Goal: Information Seeking & Learning: Learn about a topic

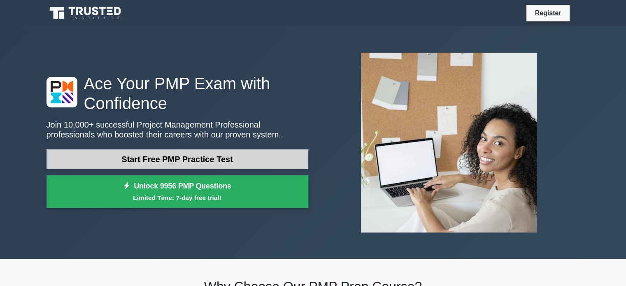
click at [216, 156] on link "Start Free PMP Practice Test" at bounding box center [178, 159] width 262 height 20
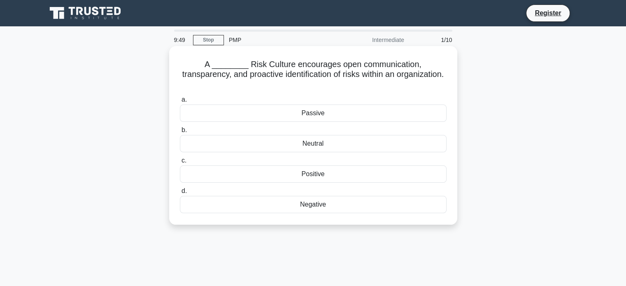
click at [315, 166] on div "Positive" at bounding box center [313, 174] width 267 height 17
click at [180, 163] on input "c. Positive" at bounding box center [180, 160] width 0 height 5
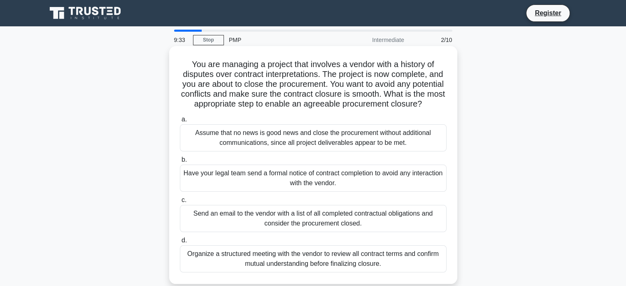
click at [353, 270] on div "Organize a structured meeting with the vendor to review all contract terms and …" at bounding box center [313, 258] width 267 height 27
click at [180, 243] on input "d. Organize a structured meeting with the vendor to review all contract terms a…" at bounding box center [180, 240] width 0 height 5
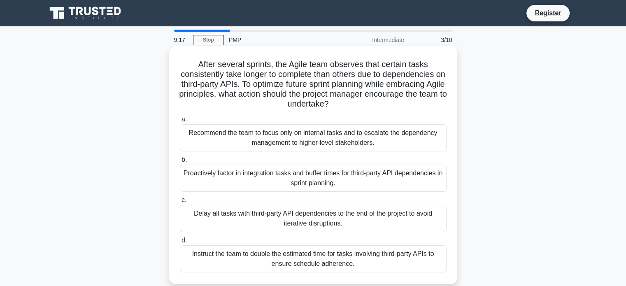
click at [351, 184] on div "Proactively factor in integration tasks and buffer times for third-party API de…" at bounding box center [313, 178] width 267 height 27
click at [180, 163] on input "b. Proactively factor in integration tasks and buffer times for third-party API…" at bounding box center [180, 159] width 0 height 5
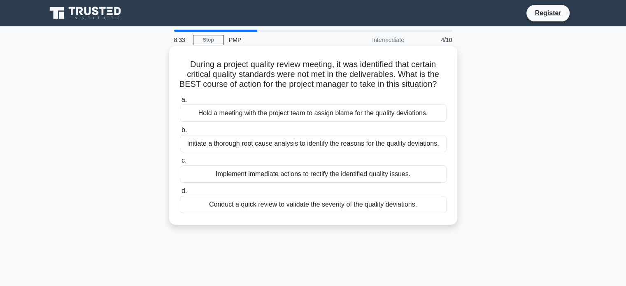
click at [356, 213] on div "Conduct a quick review to validate the severity of the quality deviations." at bounding box center [313, 204] width 267 height 17
click at [180, 194] on input "d. Conduct a quick review to validate the severity of the quality deviations." at bounding box center [180, 191] width 0 height 5
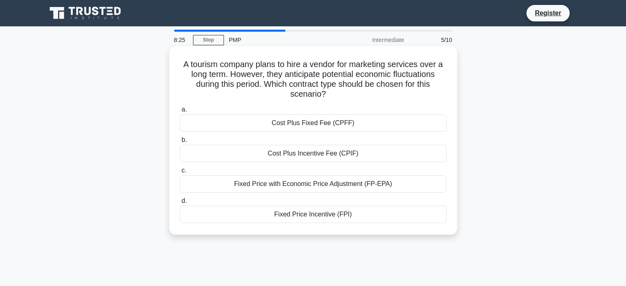
click at [362, 181] on div "Fixed Price with Economic Price Adjustment (FP-EPA)" at bounding box center [313, 183] width 267 height 17
click at [180, 173] on input "c. Fixed Price with Economic Price Adjustment (FP-EPA)" at bounding box center [180, 170] width 0 height 5
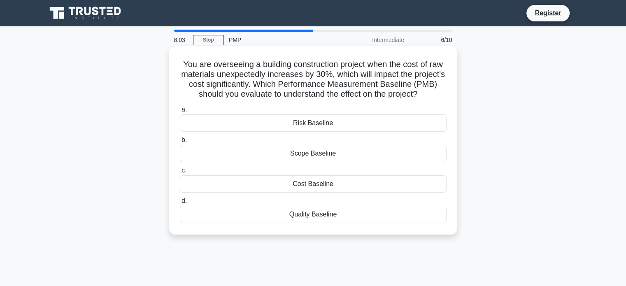
click at [336, 152] on div "Scope Baseline" at bounding box center [313, 153] width 267 height 17
click at [180, 143] on input "b. Scope Baseline" at bounding box center [180, 140] width 0 height 5
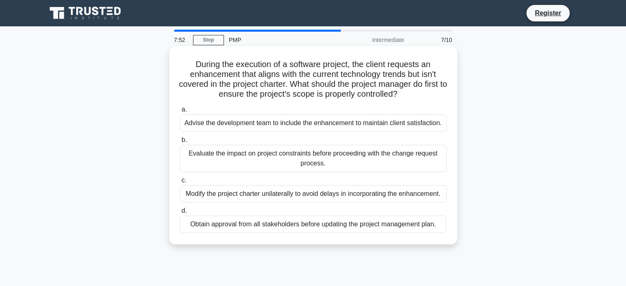
click at [420, 228] on div "Obtain approval from all stakeholders before updating the project management pl…" at bounding box center [313, 224] width 267 height 17
click at [180, 214] on input "d. Obtain approval from all stakeholders before updating the project management…" at bounding box center [180, 210] width 0 height 5
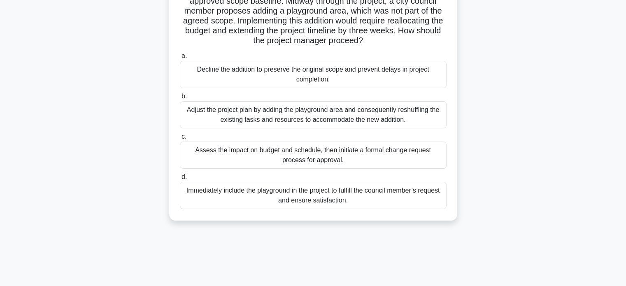
scroll to position [82, 0]
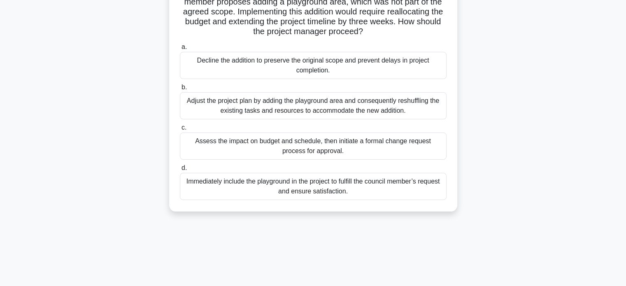
click at [410, 151] on div "Assess the impact on budget and schedule, then initiate a formal change request…" at bounding box center [313, 146] width 267 height 27
click at [180, 131] on input "c. Assess the impact on budget and schedule, then initiate a formal change requ…" at bounding box center [180, 127] width 0 height 5
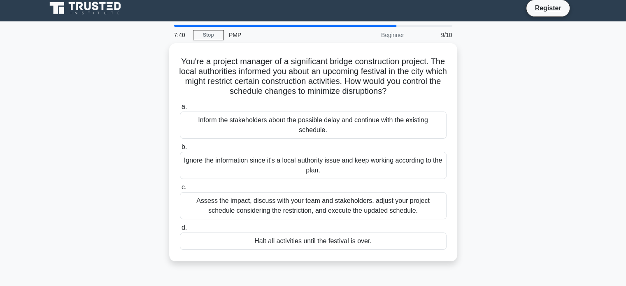
scroll to position [0, 0]
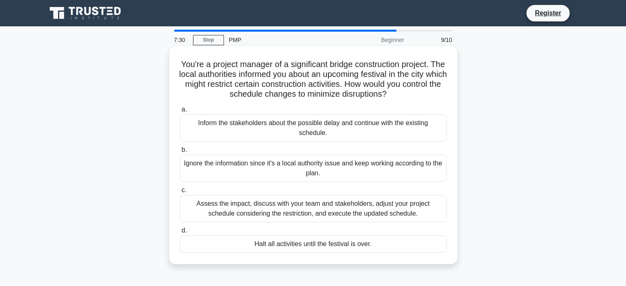
click at [418, 215] on div "Assess the impact, discuss with your team and stakeholders, adjust your project…" at bounding box center [313, 208] width 267 height 27
click at [180, 193] on input "c. Assess the impact, discuss with your team and stakeholders, adjust your proj…" at bounding box center [180, 190] width 0 height 5
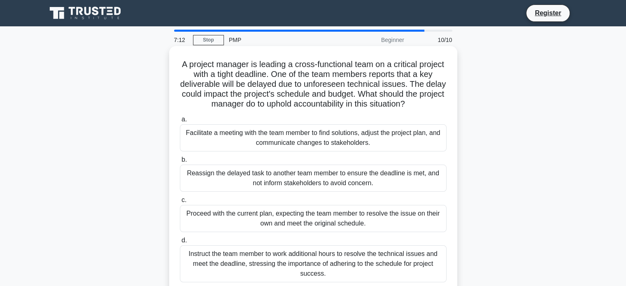
click at [415, 138] on div "Facilitate a meeting with the team member to find solutions, adjust the project…" at bounding box center [313, 137] width 267 height 27
click at [180, 122] on input "a. Facilitate a meeting with the team member to find solutions, adjust the proj…" at bounding box center [180, 119] width 0 height 5
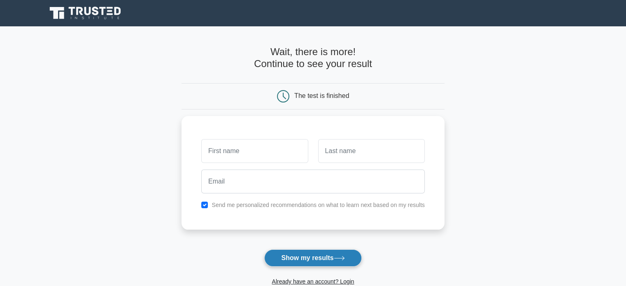
click at [315, 265] on button "Show my results" at bounding box center [312, 258] width 97 height 17
click at [201, 205] on div "Send me personalized recommendations on what to learn next based on my results" at bounding box center [312, 203] width 233 height 10
click at [208, 201] on input "checkbox" at bounding box center [204, 203] width 7 height 7
checkbox input "false"
click at [349, 285] on link "Already have an account? Login" at bounding box center [313, 281] width 82 height 7
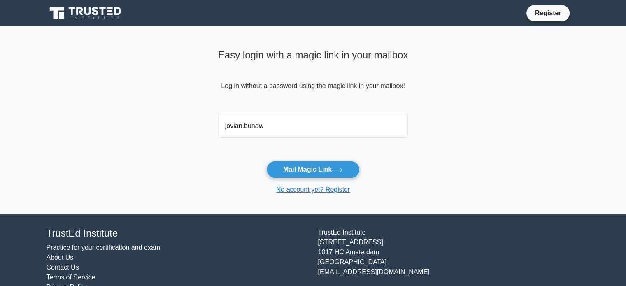
type input "jovian.bunawan@yahoo.com"
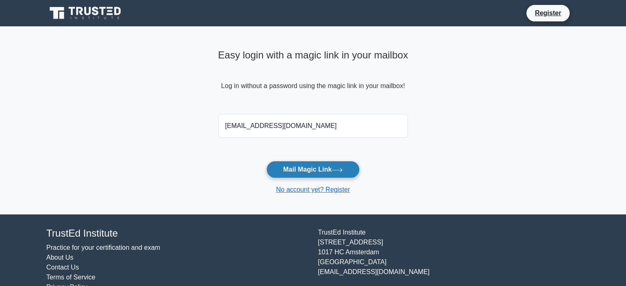
click at [317, 169] on button "Mail Magic Link" at bounding box center [312, 169] width 93 height 17
click at [301, 196] on div "Easy login with a magic link in your mailbox Log in without a password using th…" at bounding box center [313, 120] width 200 height 188
click at [304, 191] on link "No account yet? Register" at bounding box center [313, 189] width 74 height 7
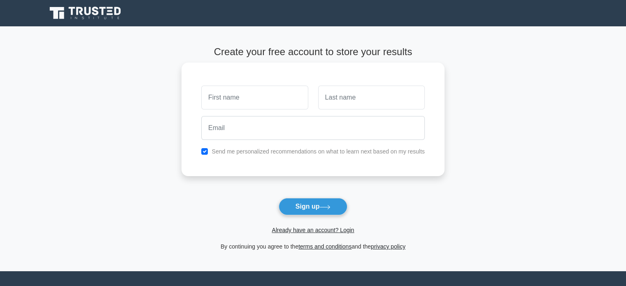
click at [251, 104] on input "text" at bounding box center [254, 98] width 107 height 24
type input "J"
drag, startPoint x: 362, startPoint y: 102, endPoint x: 367, endPoint y: 101, distance: 5.0
click at [362, 102] on input "text" at bounding box center [371, 98] width 107 height 24
type input "Bun"
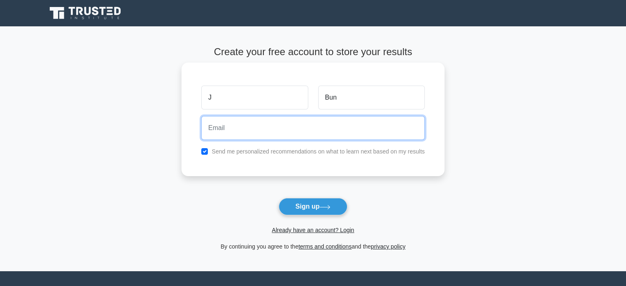
click at [372, 121] on input "email" at bounding box center [313, 128] width 224 height 24
type input "jovian.bunawan4@hotmail.com"
click at [279, 198] on button "Sign up" at bounding box center [313, 206] width 69 height 17
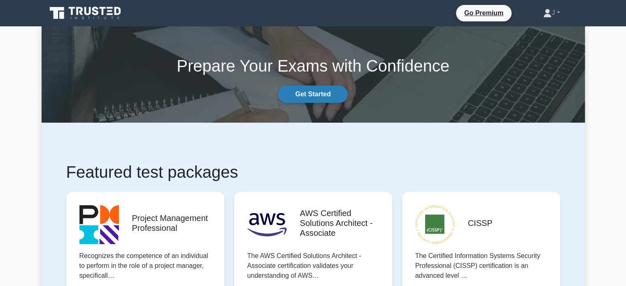
click at [299, 96] on link "Get Started" at bounding box center [312, 94] width 69 height 17
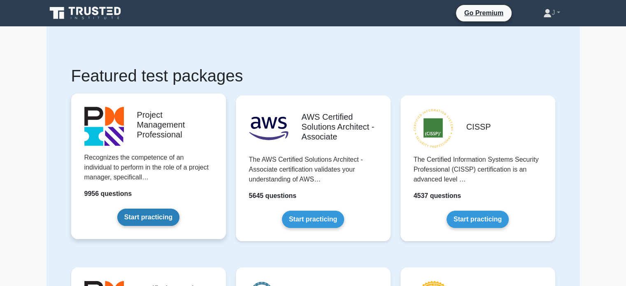
click at [164, 219] on link "Start practicing" at bounding box center [148, 217] width 62 height 17
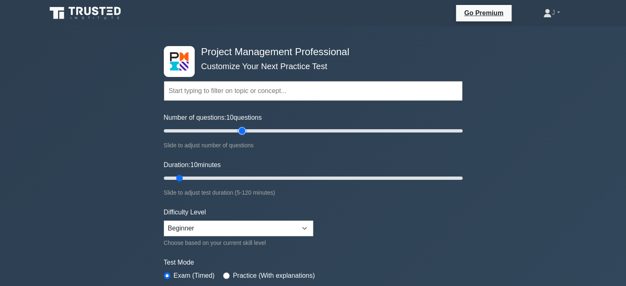
click at [240, 133] on input "Number of questions: 10 questions" at bounding box center [313, 131] width 299 height 10
type input "50"
click at [238, 132] on input "Number of questions: 55 questions" at bounding box center [313, 131] width 299 height 10
click at [212, 176] on input "Duration: 10 minutes" at bounding box center [313, 178] width 299 height 10
click at [217, 176] on input "Duration: 25 minutes" at bounding box center [313, 178] width 299 height 10
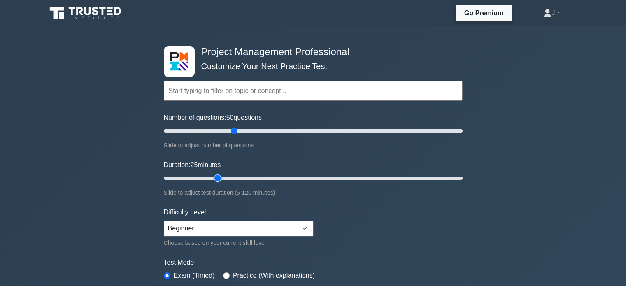
click at [222, 176] on input "Duration: 25 minutes" at bounding box center [313, 178] width 299 height 10
type input "30"
click at [226, 176] on input "Duration: 30 minutes" at bounding box center [313, 178] width 299 height 10
click at [301, 231] on select "Beginner Intermediate Expert" at bounding box center [238, 229] width 149 height 16
select select "expert"
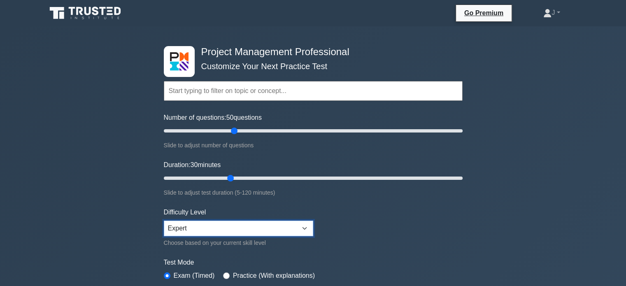
click at [164, 221] on select "Beginner Intermediate Expert" at bounding box center [238, 229] width 149 height 16
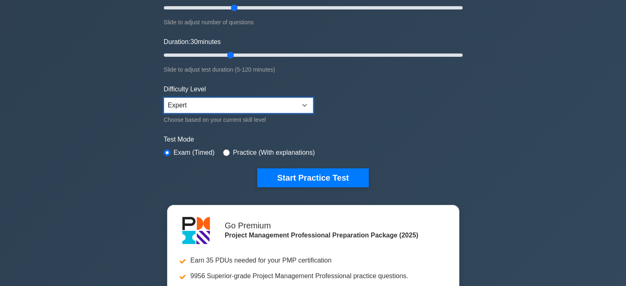
scroll to position [124, 0]
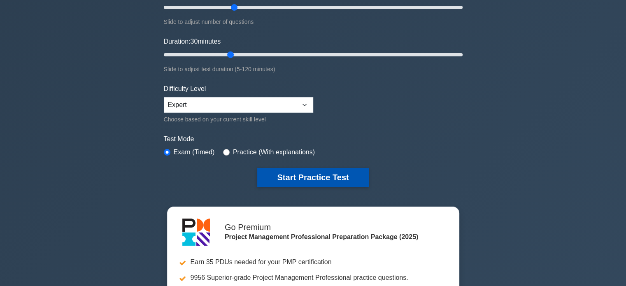
click at [311, 173] on button "Start Practice Test" at bounding box center [312, 177] width 111 height 19
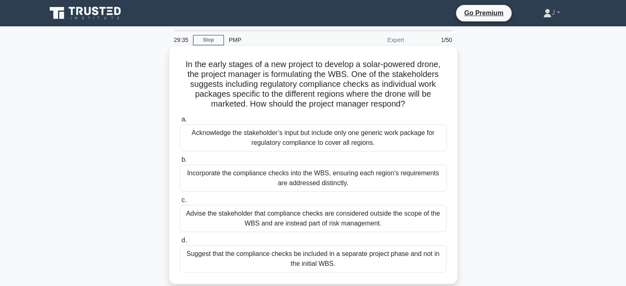
click at [427, 182] on div "Incorporate the compliance checks into the WBS, ensuring each region's requirem…" at bounding box center [313, 178] width 267 height 27
click at [180, 163] on input "b. Incorporate the compliance checks into the WBS, ensuring each region's requi…" at bounding box center [180, 159] width 0 height 5
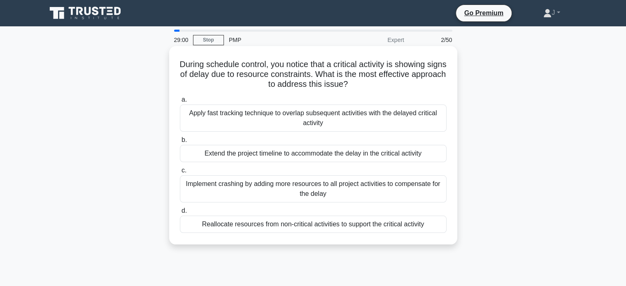
click at [302, 227] on div "Reallocate resources from non-critical activities to support the critical activ…" at bounding box center [313, 224] width 267 height 17
click at [180, 214] on input "d. Reallocate resources from non-critical activities to support the critical ac…" at bounding box center [180, 210] width 0 height 5
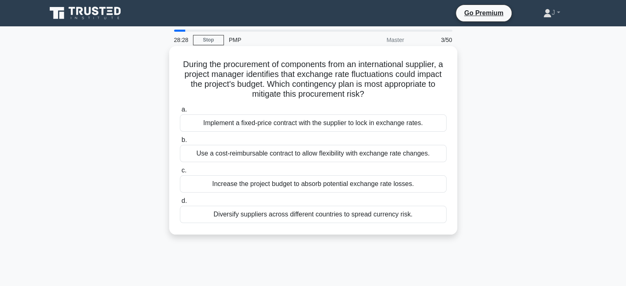
click at [374, 217] on div "Diversify suppliers across different countries to spread currency risk." at bounding box center [313, 214] width 267 height 17
click at [180, 204] on input "d. Diversify suppliers across different countries to spread currency risk." at bounding box center [180, 200] width 0 height 5
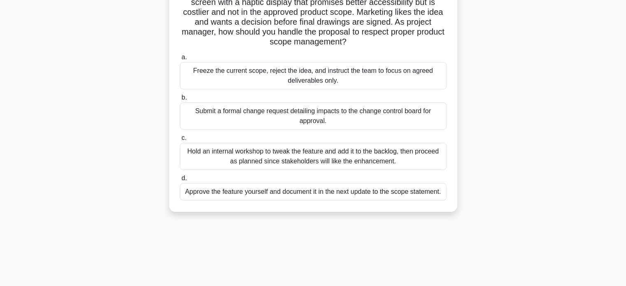
scroll to position [82, 0]
click at [331, 113] on div "Submit a formal change request detailing impacts to the change control board fo…" at bounding box center [313, 115] width 267 height 27
click at [180, 100] on input "b. Submit a formal change request detailing impacts to the change control board…" at bounding box center [180, 97] width 0 height 5
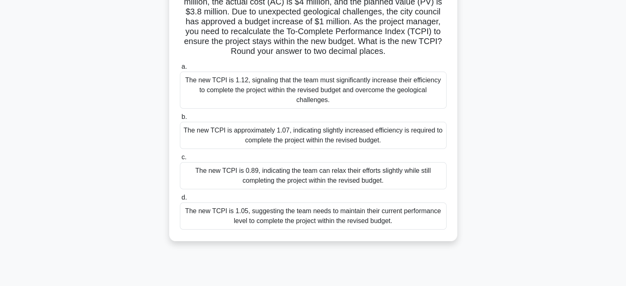
click at [323, 172] on div "The new TCPI is 0.89, indicating the team can relax their efforts slightly whil…" at bounding box center [313, 175] width 267 height 27
click at [180, 160] on input "c. The new TCPI is 0.89, indicating the team can relax their efforts slightly w…" at bounding box center [180, 157] width 0 height 5
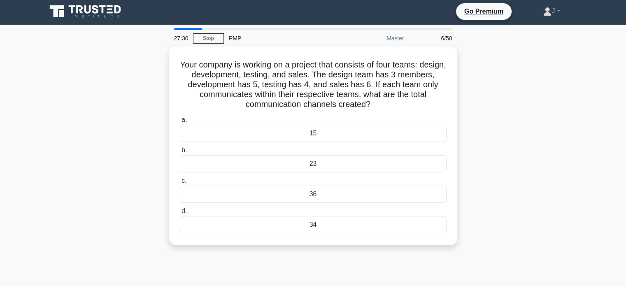
scroll to position [0, 0]
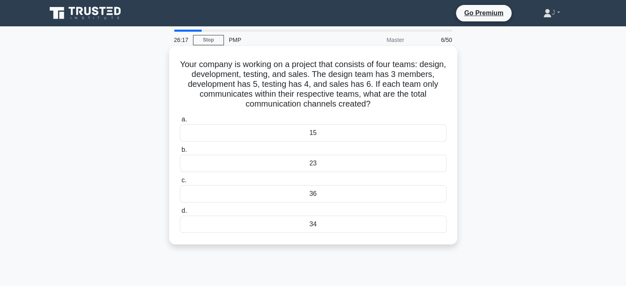
click at [315, 227] on div "34" at bounding box center [313, 224] width 267 height 17
click at [180, 214] on input "d. 34" at bounding box center [180, 210] width 0 height 5
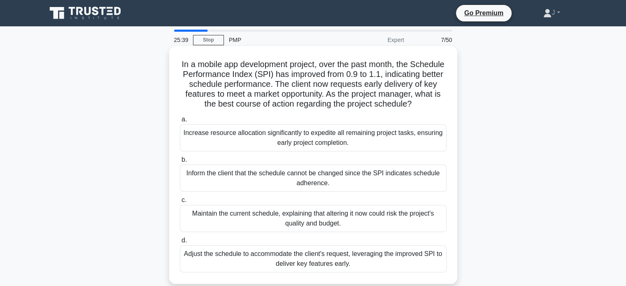
click at [403, 224] on div "Maintain the current schedule, explaining that altering it now could risk the p…" at bounding box center [313, 218] width 267 height 27
click at [180, 203] on input "c. Maintain the current schedule, explaining that altering it now could risk th…" at bounding box center [180, 200] width 0 height 5
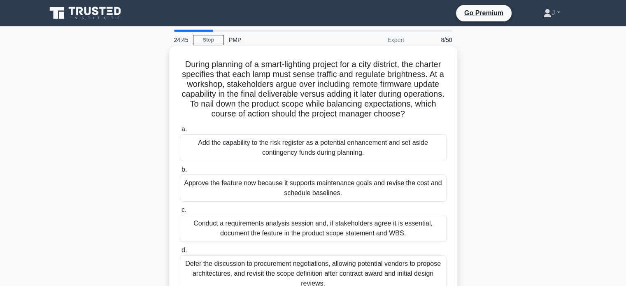
click at [419, 161] on div "Add the capability to the risk register as a potential enhancement and set asid…" at bounding box center [313, 147] width 267 height 27
click at [180, 132] on input "a. Add the capability to the risk register as a potential enhancement and set a…" at bounding box center [180, 129] width 0 height 5
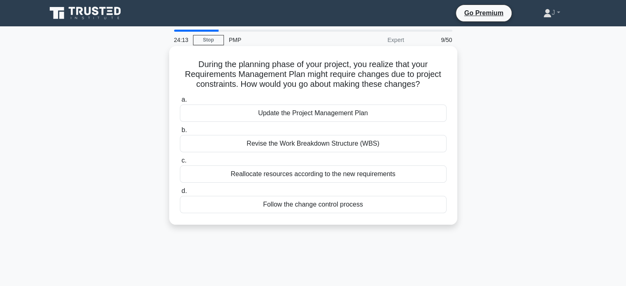
click at [336, 211] on div "Follow the change control process" at bounding box center [313, 204] width 267 height 17
click at [180, 194] on input "d. Follow the change control process" at bounding box center [180, 191] width 0 height 5
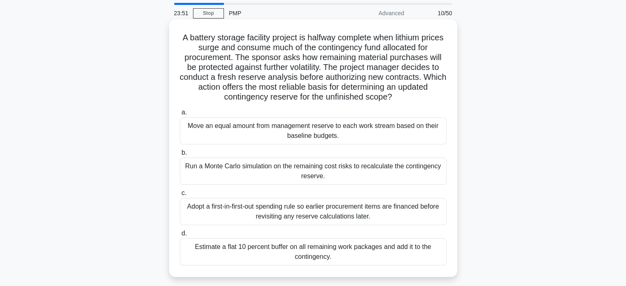
scroll to position [41, 0]
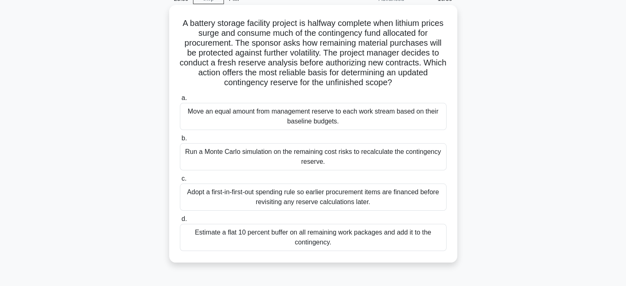
click at [405, 154] on div "Run a Monte Carlo simulation on the remaining cost risks to recalculate the con…" at bounding box center [313, 156] width 267 height 27
click at [180, 141] on input "b. Run a Monte Carlo simulation on the remaining cost risks to recalculate the …" at bounding box center [180, 138] width 0 height 5
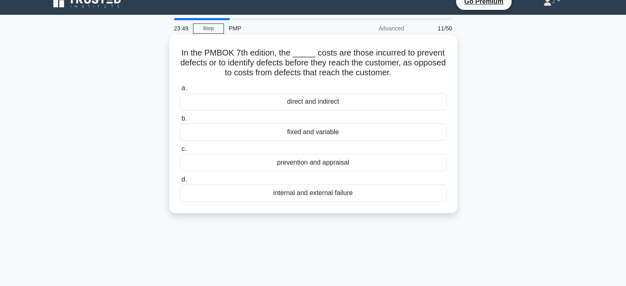
scroll to position [0, 0]
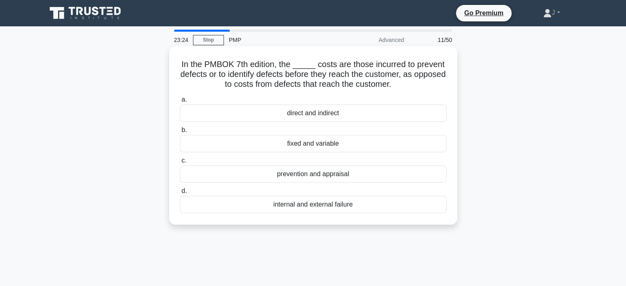
click at [338, 173] on div "prevention and appraisal" at bounding box center [313, 174] width 267 height 17
click at [180, 163] on input "c. prevention and appraisal" at bounding box center [180, 160] width 0 height 5
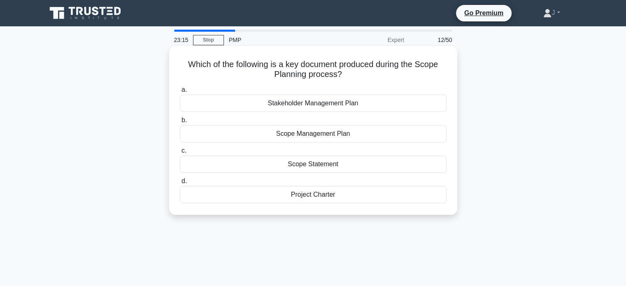
click at [325, 165] on div "Scope Statement" at bounding box center [313, 164] width 267 height 17
click at [180, 154] on input "c. Scope Statement" at bounding box center [180, 150] width 0 height 5
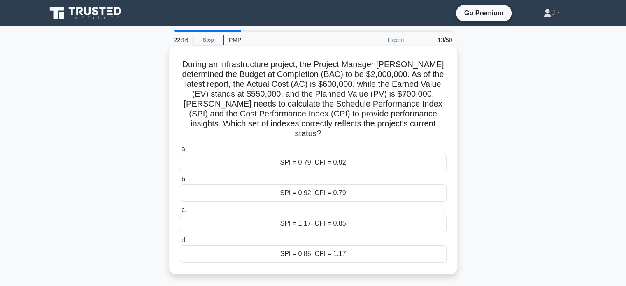
click at [216, 186] on div "SPI = 0.92; CPI = 0.79" at bounding box center [313, 192] width 267 height 17
click at [180, 182] on input "b. SPI = 0.92; CPI = 0.79" at bounding box center [180, 179] width 0 height 5
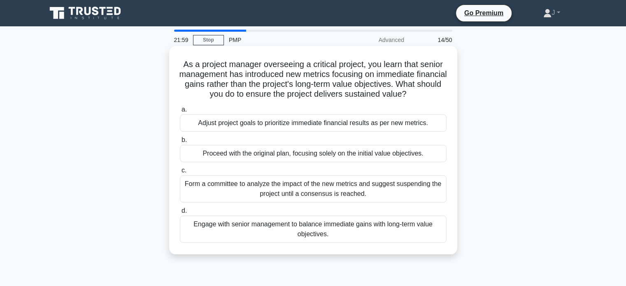
click at [430, 230] on div "Engage with senior management to balance immediate gains with long-term value o…" at bounding box center [313, 229] width 267 height 27
click at [180, 214] on input "d. Engage with senior management to balance immediate gains with long-term valu…" at bounding box center [180, 210] width 0 height 5
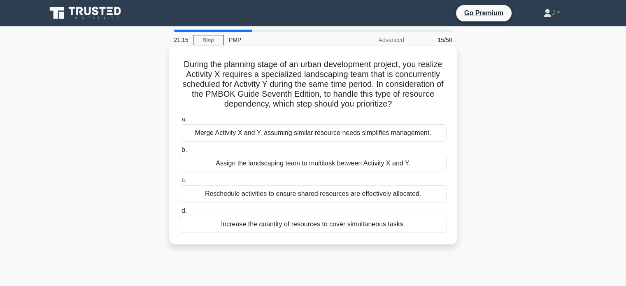
click at [413, 196] on div "Reschedule activities to ensure shared resources are effectively allocated." at bounding box center [313, 193] width 267 height 17
click at [180, 183] on input "c. Reschedule activities to ensure shared resources are effectively allocated." at bounding box center [180, 180] width 0 height 5
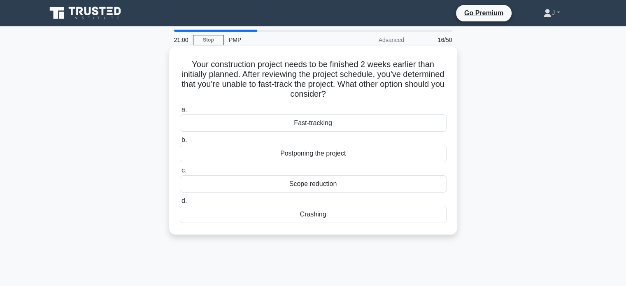
click at [301, 189] on div "Scope reduction" at bounding box center [313, 183] width 267 height 17
click at [180, 173] on input "c. Scope reduction" at bounding box center [180, 170] width 0 height 5
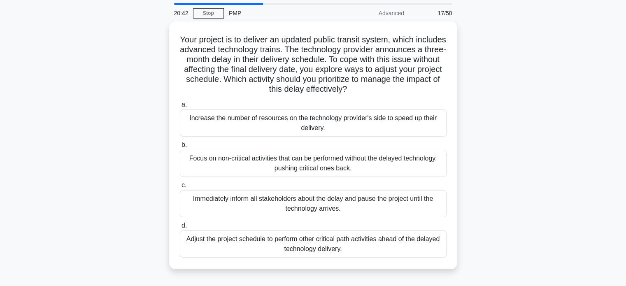
scroll to position [41, 0]
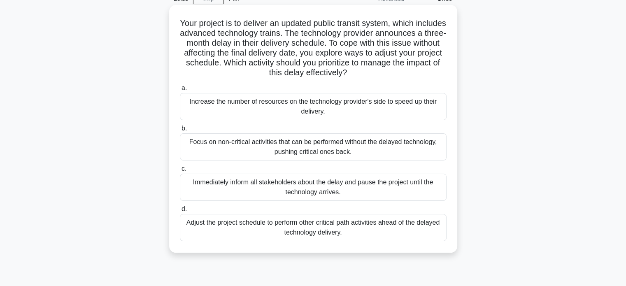
click at [274, 233] on div "Adjust the project schedule to perform other critical path activities ahead of …" at bounding box center [313, 227] width 267 height 27
click at [180, 212] on input "d. Adjust the project schedule to perform other critical path activities ahead …" at bounding box center [180, 209] width 0 height 5
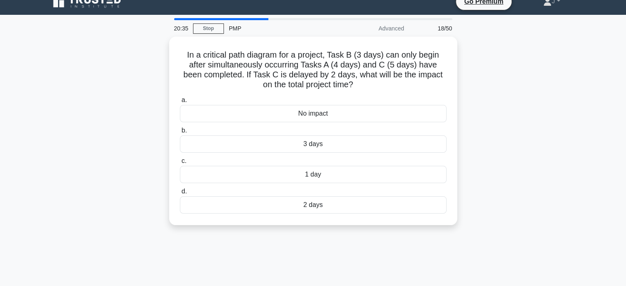
scroll to position [0, 0]
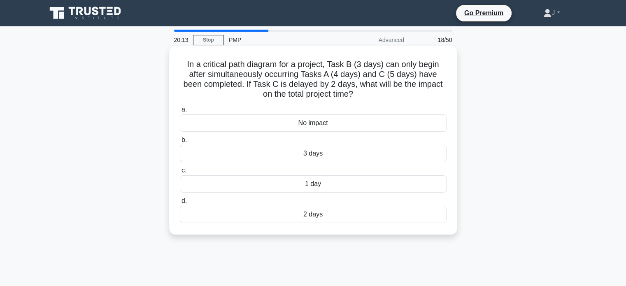
click at [219, 219] on div "2 days" at bounding box center [313, 214] width 267 height 17
click at [180, 204] on input "d. 2 days" at bounding box center [180, 200] width 0 height 5
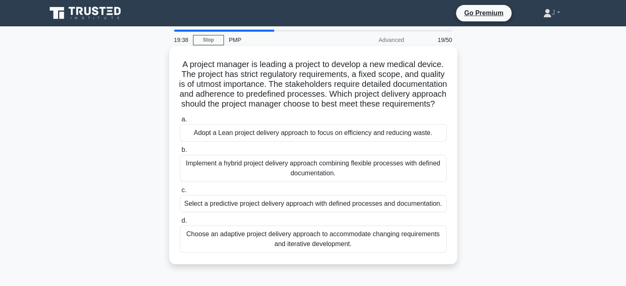
click at [308, 212] on div "Select a predictive project delivery approach with defined processes and docume…" at bounding box center [313, 203] width 267 height 17
click at [180, 193] on input "c. Select a predictive project delivery approach with defined processes and doc…" at bounding box center [180, 190] width 0 height 5
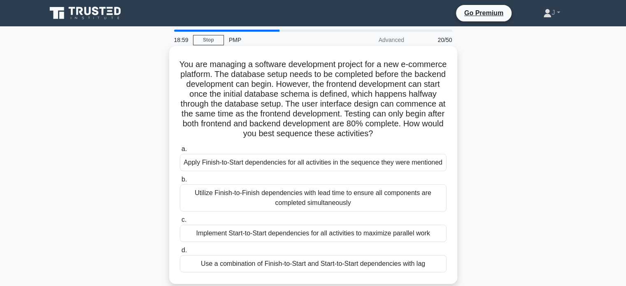
click at [407, 268] on div "Use a combination of Finish-to-Start and Start-to-Start dependencies with lag" at bounding box center [313, 263] width 267 height 17
click at [180, 253] on input "d. Use a combination of Finish-to-Start and Start-to-Start dependencies with lag" at bounding box center [180, 250] width 0 height 5
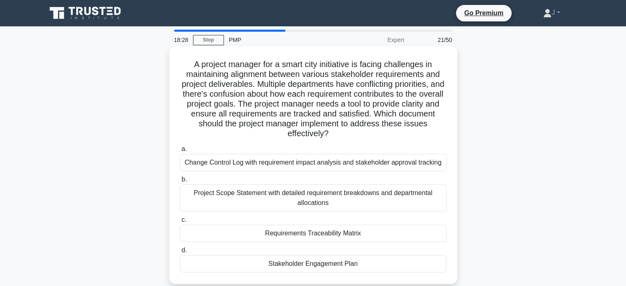
click at [357, 236] on div "Requirements Traceability Matrix" at bounding box center [313, 233] width 267 height 17
click at [180, 223] on input "c. Requirements Traceability Matrix" at bounding box center [180, 219] width 0 height 5
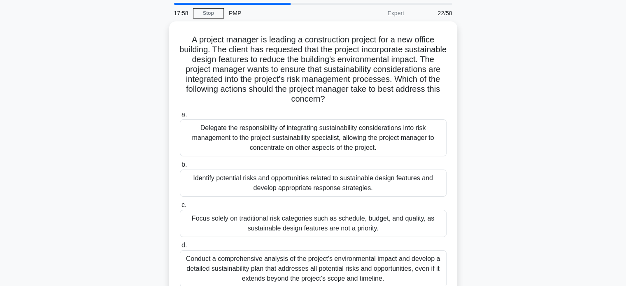
scroll to position [41, 0]
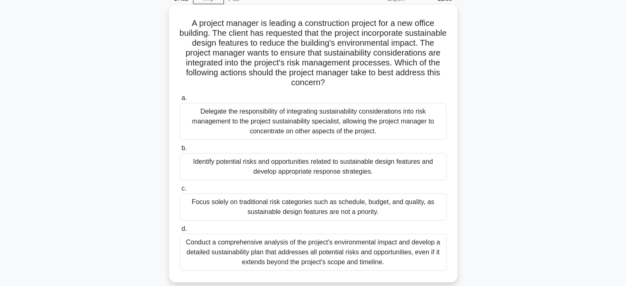
click at [349, 163] on div "Identify potential risks and opportunities related to sustainable design featur…" at bounding box center [313, 166] width 267 height 27
click at [180, 151] on input "b. Identify potential risks and opportunities related to sustainable design fea…" at bounding box center [180, 148] width 0 height 5
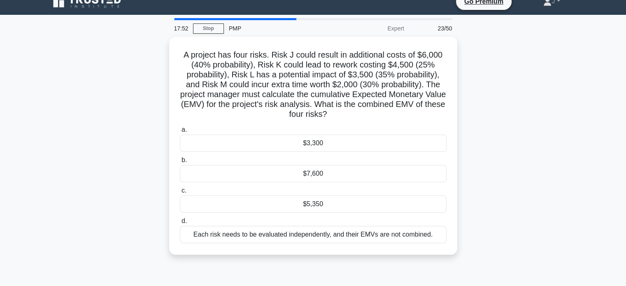
scroll to position [0, 0]
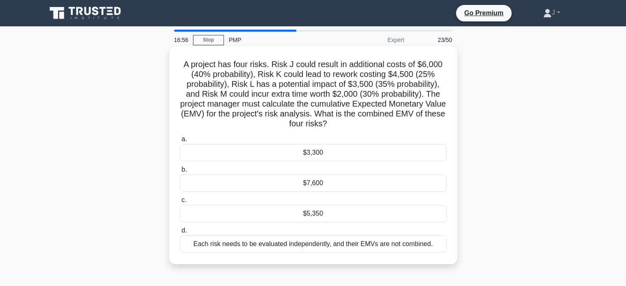
click at [330, 212] on div "$5,350" at bounding box center [313, 213] width 267 height 17
click at [180, 203] on input "c. $5,350" at bounding box center [180, 200] width 0 height 5
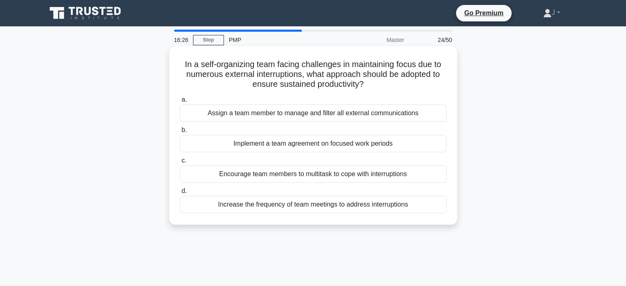
click at [417, 147] on div "Implement a team agreement on focused work periods" at bounding box center [313, 143] width 267 height 17
click at [180, 133] on input "b. Implement a team agreement on focused work periods" at bounding box center [180, 130] width 0 height 5
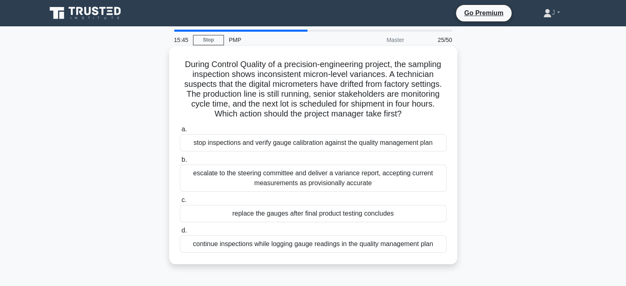
click at [363, 147] on div "stop inspections and verify gauge calibration against the quality management pl…" at bounding box center [313, 142] width 267 height 17
click at [180, 132] on input "a. stop inspections and verify gauge calibration against the quality management…" at bounding box center [180, 129] width 0 height 5
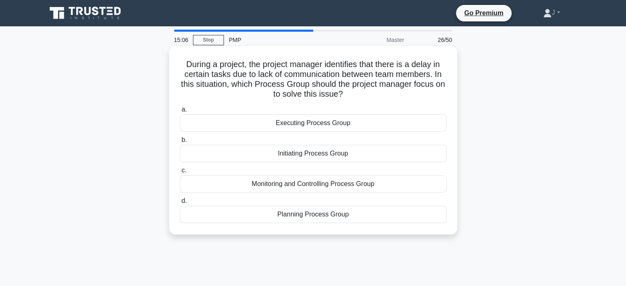
click at [387, 121] on div "Executing Process Group" at bounding box center [313, 122] width 267 height 17
click at [180, 112] on input "a. Executing Process Group" at bounding box center [180, 109] width 0 height 5
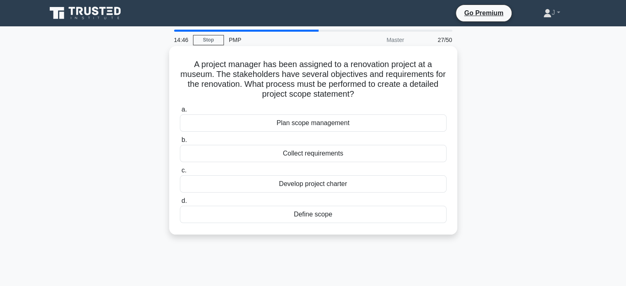
click at [375, 213] on div "Define scope" at bounding box center [313, 214] width 267 height 17
click at [180, 204] on input "d. Define scope" at bounding box center [180, 200] width 0 height 5
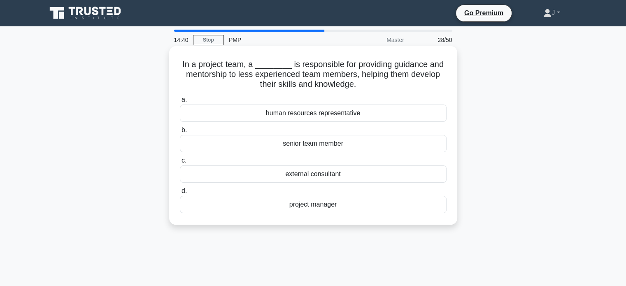
click at [349, 208] on div "project manager" at bounding box center [313, 204] width 267 height 17
click at [180, 194] on input "d. project manager" at bounding box center [180, 191] width 0 height 5
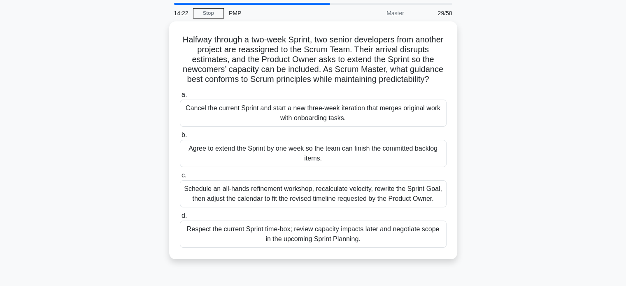
scroll to position [41, 0]
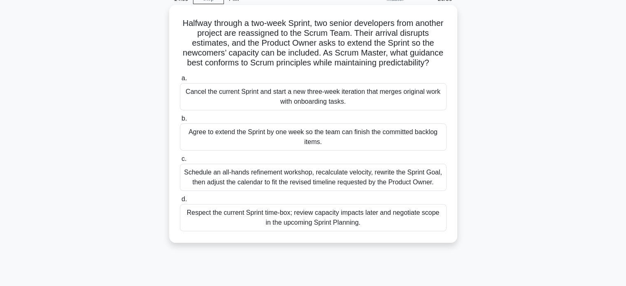
click at [390, 181] on div "Schedule an all-hands refinement workshop, recalculate velocity, rewrite the Sp…" at bounding box center [313, 177] width 267 height 27
click at [180, 162] on input "c. Schedule an all-hands refinement workshop, recalculate velocity, rewrite the…" at bounding box center [180, 158] width 0 height 5
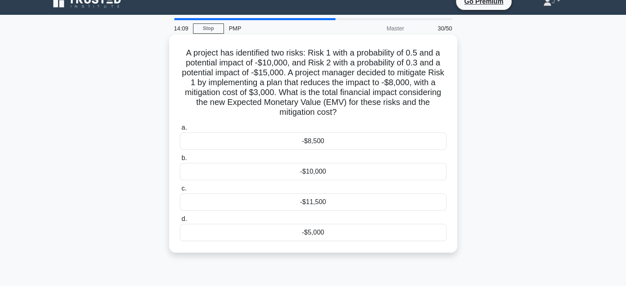
scroll to position [0, 0]
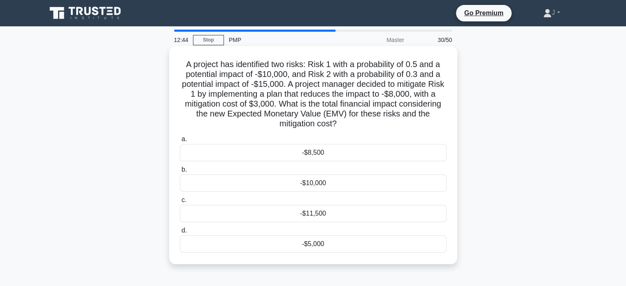
click at [255, 213] on div "-$11,500" at bounding box center [313, 213] width 267 height 17
click at [180, 203] on input "c. -$11,500" at bounding box center [180, 200] width 0 height 5
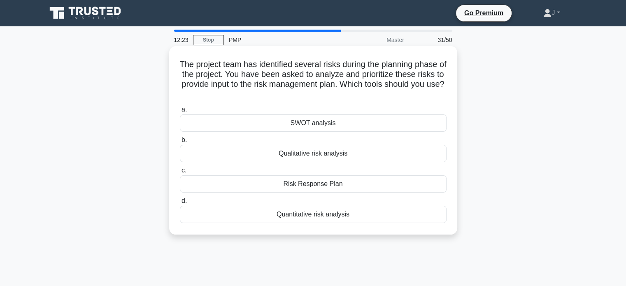
click at [328, 219] on div "Quantitative risk analysis" at bounding box center [313, 214] width 267 height 17
click at [180, 204] on input "d. Quantitative risk analysis" at bounding box center [180, 200] width 0 height 5
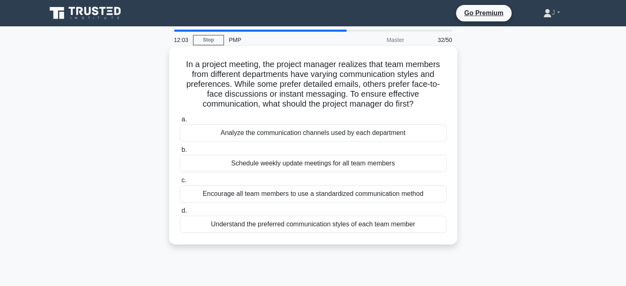
click at [427, 137] on div "Analyze the communication channels used by each department" at bounding box center [313, 132] width 267 height 17
click at [180, 122] on input "a. Analyze the communication channels used by each department" at bounding box center [180, 119] width 0 height 5
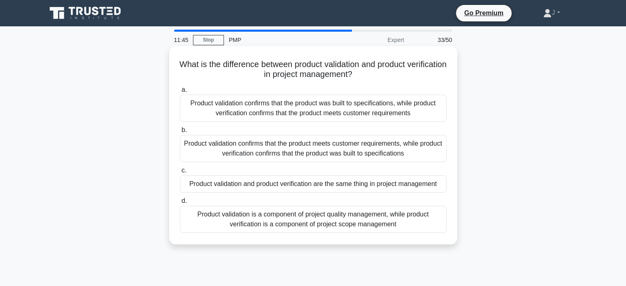
click at [408, 147] on div "Product validation confirms that the product meets customer requirements, while…" at bounding box center [313, 148] width 267 height 27
click at [180, 133] on input "b. Product validation confirms that the product meets customer requirements, wh…" at bounding box center [180, 130] width 0 height 5
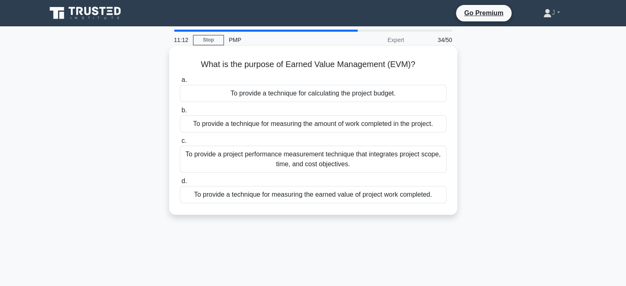
click at [415, 163] on div "To provide a project performance measurement technique that integrates project …" at bounding box center [313, 159] width 267 height 27
click at [180, 144] on input "c. To provide a project performance measurement technique that integrates proje…" at bounding box center [180, 140] width 0 height 5
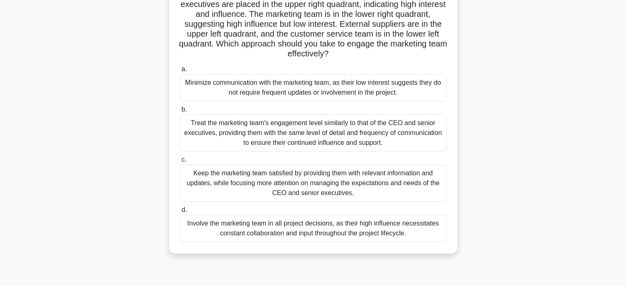
scroll to position [82, 0]
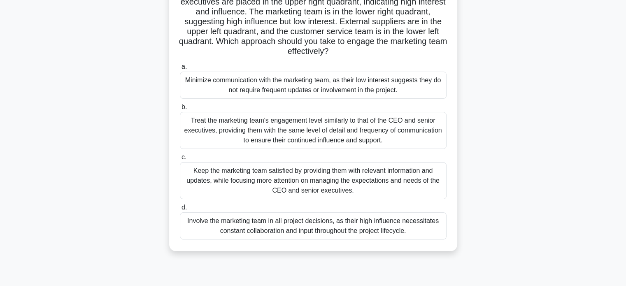
click at [403, 187] on div "Keep the marketing team satisfied by providing them with relevant information a…" at bounding box center [313, 180] width 267 height 37
click at [180, 160] on input "c. Keep the marketing team satisfied by providing them with relevant informatio…" at bounding box center [180, 157] width 0 height 5
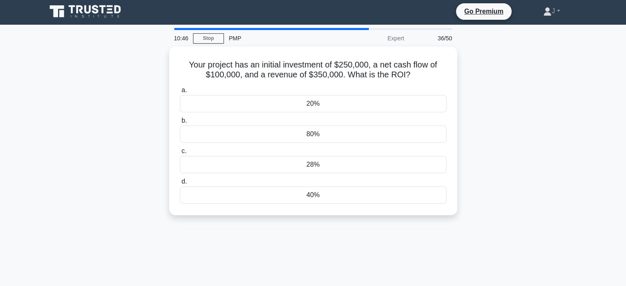
scroll to position [0, 0]
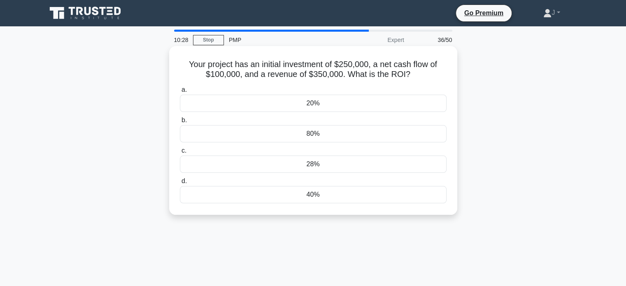
click at [422, 199] on div "40%" at bounding box center [313, 194] width 267 height 17
click at [180, 184] on input "d. 40%" at bounding box center [180, 181] width 0 height 5
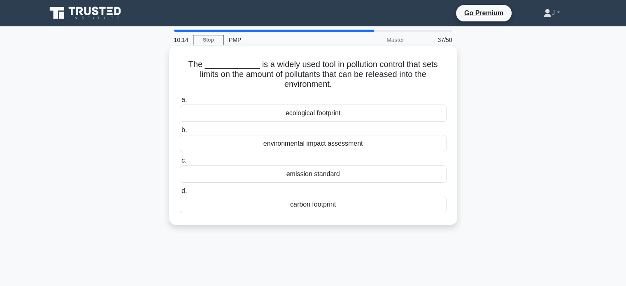
click at [387, 175] on div "emission standard" at bounding box center [313, 174] width 267 height 17
click at [180, 163] on input "c. emission standard" at bounding box center [180, 160] width 0 height 5
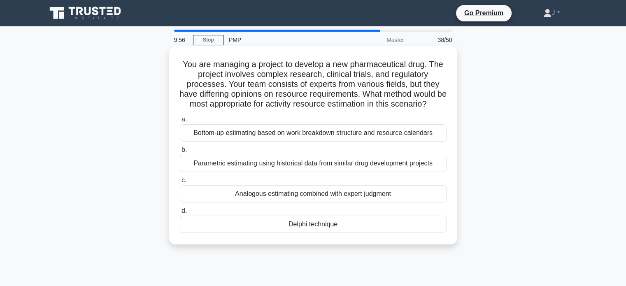
click at [397, 233] on div "Delphi technique" at bounding box center [313, 224] width 267 height 17
click at [180, 214] on input "d. Delphi technique" at bounding box center [180, 210] width 0 height 5
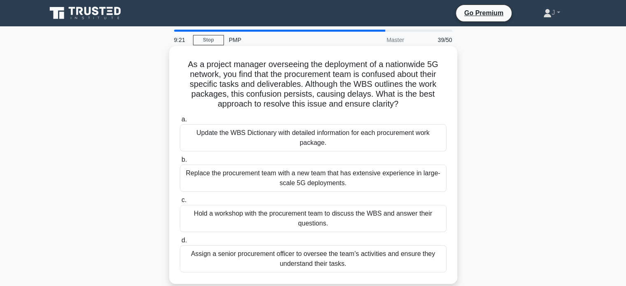
click at [425, 218] on div "Hold a workshop with the procurement team to discuss the WBS and answer their q…" at bounding box center [313, 218] width 267 height 27
click at [180, 203] on input "c. Hold a workshop with the procurement team to discuss the WBS and answer thei…" at bounding box center [180, 200] width 0 height 5
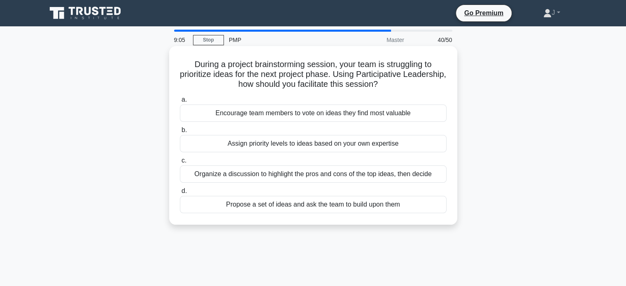
click at [425, 177] on div "Organize a discussion to highlight the pros and cons of the top ideas, then dec…" at bounding box center [313, 174] width 267 height 17
click at [180, 163] on input "c. Organize a discussion to highlight the pros and cons of the top ideas, then …" at bounding box center [180, 160] width 0 height 5
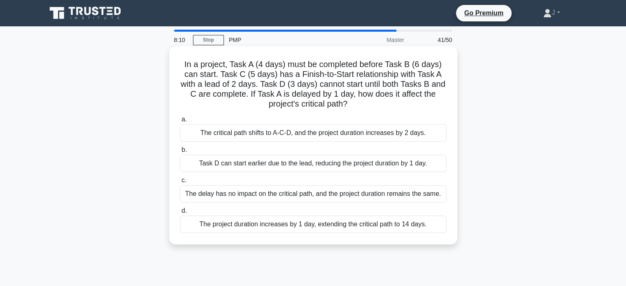
click at [378, 227] on div "The project duration increases by 1 day, extending the critical path to 14 days." at bounding box center [313, 224] width 267 height 17
click at [180, 214] on input "d. The project duration increases by 1 day, extending the critical path to 14 d…" at bounding box center [180, 210] width 0 height 5
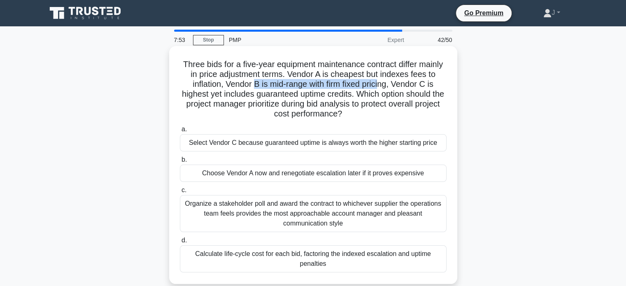
drag, startPoint x: 257, startPoint y: 85, endPoint x: 389, endPoint y: 84, distance: 131.8
click at [389, 84] on h5 "Three bids for a five-year equipment maintenance contract differ mainly in pric…" at bounding box center [313, 89] width 268 height 60
click at [370, 107] on h5 "Three bids for a five-year equipment maintenance contract differ mainly in pric…" at bounding box center [313, 89] width 268 height 60
click at [405, 258] on div "Calculate life-cycle cost for each bid, factoring the indexed escalation and up…" at bounding box center [313, 258] width 267 height 27
click at [180, 243] on input "d. Calculate life-cycle cost for each bid, factoring the indexed escalation and…" at bounding box center [180, 240] width 0 height 5
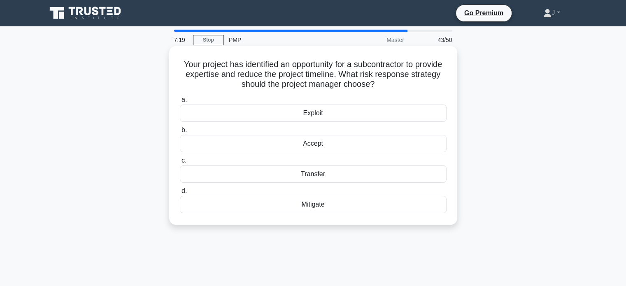
click at [384, 103] on label "a. Exploit" at bounding box center [313, 108] width 267 height 27
click at [180, 103] on input "a. Exploit" at bounding box center [180, 99] width 0 height 5
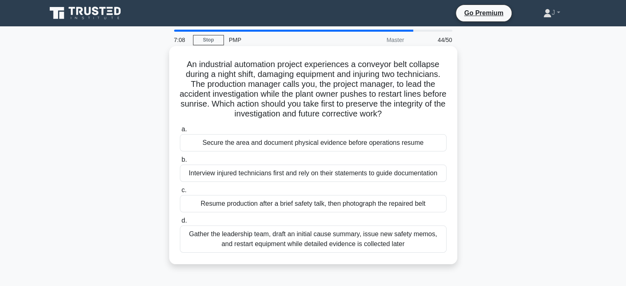
drag, startPoint x: 230, startPoint y: 76, endPoint x: 445, endPoint y: 110, distance: 218.0
click at [445, 110] on h5 "An industrial automation project experiences a conveyor belt collapse during a …" at bounding box center [313, 89] width 268 height 60
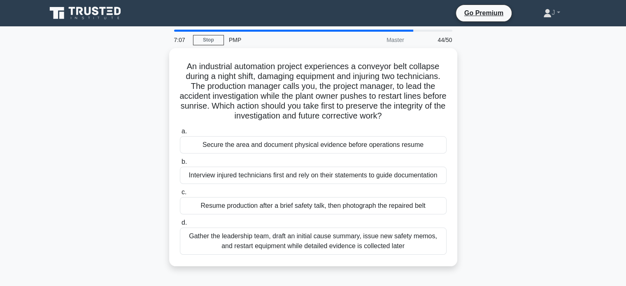
click at [499, 127] on div "An industrial automation project experiences a conveyor belt collapse during a …" at bounding box center [314, 162] width 544 height 228
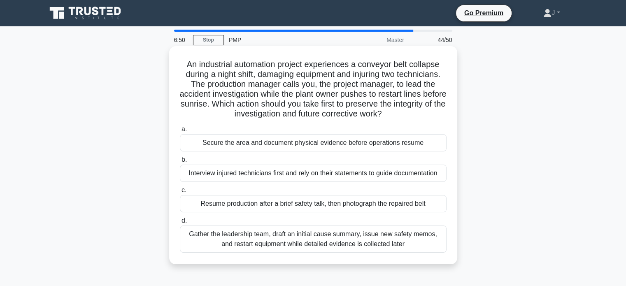
click at [389, 141] on div "Secure the area and document physical evidence before operations resume" at bounding box center [313, 142] width 267 height 17
click at [180, 132] on input "a. Secure the area and document physical evidence before operations resume" at bounding box center [180, 129] width 0 height 5
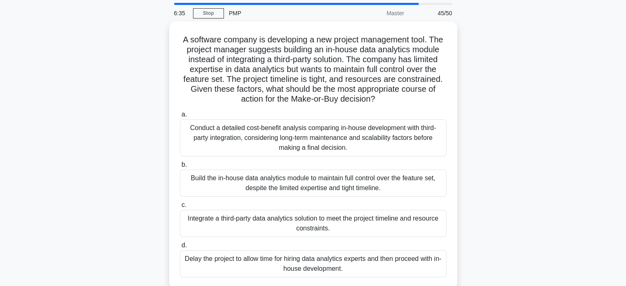
scroll to position [41, 0]
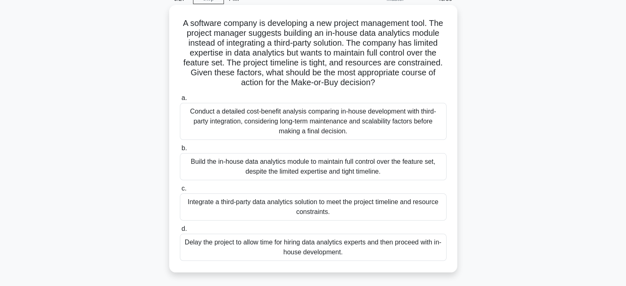
click at [424, 133] on div "Conduct a detailed cost-benefit analysis comparing in-house development with th…" at bounding box center [313, 121] width 267 height 37
click at [180, 101] on input "a. Conduct a detailed cost-benefit analysis comparing in-house development with…" at bounding box center [180, 98] width 0 height 5
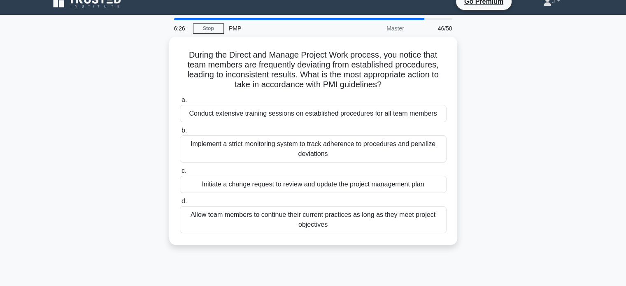
scroll to position [0, 0]
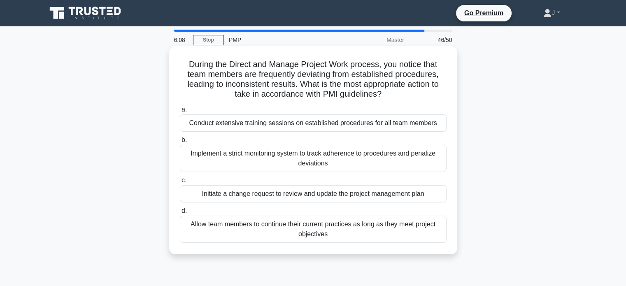
click at [288, 127] on div "Conduct extensive training sessions on established procedures for all team memb…" at bounding box center [313, 122] width 267 height 17
click at [180, 112] on input "a. Conduct extensive training sessions on established procedures for all team m…" at bounding box center [180, 109] width 0 height 5
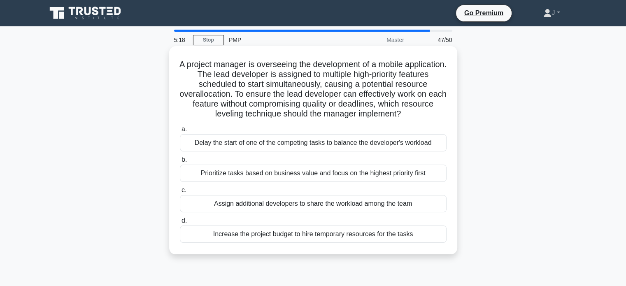
click at [352, 205] on div "Assign additional developers to share the workload among the team" at bounding box center [313, 203] width 267 height 17
click at [180, 193] on input "c. Assign additional developers to share the workload among the team" at bounding box center [180, 190] width 0 height 5
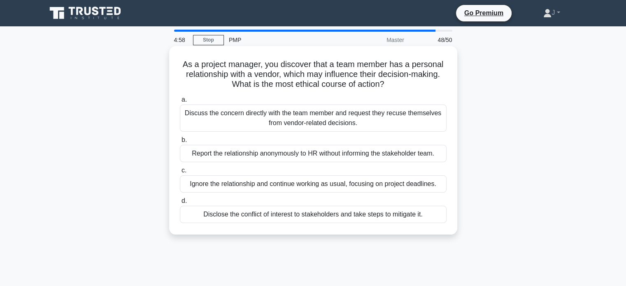
click at [373, 121] on div "Discuss the concern directly with the team member and request they recuse thems…" at bounding box center [313, 118] width 267 height 27
click at [180, 103] on input "a. Discuss the concern directly with the team member and request they recuse th…" at bounding box center [180, 99] width 0 height 5
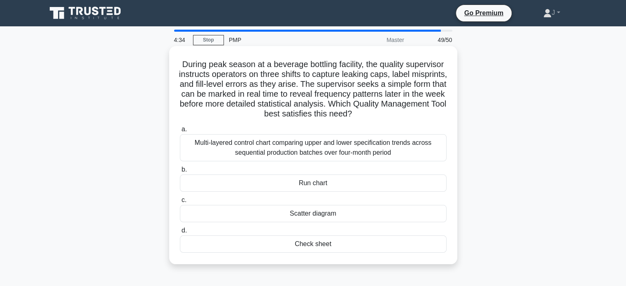
click at [374, 254] on div "a. Multi-layered control chart comparing upper and lower specification trends a…" at bounding box center [313, 189] width 277 height 132
click at [379, 249] on div "Check sheet" at bounding box center [313, 244] width 267 height 17
click at [180, 233] on input "d. Check sheet" at bounding box center [180, 230] width 0 height 5
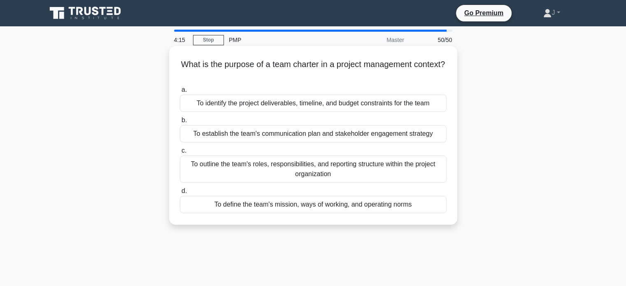
click at [287, 209] on div "To define the team's mission, ways of working, and operating norms" at bounding box center [313, 204] width 267 height 17
click at [180, 194] on input "d. To define the team's mission, ways of working, and operating norms" at bounding box center [180, 191] width 0 height 5
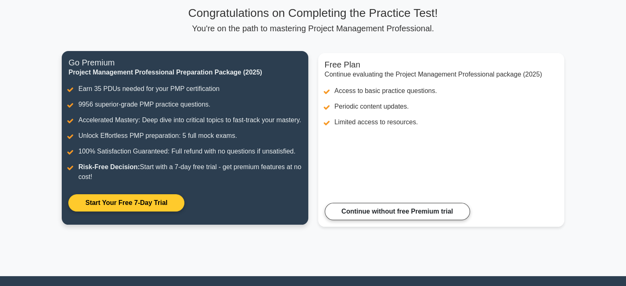
scroll to position [41, 0]
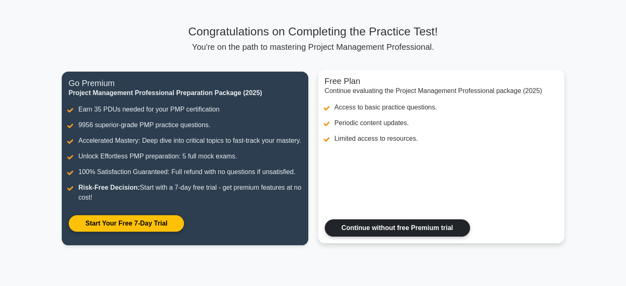
click at [397, 237] on link "Continue without free Premium trial" at bounding box center [397, 227] width 145 height 17
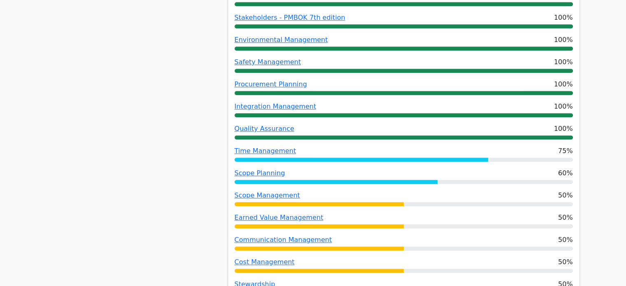
scroll to position [618, 0]
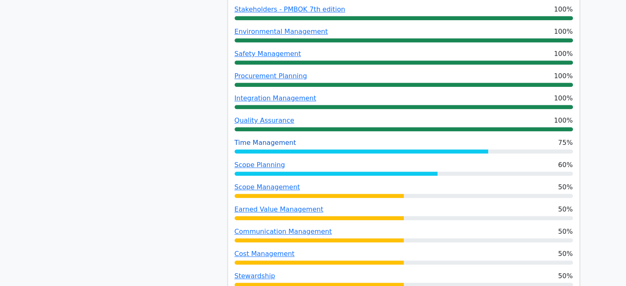
click at [261, 139] on link "Time Management" at bounding box center [266, 143] width 62 height 8
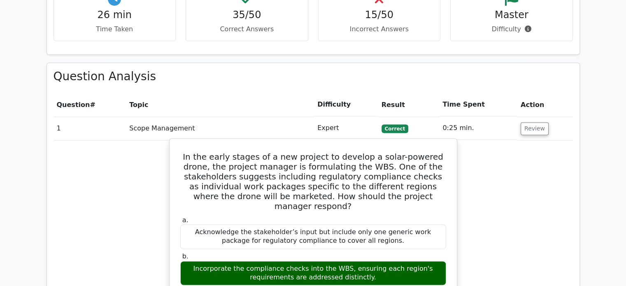
scroll to position [1029, 0]
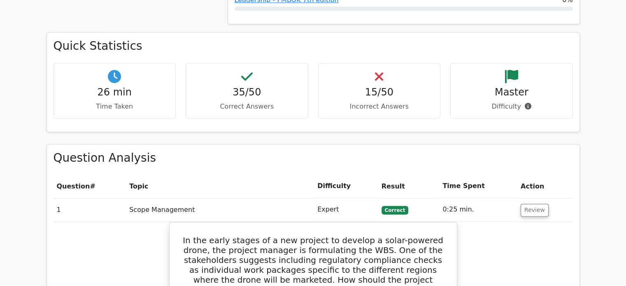
click at [380, 102] on p "Incorrect Answers" at bounding box center [379, 107] width 109 height 10
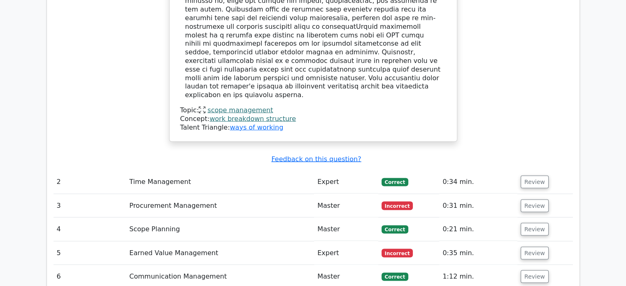
scroll to position [1565, 0]
click at [527, 175] on button "Review" at bounding box center [535, 181] width 28 height 13
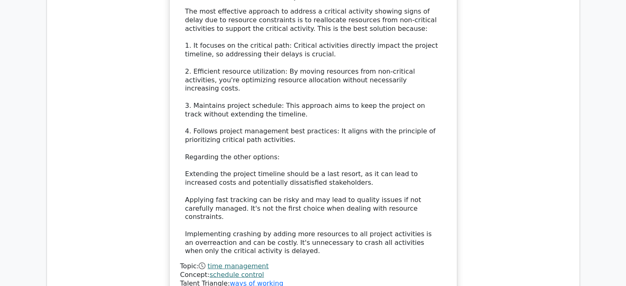
scroll to position [2059, 0]
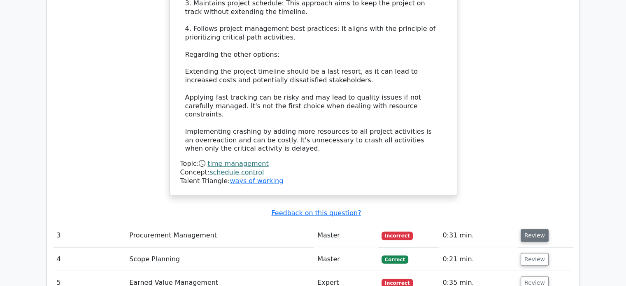
click at [529, 229] on button "Review" at bounding box center [535, 235] width 28 height 13
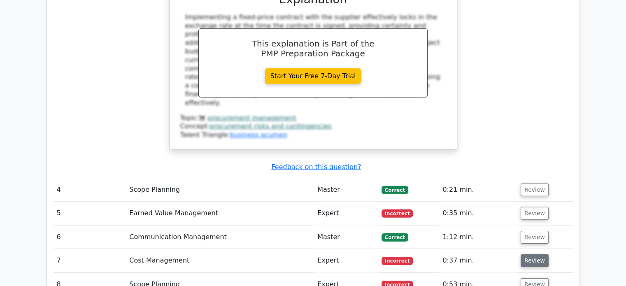
scroll to position [2512, 0]
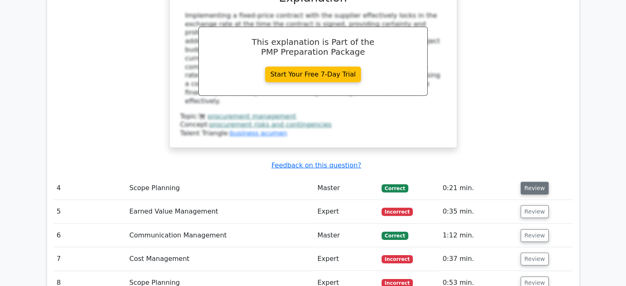
click at [535, 182] on button "Review" at bounding box center [535, 188] width 28 height 13
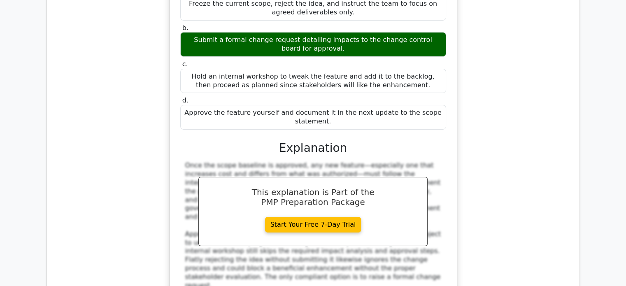
scroll to position [2923, 0]
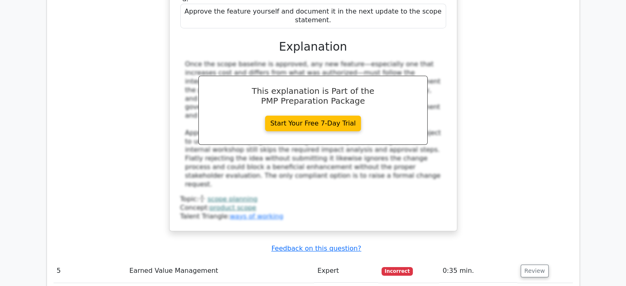
click at [534, 259] on td "Review" at bounding box center [546, 270] width 56 height 23
click at [532, 265] on button "Review" at bounding box center [535, 271] width 28 height 13
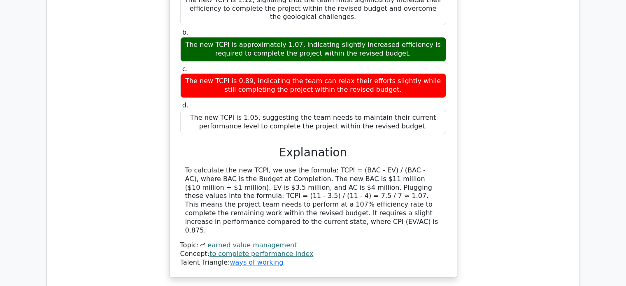
scroll to position [3335, 0]
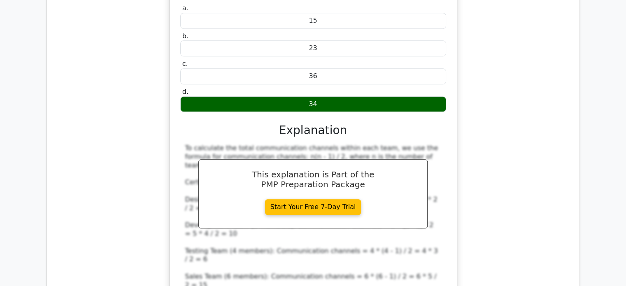
scroll to position [3788, 0]
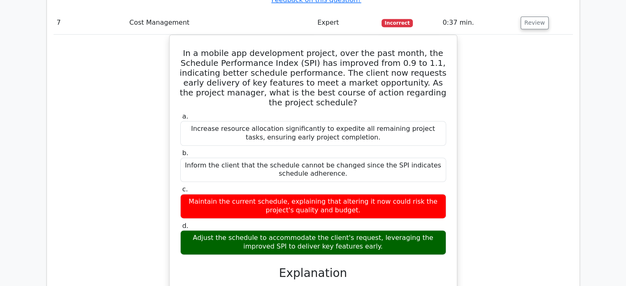
scroll to position [4241, 0]
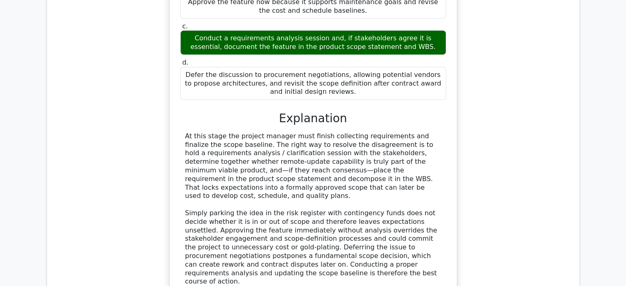
scroll to position [4735, 0]
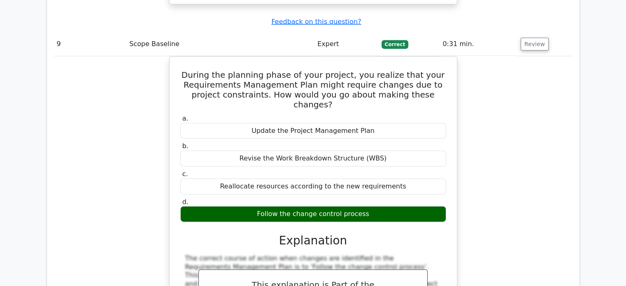
scroll to position [5065, 0]
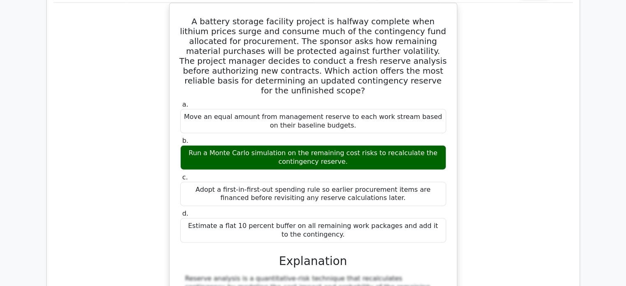
scroll to position [5559, 0]
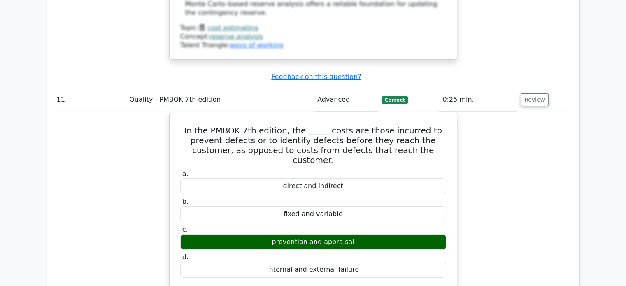
scroll to position [5970, 0]
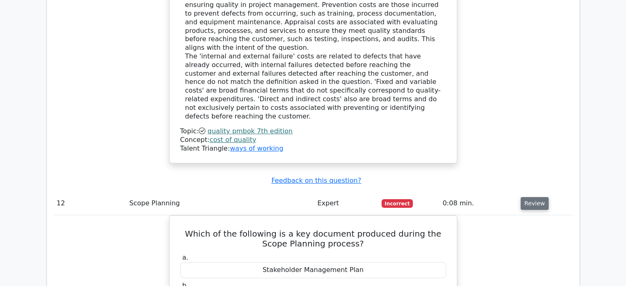
scroll to position [6259, 0]
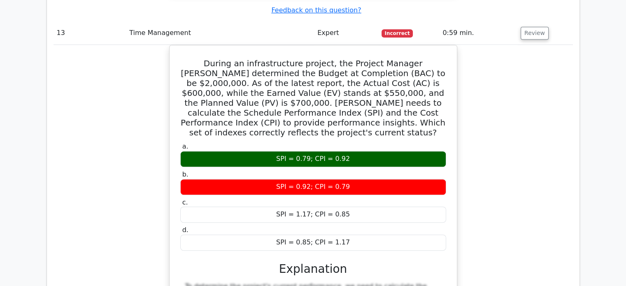
scroll to position [6835, 0]
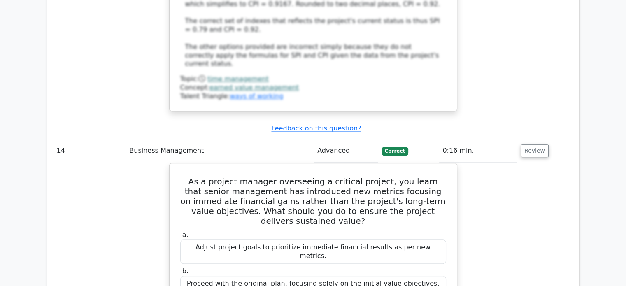
scroll to position [7247, 0]
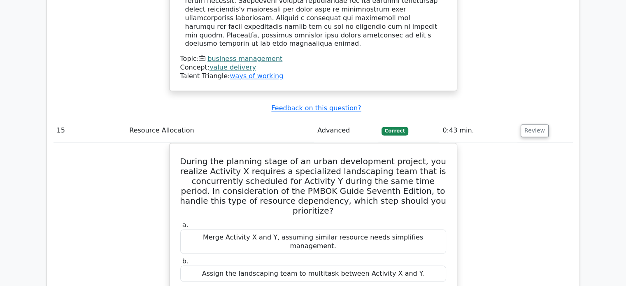
scroll to position [7700, 0]
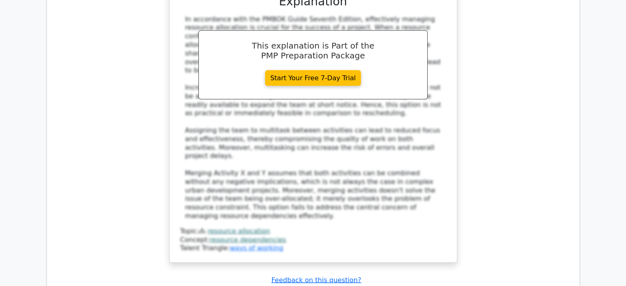
scroll to position [8070, 0]
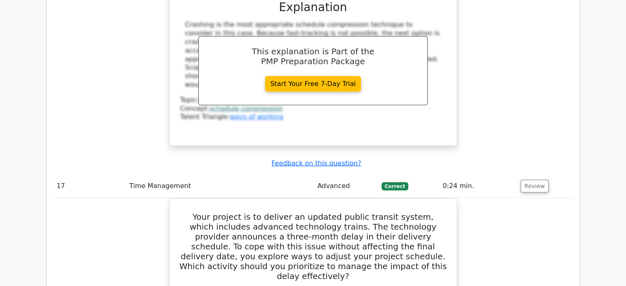
scroll to position [8564, 0]
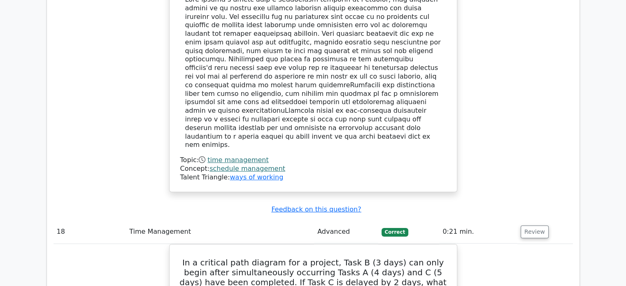
scroll to position [8935, 0]
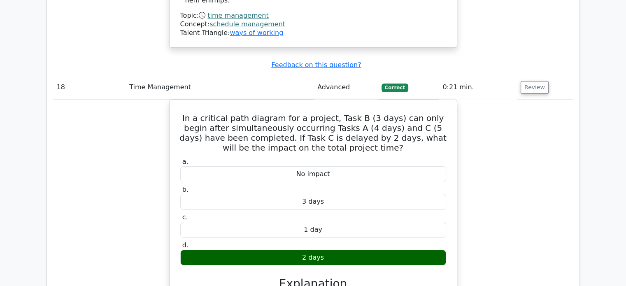
scroll to position [9306, 0]
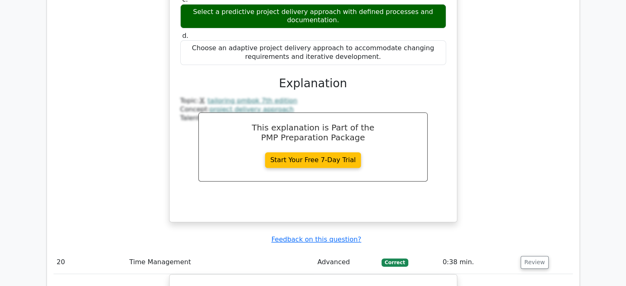
scroll to position [9923, 0]
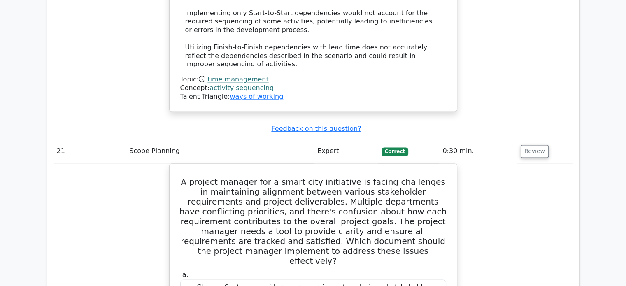
scroll to position [10541, 0]
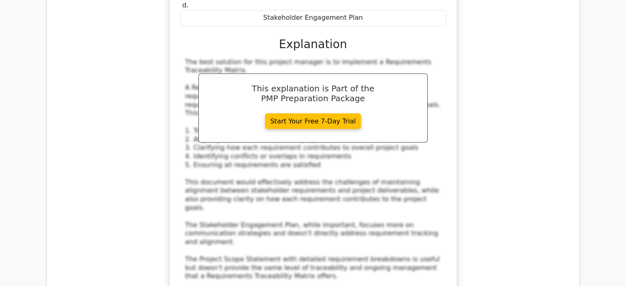
scroll to position [10953, 0]
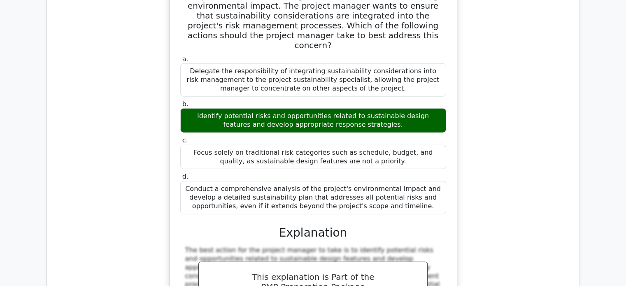
scroll to position [11323, 0]
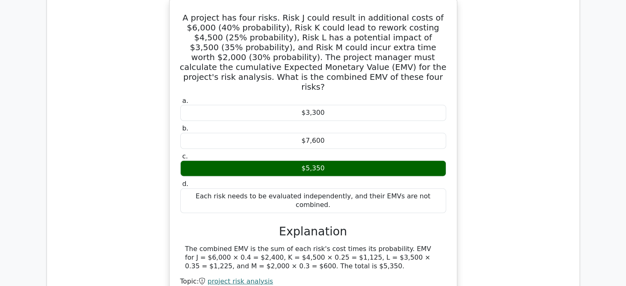
scroll to position [11776, 0]
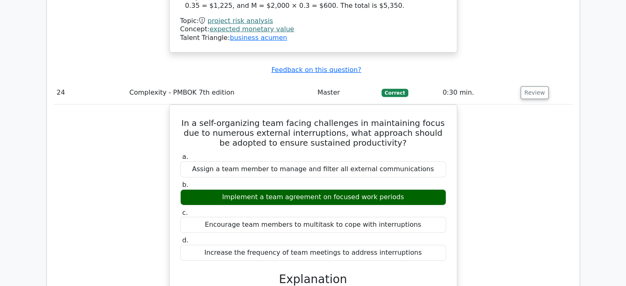
scroll to position [12188, 0]
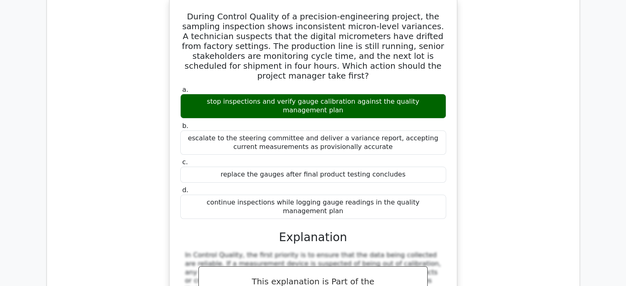
scroll to position [12600, 0]
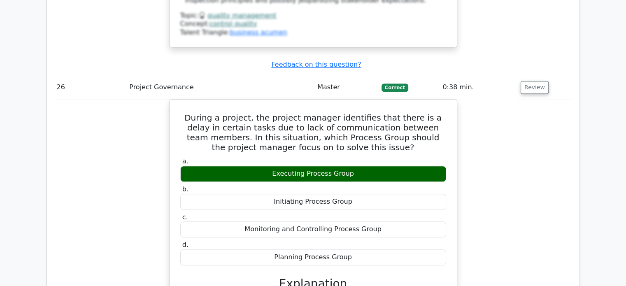
scroll to position [13094, 0]
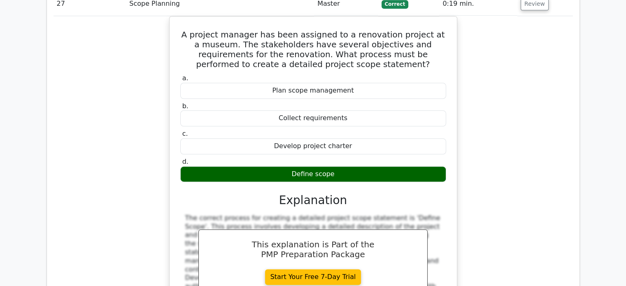
scroll to position [13547, 0]
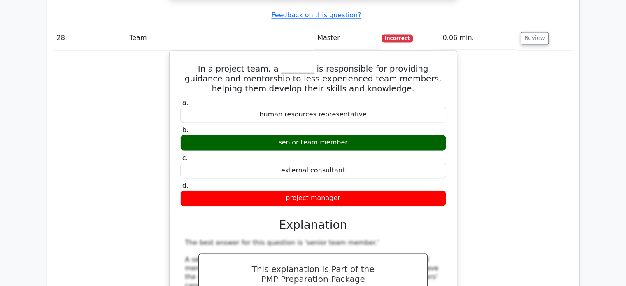
scroll to position [14082, 0]
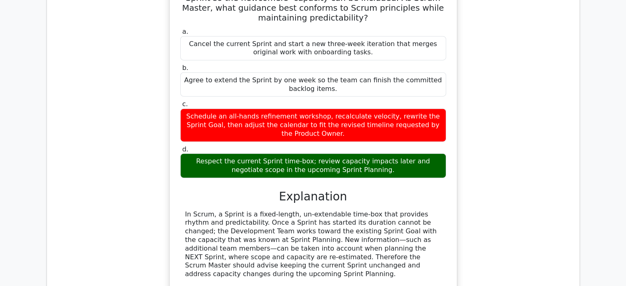
scroll to position [14535, 0]
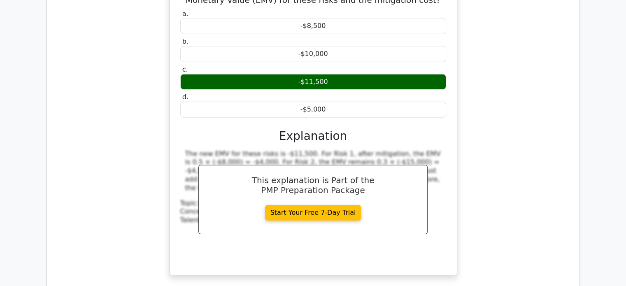
scroll to position [15152, 0]
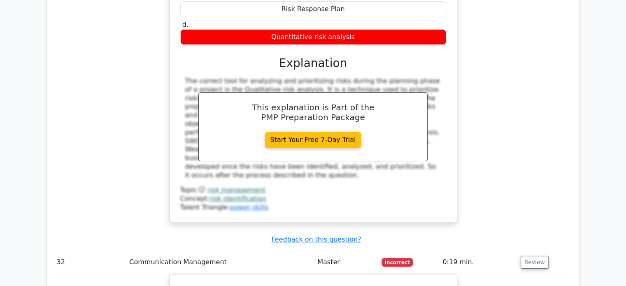
scroll to position [15523, 0]
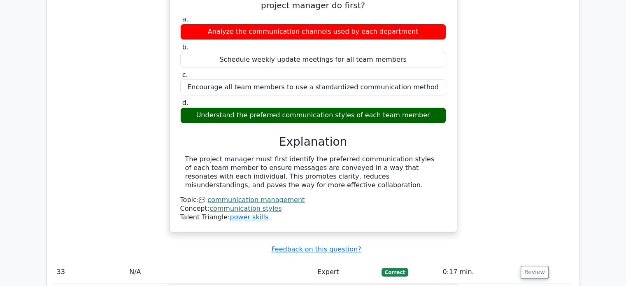
scroll to position [15893, 0]
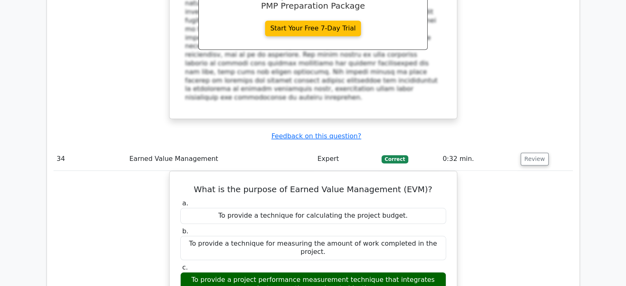
scroll to position [16470, 0]
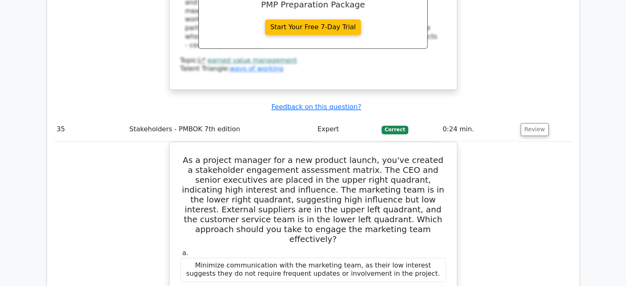
scroll to position [16799, 0]
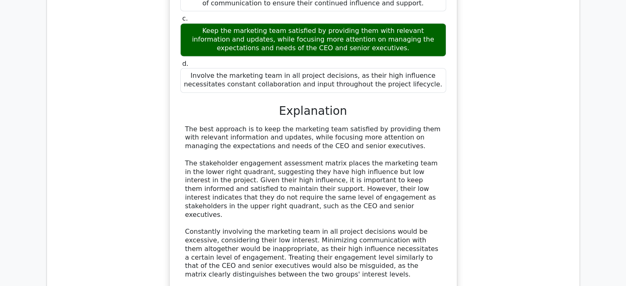
scroll to position [17211, 0]
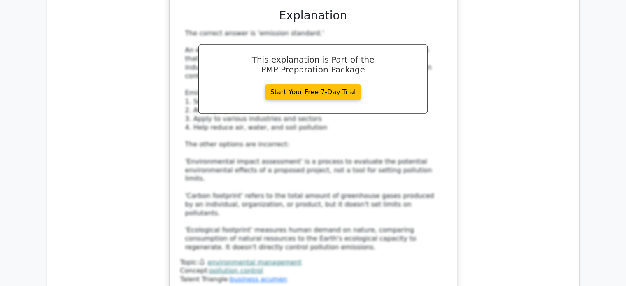
scroll to position [17952, 0]
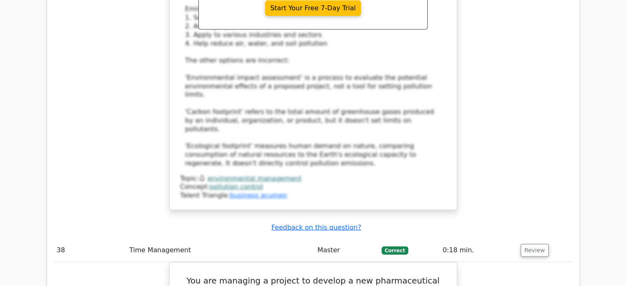
scroll to position [18282, 0]
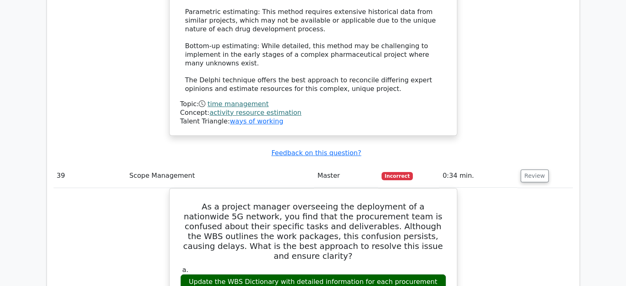
scroll to position [18776, 0]
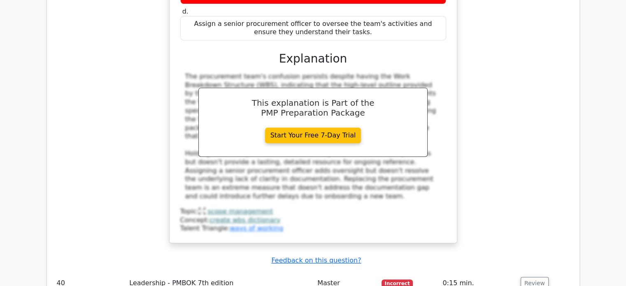
scroll to position [19146, 0]
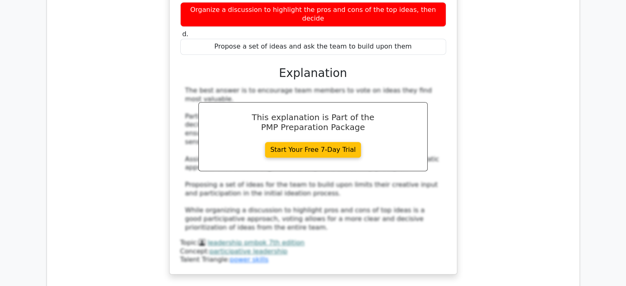
scroll to position [19558, 0]
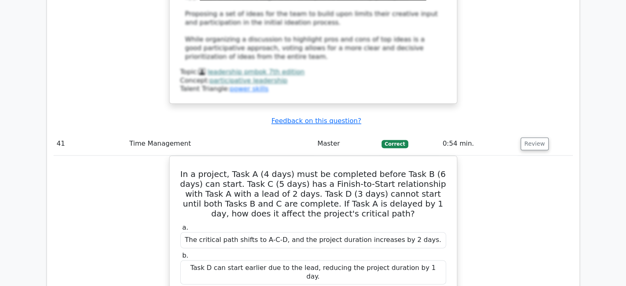
scroll to position [19887, 0]
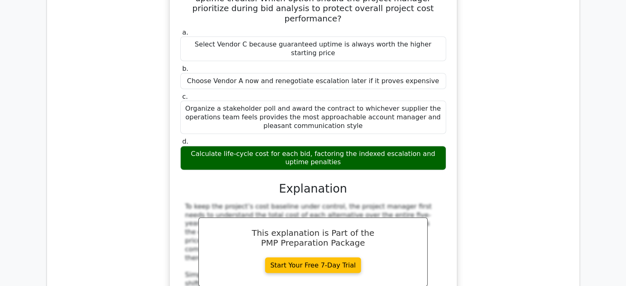
scroll to position [20340, 0]
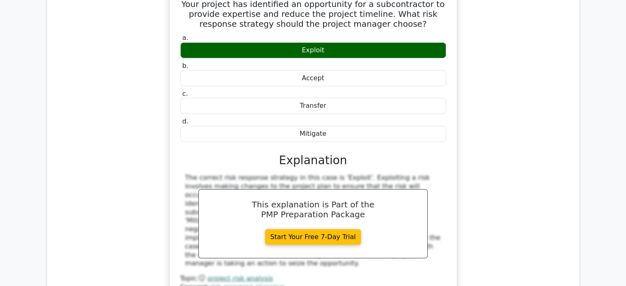
scroll to position [20793, 0]
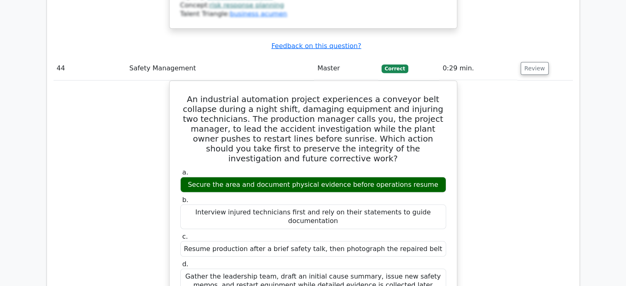
scroll to position [21205, 0]
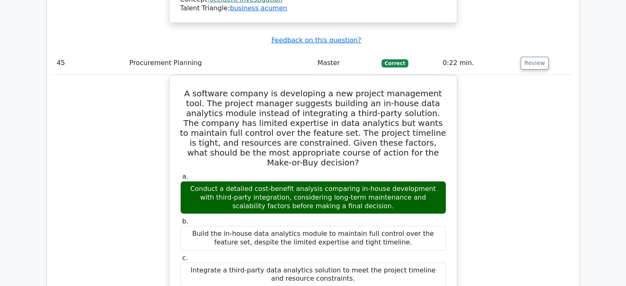
scroll to position [21576, 0]
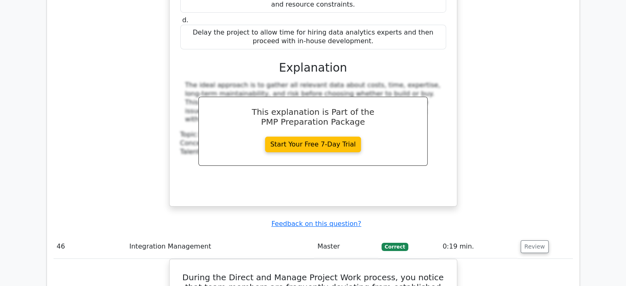
scroll to position [21905, 0]
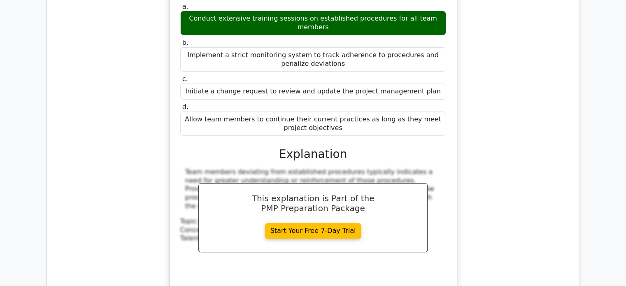
scroll to position [22317, 0]
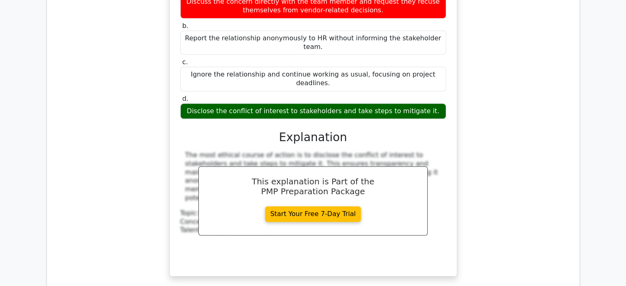
scroll to position [23038, 0]
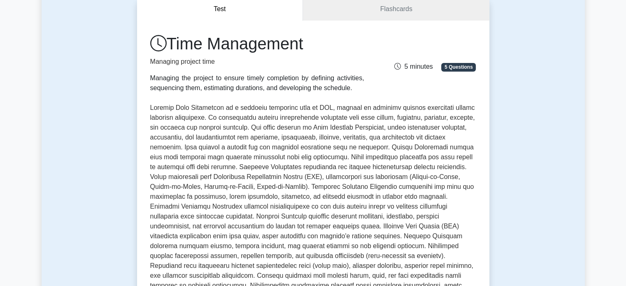
scroll to position [82, 0]
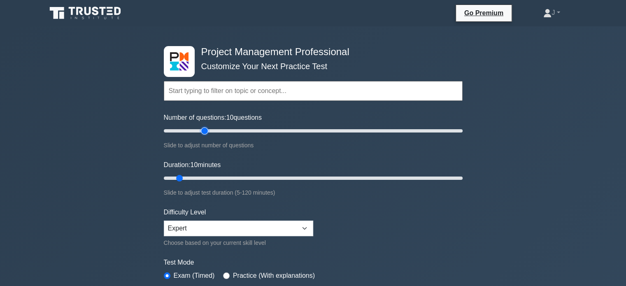
click at [202, 129] on input "Number of questions: 10 questions" at bounding box center [313, 131] width 299 height 10
type input "25"
click at [196, 131] on input "Number of questions: 30 questions" at bounding box center [313, 131] width 299 height 10
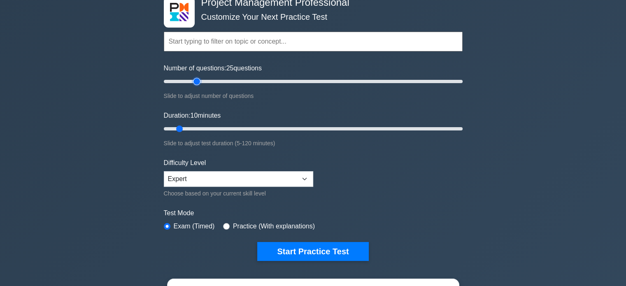
scroll to position [124, 0]
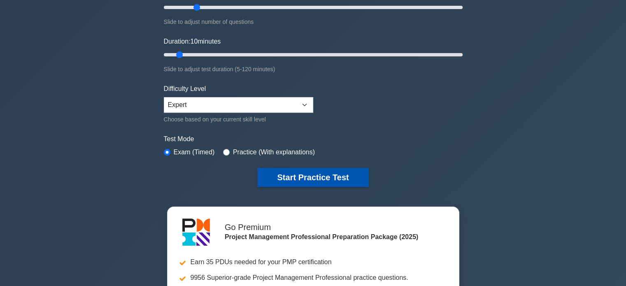
click at [285, 175] on button "Start Practice Test" at bounding box center [312, 177] width 111 height 19
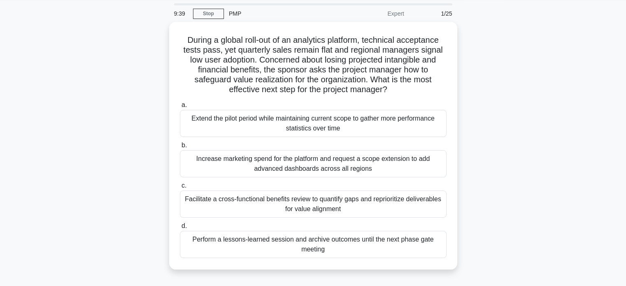
scroll to position [41, 0]
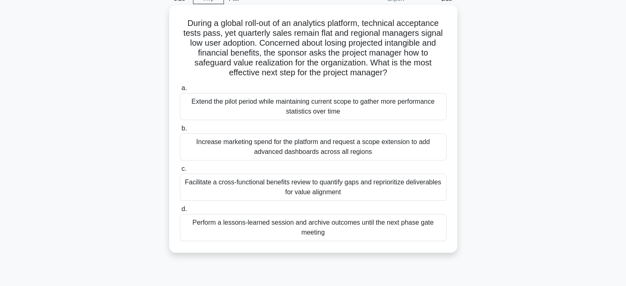
click at [394, 191] on div "Facilitate a cross-functional benefits review to quantify gaps and reprioritize…" at bounding box center [313, 187] width 267 height 27
click at [180, 172] on input "c. Facilitate a cross-functional benefits review to quantify gaps and repriorit…" at bounding box center [180, 168] width 0 height 5
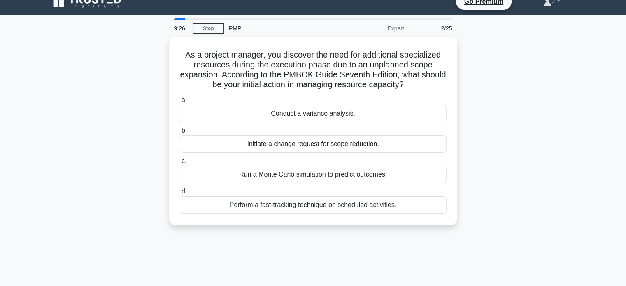
scroll to position [0, 0]
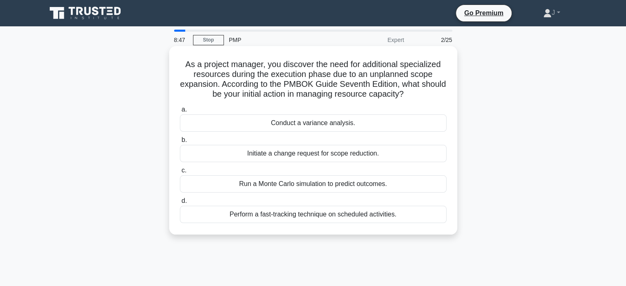
click at [352, 125] on div "Conduct a variance analysis." at bounding box center [313, 122] width 267 height 17
click at [180, 112] on input "a. Conduct a variance analysis." at bounding box center [180, 109] width 0 height 5
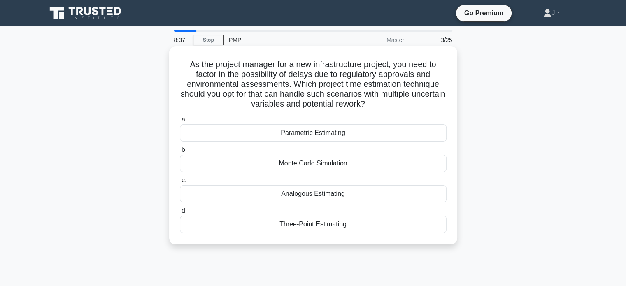
click at [366, 168] on div "Monte Carlo Simulation" at bounding box center [313, 163] width 267 height 17
click at [180, 153] on input "b. Monte Carlo Simulation" at bounding box center [180, 149] width 0 height 5
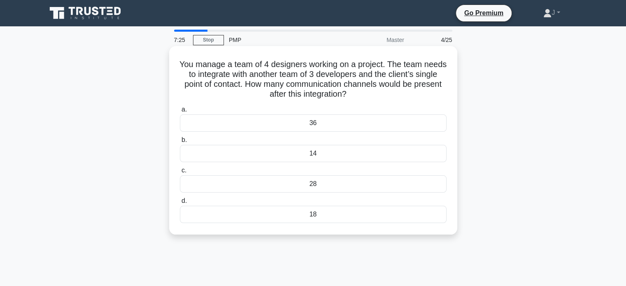
click at [320, 125] on div "36" at bounding box center [313, 122] width 267 height 17
click at [180, 112] on input "a. 36" at bounding box center [180, 109] width 0 height 5
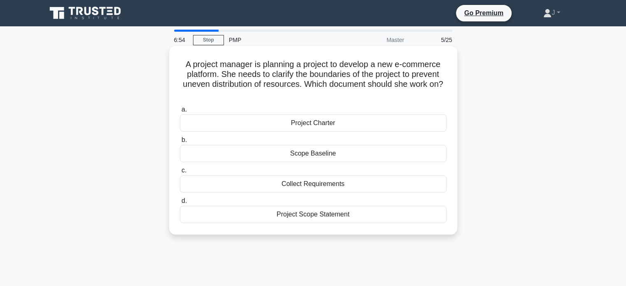
click at [344, 219] on div "Project Scope Statement" at bounding box center [313, 214] width 267 height 17
click at [357, 216] on div "Project Scope Statement" at bounding box center [313, 214] width 267 height 17
click at [180, 204] on input "d. Project Scope Statement" at bounding box center [180, 200] width 0 height 5
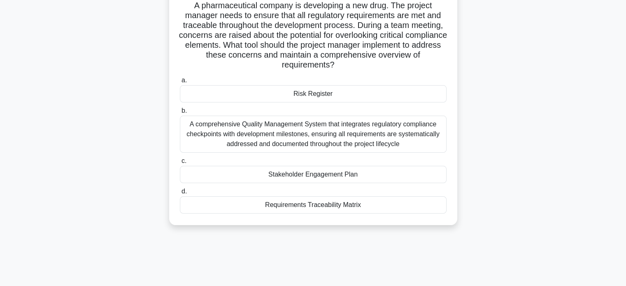
scroll to position [41, 0]
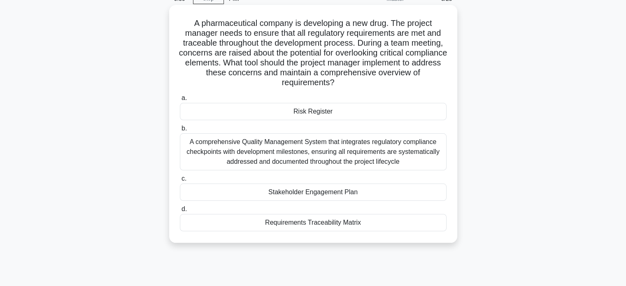
click at [392, 157] on div "A comprehensive Quality Management System that integrates regulatory compliance…" at bounding box center [313, 151] width 267 height 37
click at [180, 131] on input "b. A comprehensive Quality Management System that integrates regulatory complia…" at bounding box center [180, 128] width 0 height 5
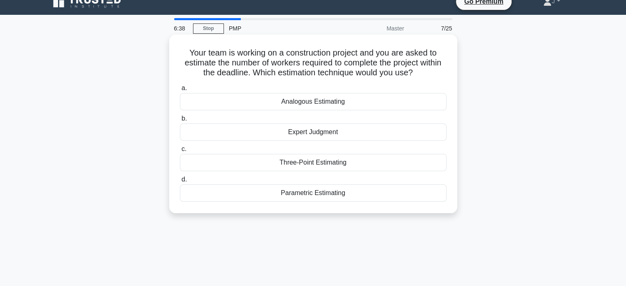
scroll to position [0, 0]
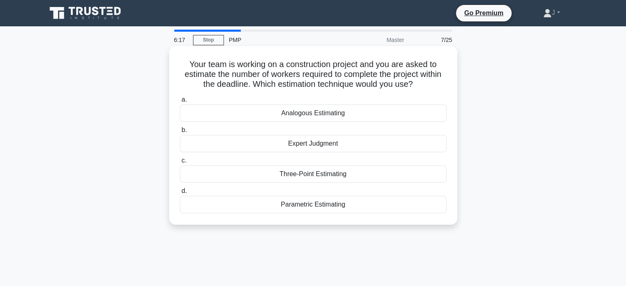
click at [356, 207] on div "Parametric Estimating" at bounding box center [313, 204] width 267 height 17
click at [180, 194] on input "d. Parametric Estimating" at bounding box center [180, 191] width 0 height 5
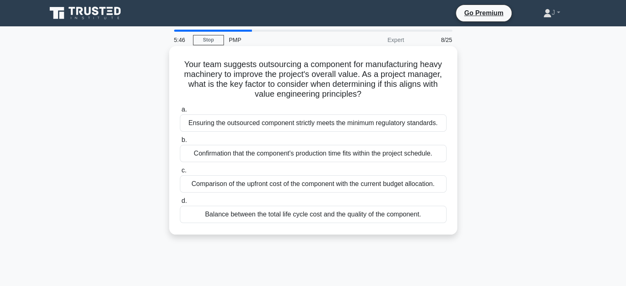
click at [298, 222] on div "Balance between the total life cycle cost and the quality of the component." at bounding box center [313, 214] width 267 height 17
click at [180, 204] on input "d. Balance between the total life cycle cost and the quality of the component." at bounding box center [180, 200] width 0 height 5
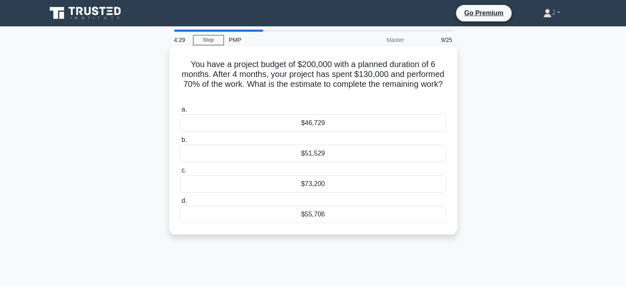
click at [330, 155] on div "$51,529" at bounding box center [313, 153] width 267 height 17
click at [180, 143] on input "b. $51,529" at bounding box center [180, 140] width 0 height 5
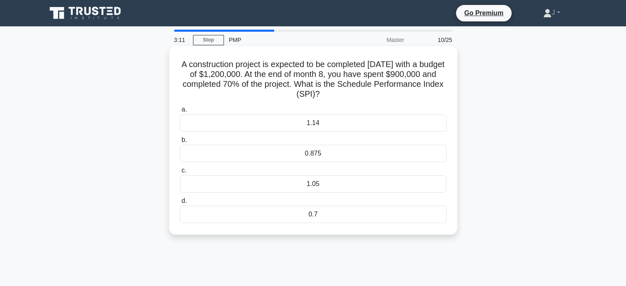
click at [345, 186] on div "1.05" at bounding box center [313, 183] width 267 height 17
click at [180, 173] on input "c. 1.05" at bounding box center [180, 170] width 0 height 5
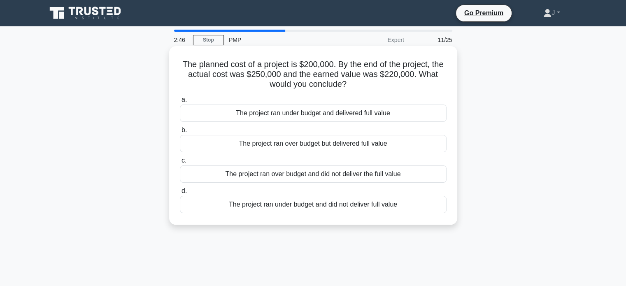
click at [360, 177] on div "The project ran over budget and did not deliver the full value" at bounding box center [313, 174] width 267 height 17
click at [180, 163] on input "c. The project ran over budget and did not deliver the full value" at bounding box center [180, 160] width 0 height 5
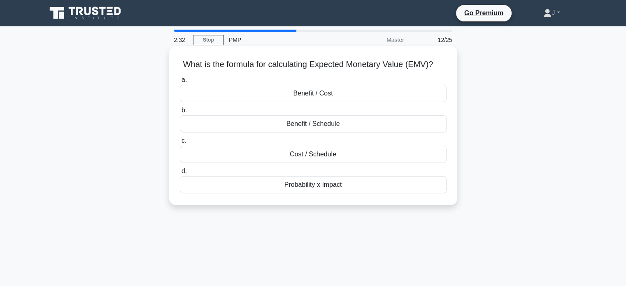
click at [384, 93] on div "Benefit / Cost" at bounding box center [313, 93] width 267 height 17
click at [180, 83] on input "a. Benefit / Cost" at bounding box center [180, 79] width 0 height 5
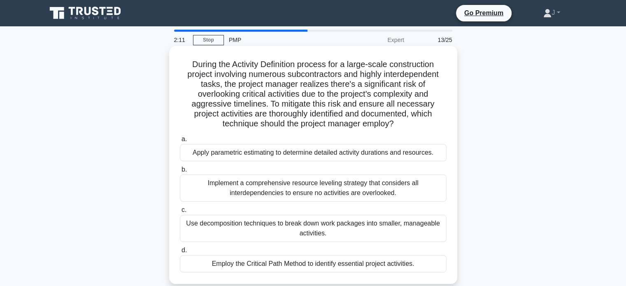
click at [401, 159] on div "Apply parametric estimating to determine detailed activity durations and resour…" at bounding box center [313, 152] width 267 height 17
click at [180, 142] on input "a. Apply parametric estimating to determine detailed activity durations and res…" at bounding box center [180, 139] width 0 height 5
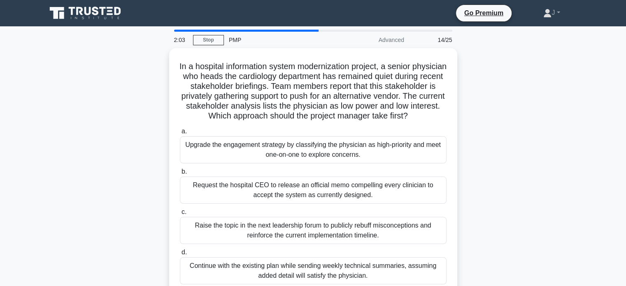
scroll to position [41, 0]
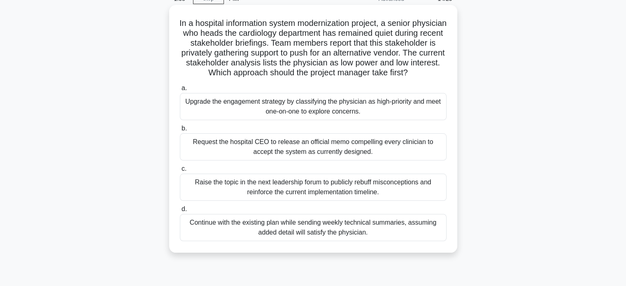
click at [382, 120] on div "Upgrade the engagement strategy by classifying the physician as high-priority a…" at bounding box center [313, 106] width 267 height 27
click at [180, 91] on input "a. Upgrade the engagement strategy by classifying the physician as high-priorit…" at bounding box center [180, 88] width 0 height 5
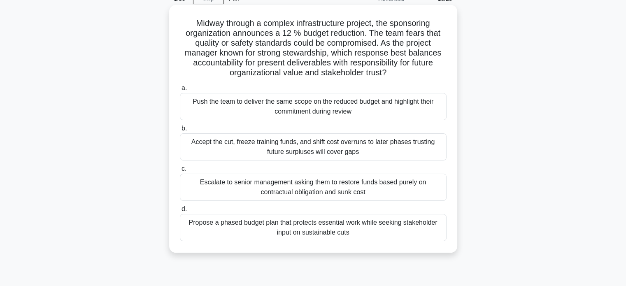
click at [422, 230] on div "Propose a phased budget plan that protects essential work while seeking stakeho…" at bounding box center [313, 227] width 267 height 27
click at [180, 212] on input "d. Propose a phased budget plan that protects essential work while seeking stak…" at bounding box center [180, 209] width 0 height 5
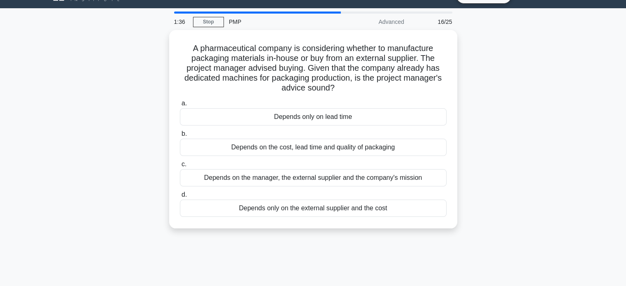
scroll to position [0, 0]
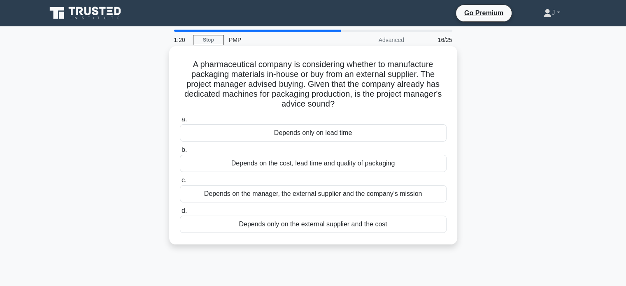
click at [410, 168] on div "Depends on the cost, lead time and quality of packaging" at bounding box center [313, 163] width 267 height 17
click at [180, 153] on input "b. Depends on the cost, lead time and quality of packaging" at bounding box center [180, 149] width 0 height 5
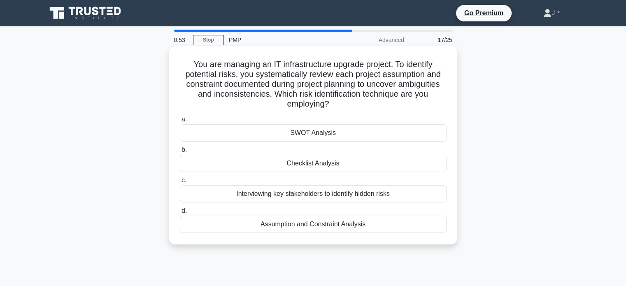
click at [361, 194] on div "Interviewing key stakeholders to identify hidden risks" at bounding box center [313, 193] width 267 height 17
click at [180, 183] on input "c. Interviewing key stakeholders to identify hidden risks" at bounding box center [180, 180] width 0 height 5
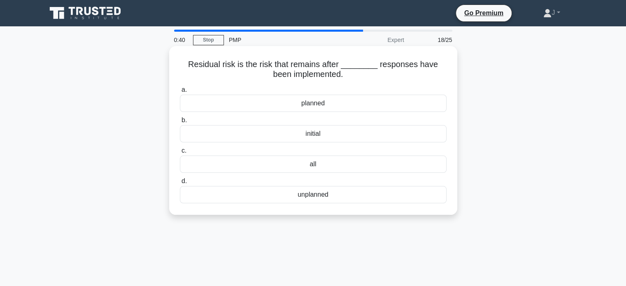
click at [355, 105] on div "planned" at bounding box center [313, 103] width 267 height 17
click at [180, 93] on input "a. planned" at bounding box center [180, 89] width 0 height 5
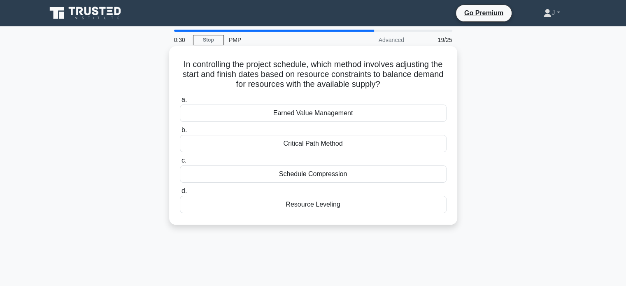
click at [336, 205] on div "Resource Leveling" at bounding box center [313, 204] width 267 height 17
click at [180, 194] on input "d. Resource Leveling" at bounding box center [180, 191] width 0 height 5
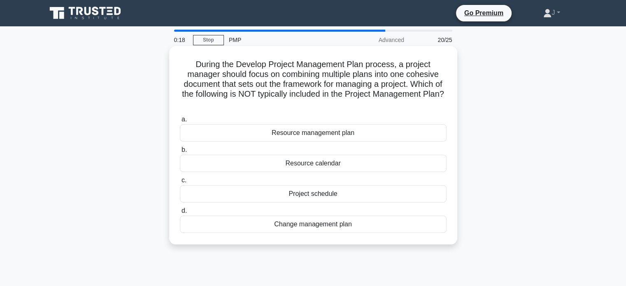
click at [340, 228] on div "Change management plan" at bounding box center [313, 224] width 267 height 17
click at [180, 214] on input "d. Change management plan" at bounding box center [180, 210] width 0 height 5
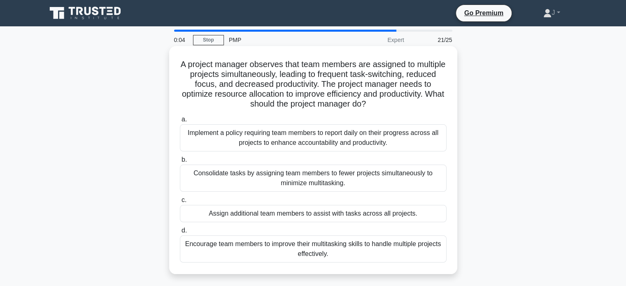
click at [354, 173] on div "Consolidate tasks by assigning team members to fewer projects simultaneously to…" at bounding box center [313, 178] width 267 height 27
click at [180, 163] on input "b. Consolidate tasks by assigning team members to fewer projects simultaneously…" at bounding box center [180, 159] width 0 height 5
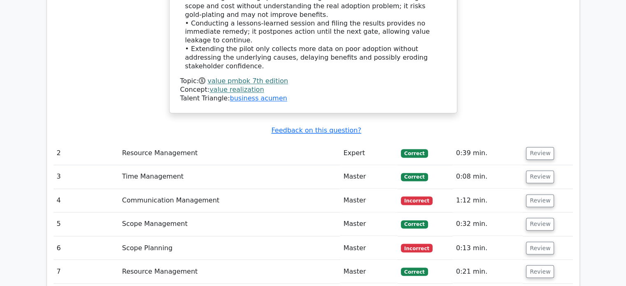
scroll to position [1318, 0]
click at [534, 147] on button "Review" at bounding box center [540, 153] width 28 height 13
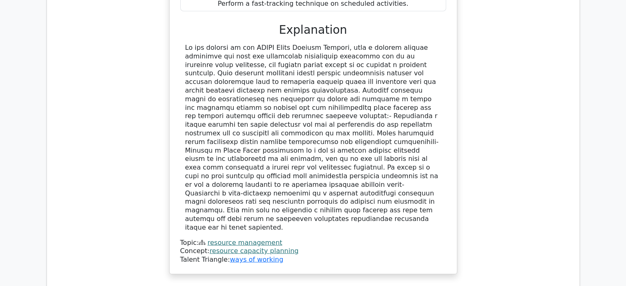
scroll to position [1771, 0]
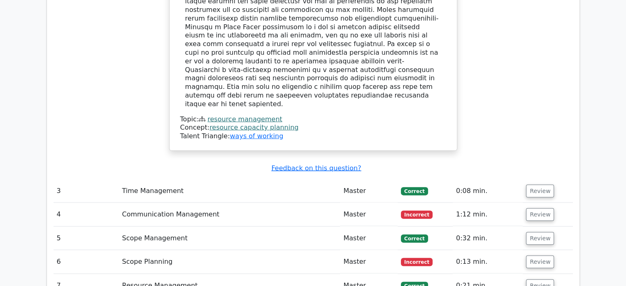
click at [544, 180] on td "Review" at bounding box center [548, 191] width 50 height 23
click at [542, 185] on button "Review" at bounding box center [540, 191] width 28 height 13
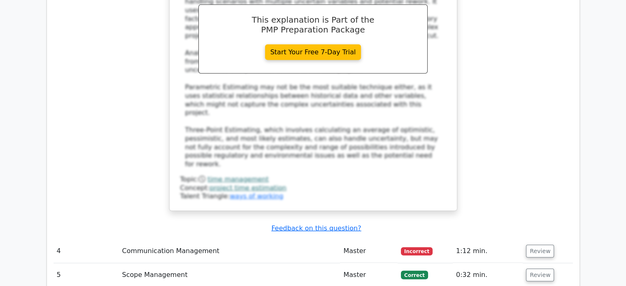
scroll to position [2265, 0]
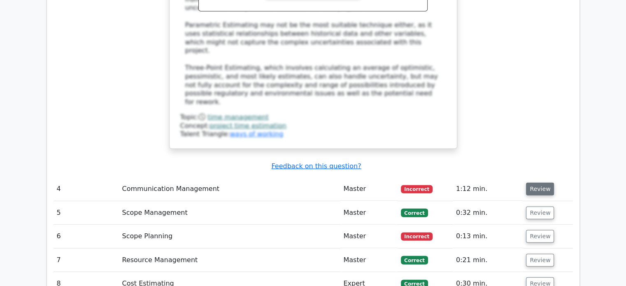
click at [547, 183] on button "Review" at bounding box center [540, 189] width 28 height 13
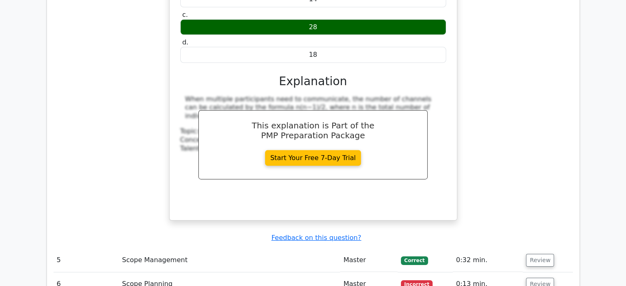
scroll to position [2635, 0]
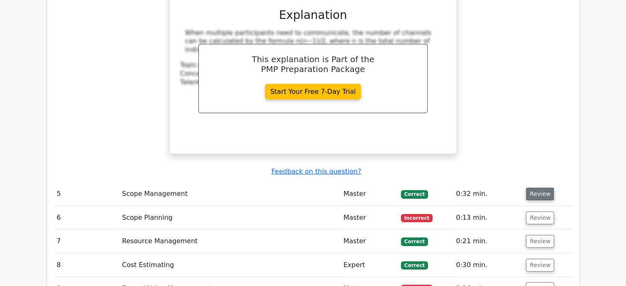
click at [539, 188] on button "Review" at bounding box center [540, 194] width 28 height 13
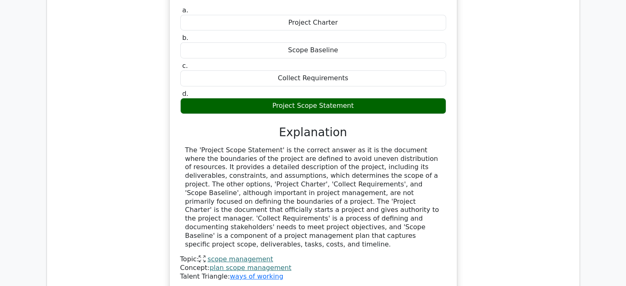
scroll to position [2923, 0]
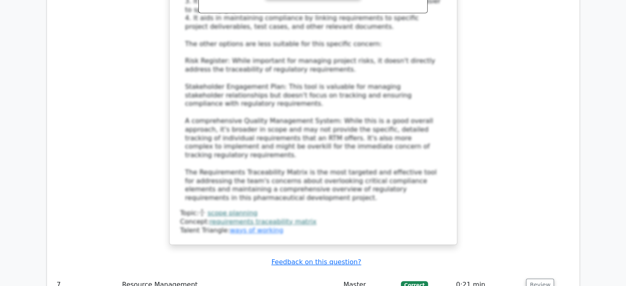
scroll to position [3582, 0]
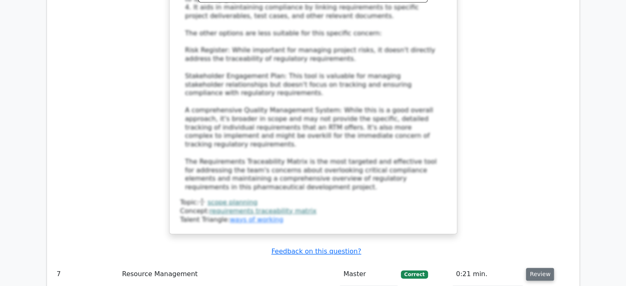
click at [537, 268] on button "Review" at bounding box center [540, 274] width 28 height 13
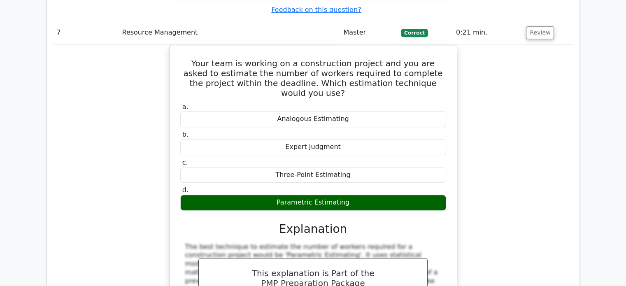
scroll to position [3829, 0]
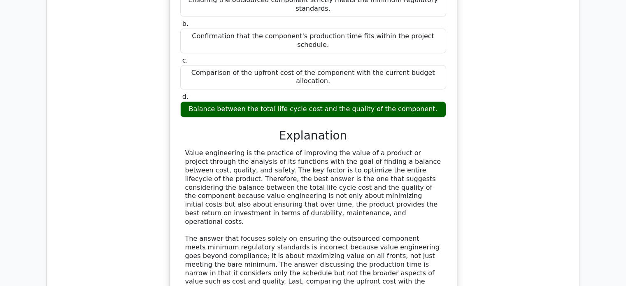
scroll to position [4365, 0]
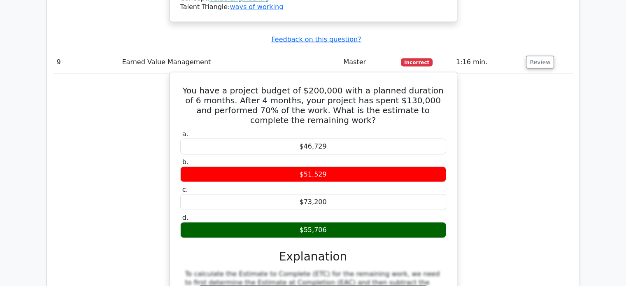
scroll to position [4776, 0]
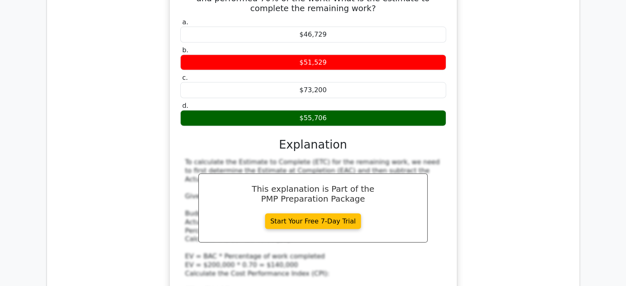
drag, startPoint x: 497, startPoint y: 112, endPoint x: 499, endPoint y: 124, distance: 11.6
click at [497, 112] on div "You have a project budget of $200,000 with a planned duration of 6 months. Afte…" at bounding box center [314, 192] width 520 height 464
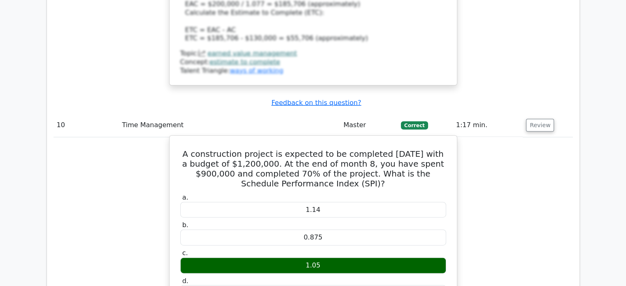
scroll to position [5312, 0]
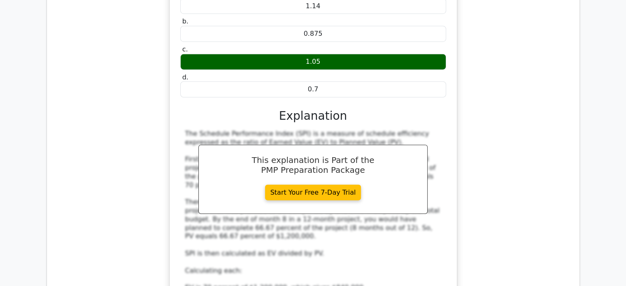
click at [523, 33] on div "A construction project is expected to be completed in 12 months with a budget o…" at bounding box center [314, 156] width 520 height 448
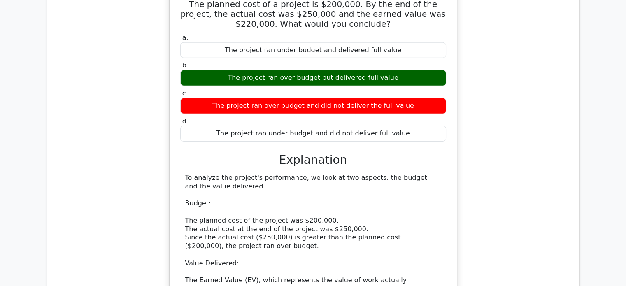
scroll to position [5764, 0]
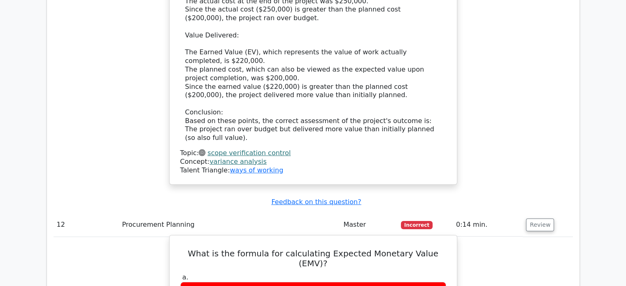
scroll to position [6053, 0]
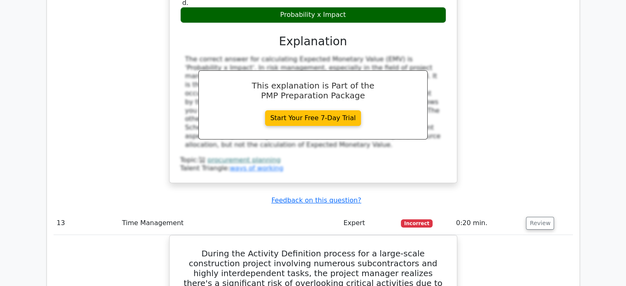
scroll to position [6506, 0]
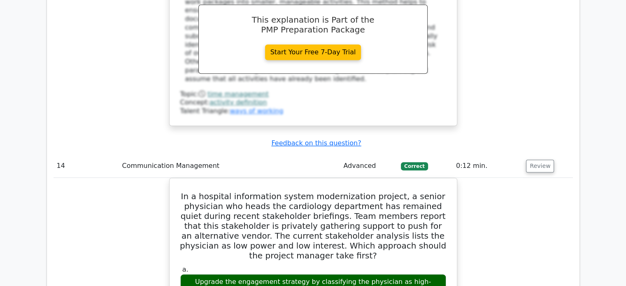
scroll to position [6959, 0]
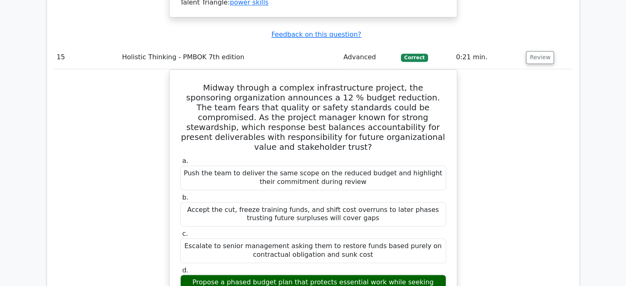
scroll to position [7494, 0]
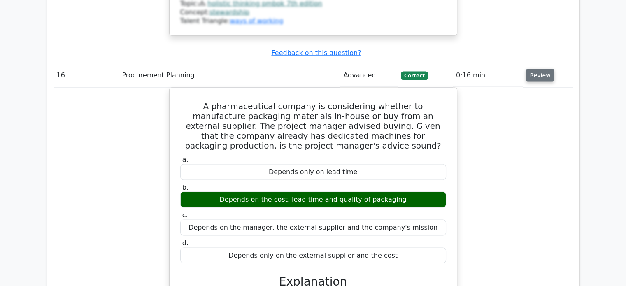
scroll to position [8029, 0]
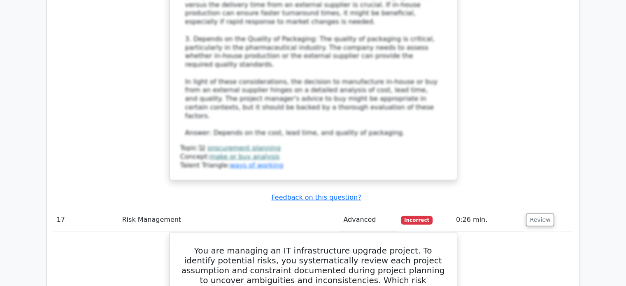
scroll to position [8523, 0]
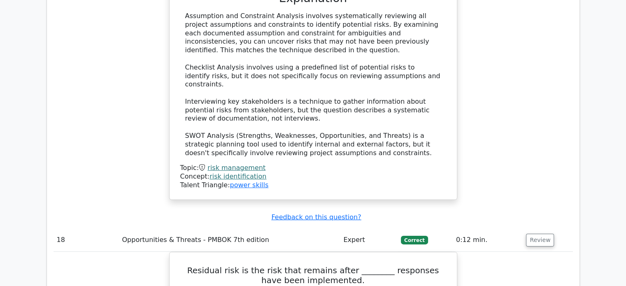
scroll to position [8935, 0]
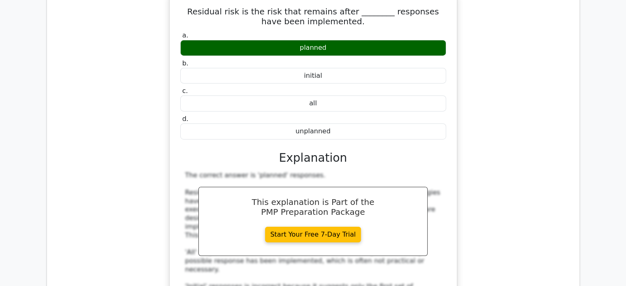
scroll to position [9182, 0]
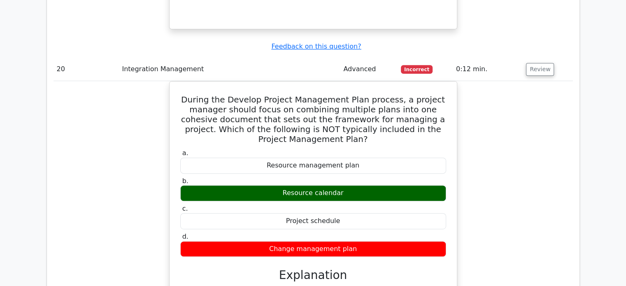
scroll to position [9758, 0]
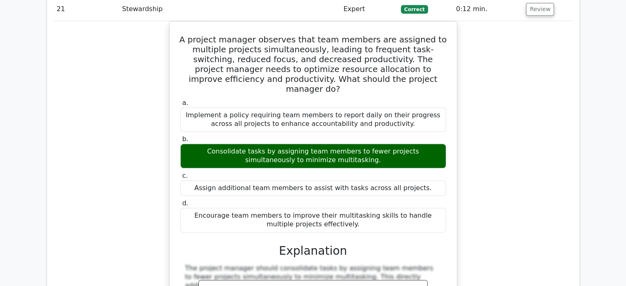
scroll to position [10384, 0]
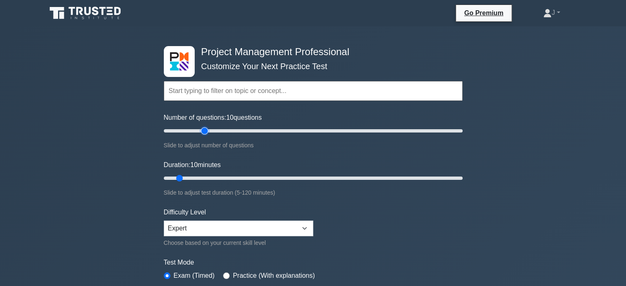
click at [206, 128] on input "Number of questions: 10 questions" at bounding box center [313, 131] width 299 height 10
click at [197, 130] on input "Number of questions: 30 questions" at bounding box center [313, 131] width 299 height 10
click at [194, 129] on input "Number of questions: 25 questions" at bounding box center [313, 131] width 299 height 10
type input "20"
click at [192, 129] on input "Number of questions: 20 questions" at bounding box center [313, 131] width 299 height 10
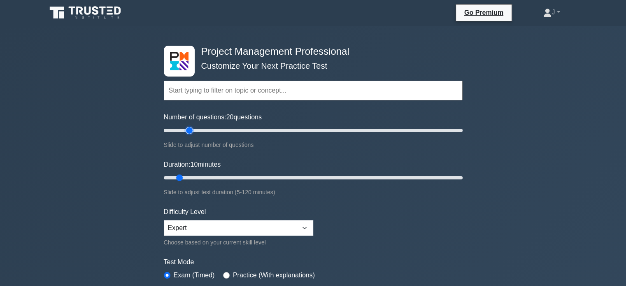
scroll to position [165, 0]
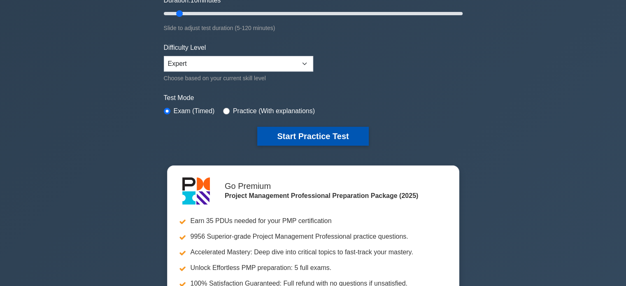
click at [315, 128] on button "Start Practice Test" at bounding box center [312, 136] width 111 height 19
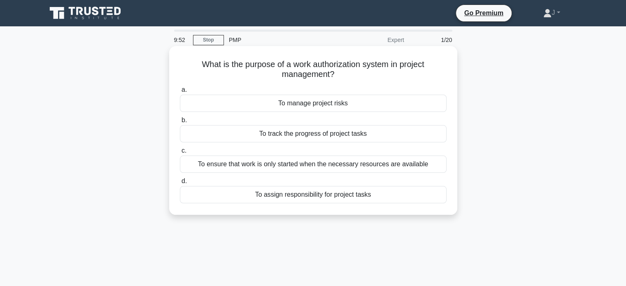
click at [344, 200] on div "To assign responsibility for project tasks" at bounding box center [313, 194] width 267 height 17
click at [180, 184] on input "d. To assign responsibility for project tasks" at bounding box center [180, 181] width 0 height 5
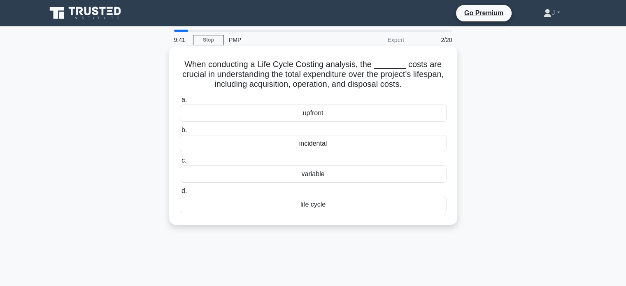
click at [357, 210] on div "life cycle" at bounding box center [313, 204] width 267 height 17
click at [180, 194] on input "d. life cycle" at bounding box center [180, 191] width 0 height 5
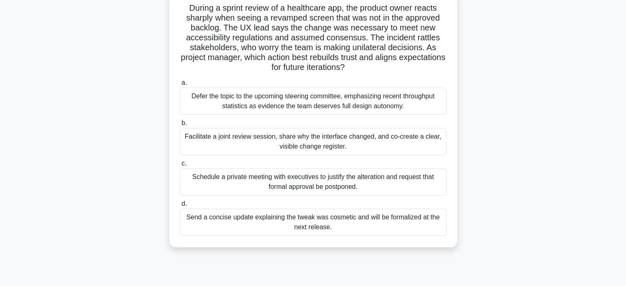
scroll to position [82, 0]
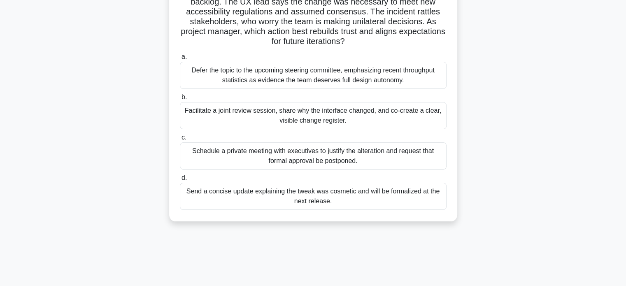
click at [406, 116] on div "Facilitate a joint review session, share why the interface changed, and co-crea…" at bounding box center [313, 115] width 267 height 27
click at [180, 100] on input "b. Facilitate a joint review session, share why the interface changed, and co-c…" at bounding box center [180, 97] width 0 height 5
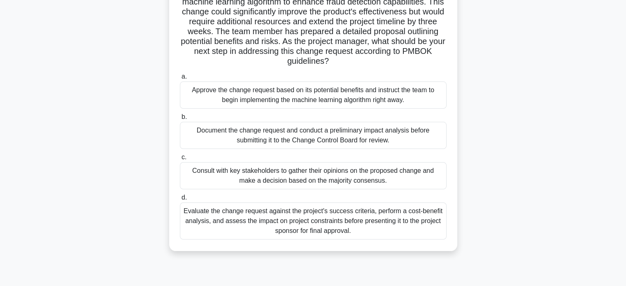
click at [439, 222] on div "Evaluate the change request against the project's success criteria, perform a c…" at bounding box center [313, 221] width 267 height 37
click at [180, 201] on input "d. Evaluate the change request against the project's success criteria, perform …" at bounding box center [180, 197] width 0 height 5
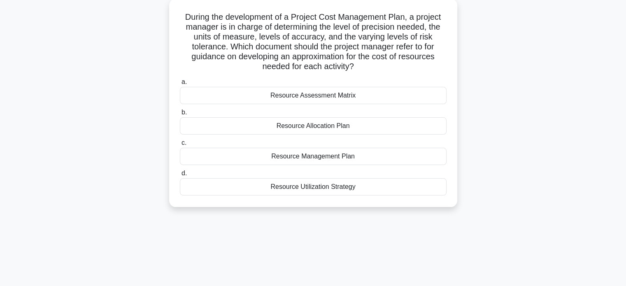
scroll to position [0, 0]
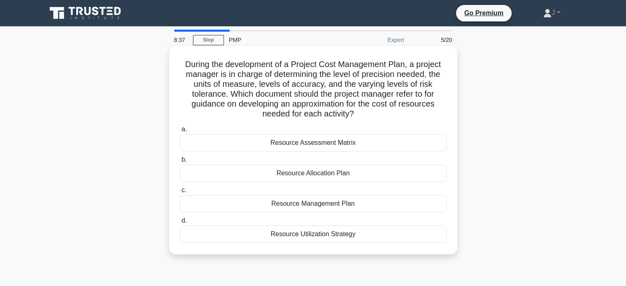
click at [377, 208] on div "Resource Management Plan" at bounding box center [313, 203] width 267 height 17
click at [180, 193] on input "c. Resource Management Plan" at bounding box center [180, 190] width 0 height 5
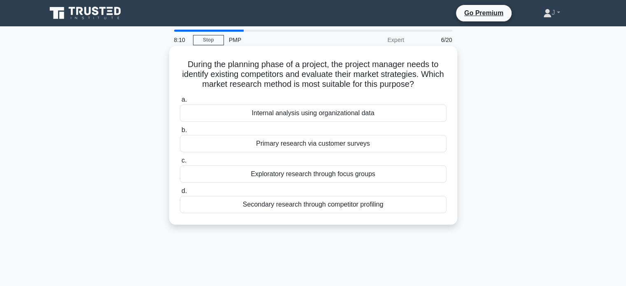
click at [347, 210] on div "Secondary research through competitor profiling" at bounding box center [313, 204] width 267 height 17
click at [180, 194] on input "d. Secondary research through competitor profiling" at bounding box center [180, 191] width 0 height 5
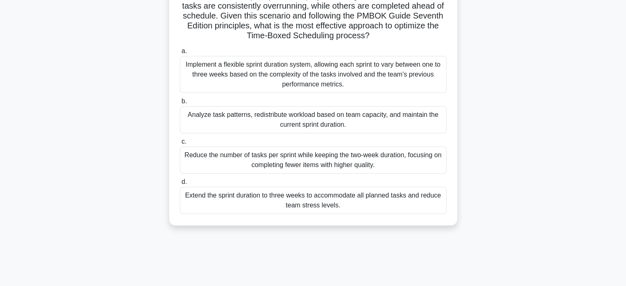
scroll to position [124, 0]
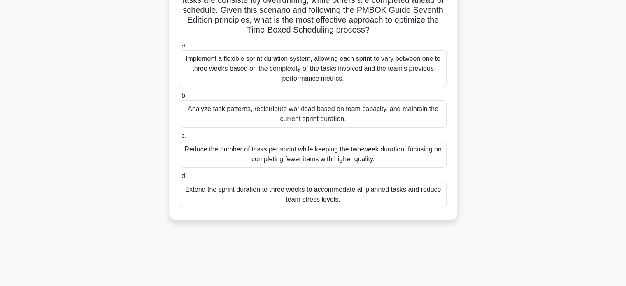
click at [425, 121] on div "Analyze task patterns, redistribute workload based on team capacity, and mainta…" at bounding box center [313, 113] width 267 height 27
click at [180, 98] on input "b. Analyze task patterns, redistribute workload based on team capacity, and mai…" at bounding box center [180, 95] width 0 height 5
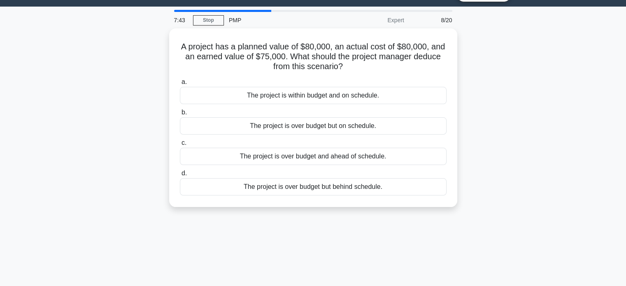
scroll to position [0, 0]
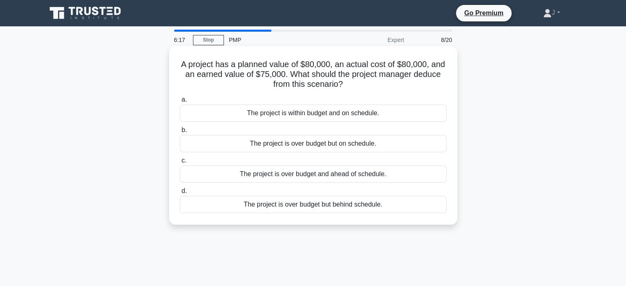
click at [374, 205] on div "The project is over budget but behind schedule." at bounding box center [313, 204] width 267 height 17
click at [315, 206] on div "The project is over budget but behind schedule." at bounding box center [313, 204] width 267 height 17
click at [180, 194] on input "d. The project is over budget but behind schedule." at bounding box center [180, 191] width 0 height 5
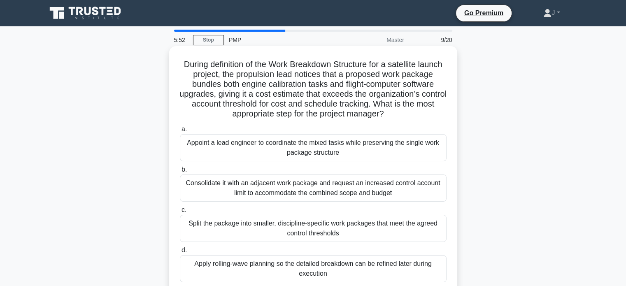
scroll to position [41, 0]
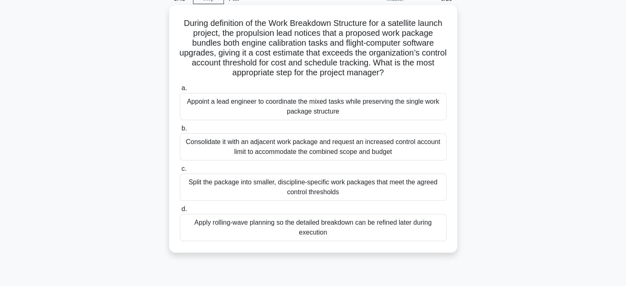
click at [430, 187] on div "Split the package into smaller, discipline-specific work packages that meet the…" at bounding box center [313, 187] width 267 height 27
click at [180, 172] on input "c. Split the package into smaller, discipline-specific work packages that meet …" at bounding box center [180, 168] width 0 height 5
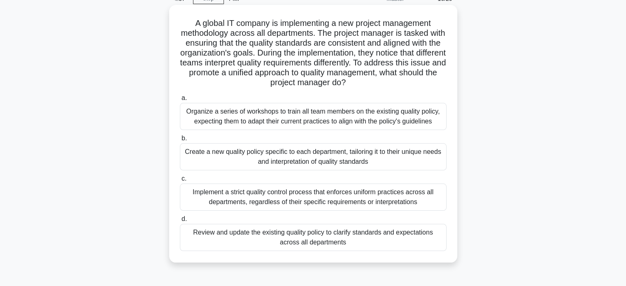
click at [435, 239] on div "Review and update the existing quality policy to clarify standards and expectat…" at bounding box center [313, 237] width 267 height 27
click at [180, 222] on input "d. Review and update the existing quality policy to clarify standards and expec…" at bounding box center [180, 219] width 0 height 5
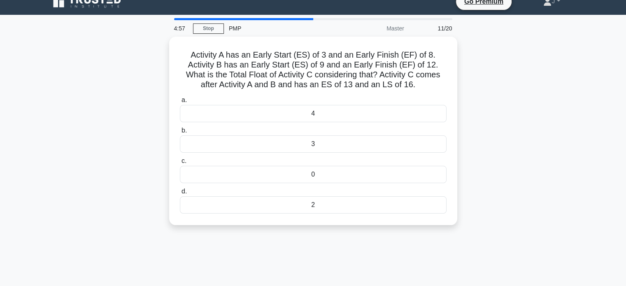
scroll to position [0, 0]
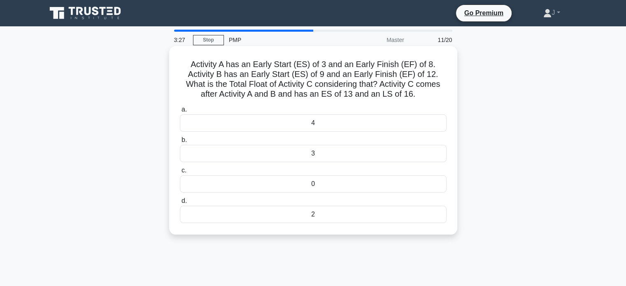
click at [383, 184] on div "0" at bounding box center [313, 183] width 267 height 17
click at [180, 173] on input "c. 0" at bounding box center [180, 170] width 0 height 5
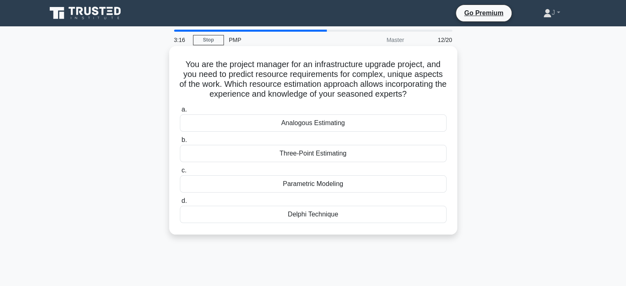
click at [349, 214] on div "Delphi Technique" at bounding box center [313, 214] width 267 height 17
click at [180, 204] on input "d. Delphi Technique" at bounding box center [180, 200] width 0 height 5
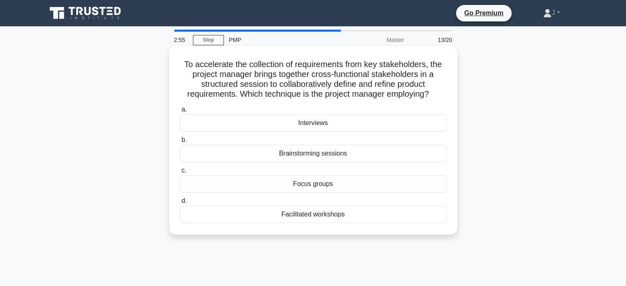
click at [290, 219] on div "Facilitated workshops" at bounding box center [313, 214] width 267 height 17
click at [180, 204] on input "d. Facilitated workshops" at bounding box center [180, 200] width 0 height 5
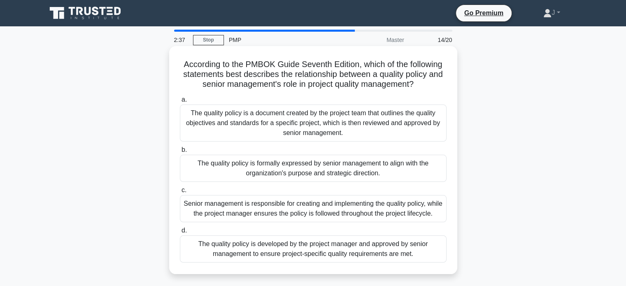
click at [298, 135] on div "The quality policy is a document created by the project team that outlines the …" at bounding box center [313, 123] width 267 height 37
click at [180, 103] on input "a. The quality policy is a document created by the project team that outlines t…" at bounding box center [180, 99] width 0 height 5
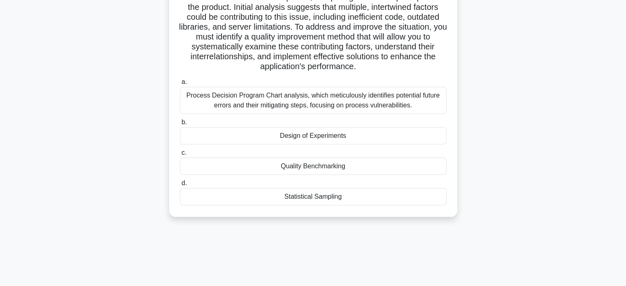
scroll to position [82, 0]
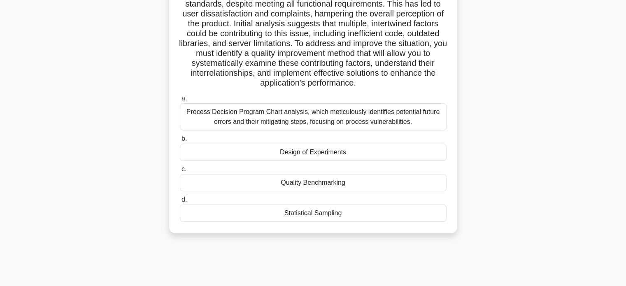
click at [369, 222] on div "Statistical Sampling" at bounding box center [313, 213] width 267 height 17
click at [180, 203] on input "d. Statistical Sampling" at bounding box center [180, 199] width 0 height 5
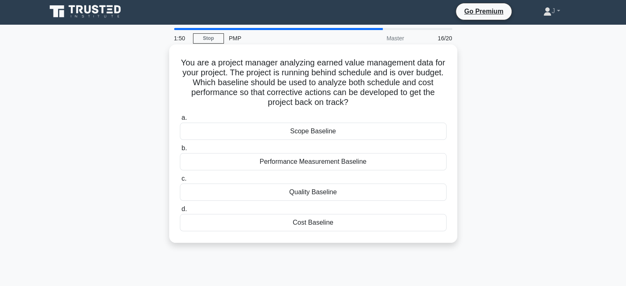
scroll to position [0, 0]
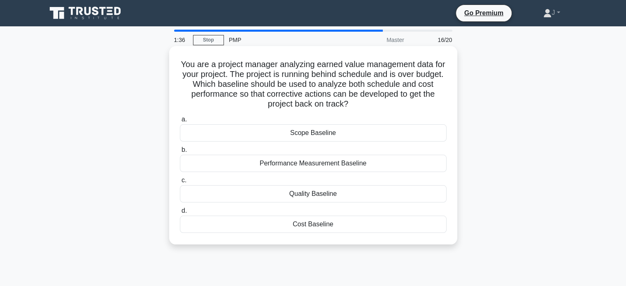
click at [366, 168] on div "Performance Measurement Baseline" at bounding box center [313, 163] width 267 height 17
click at [180, 153] on input "b. Performance Measurement Baseline" at bounding box center [180, 149] width 0 height 5
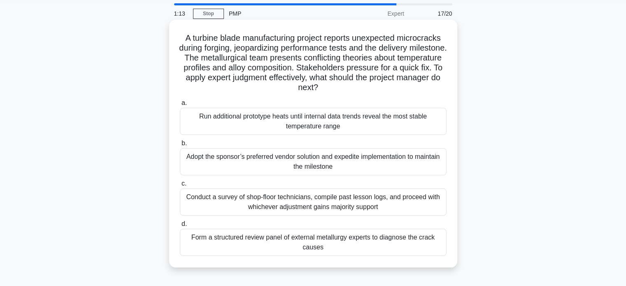
scroll to position [41, 0]
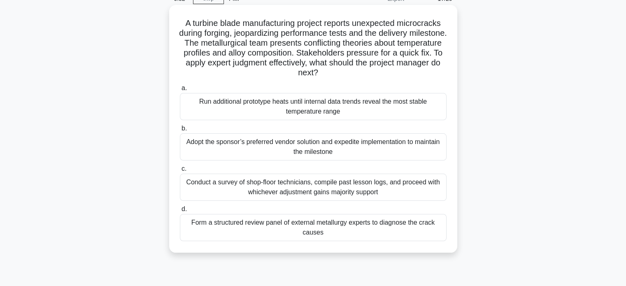
click at [359, 231] on div "Form a structured review panel of external metallurgy experts to diagnose the c…" at bounding box center [313, 227] width 267 height 27
click at [180, 212] on input "d. Form a structured review panel of external metallurgy experts to diagnose th…" at bounding box center [180, 209] width 0 height 5
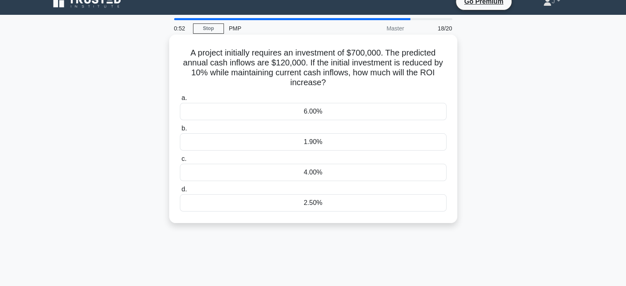
scroll to position [0, 0]
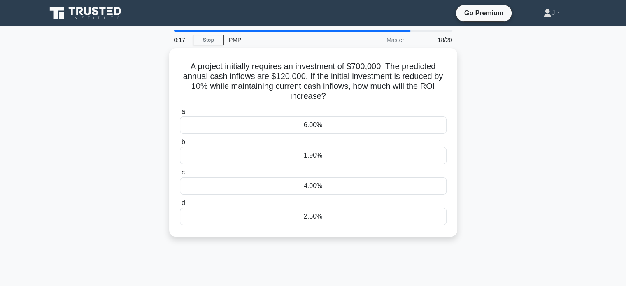
click at [555, 195] on div "A project initially requires an investment of $700,000. The predicted annual ca…" at bounding box center [314, 147] width 544 height 198
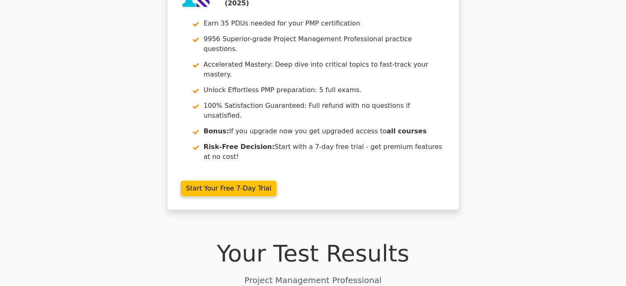
scroll to position [165, 0]
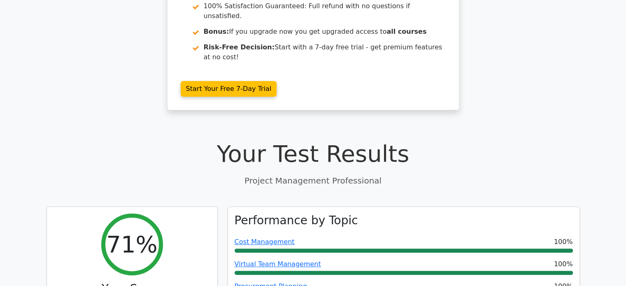
click at [399, 175] on p "Project Management Professional" at bounding box center [314, 181] width 534 height 12
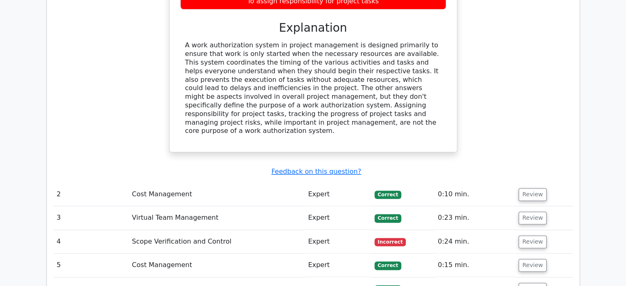
scroll to position [1029, 0]
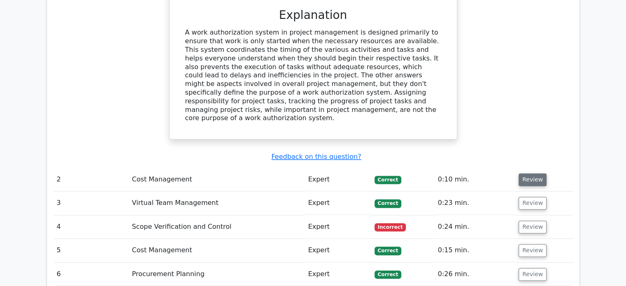
click at [526, 173] on button "Review" at bounding box center [533, 179] width 28 height 13
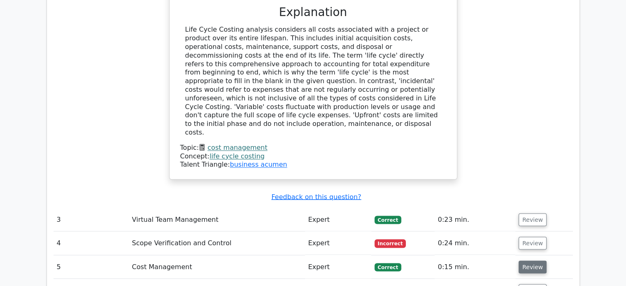
scroll to position [1441, 0]
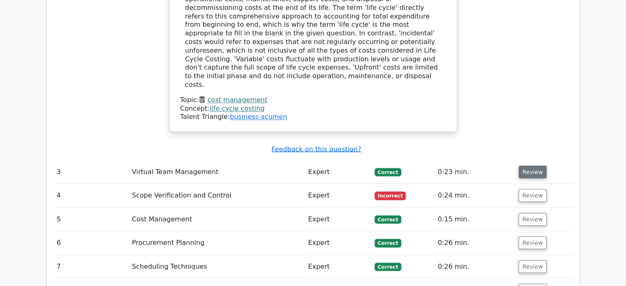
click at [535, 166] on button "Review" at bounding box center [533, 172] width 28 height 13
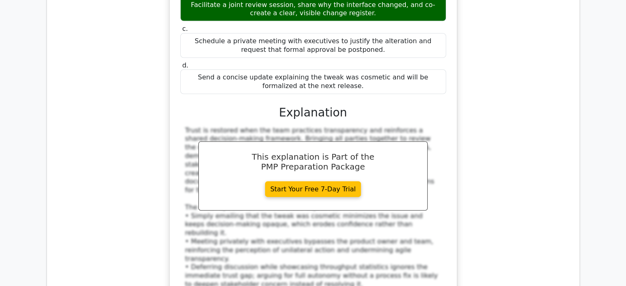
scroll to position [1853, 0]
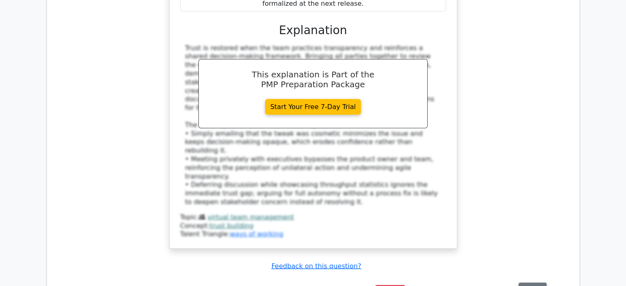
click at [529, 283] on button "Review" at bounding box center [533, 289] width 28 height 13
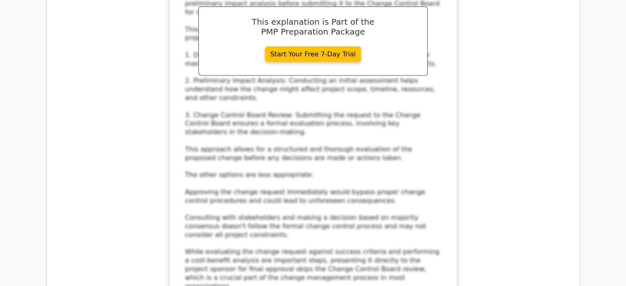
scroll to position [2512, 0]
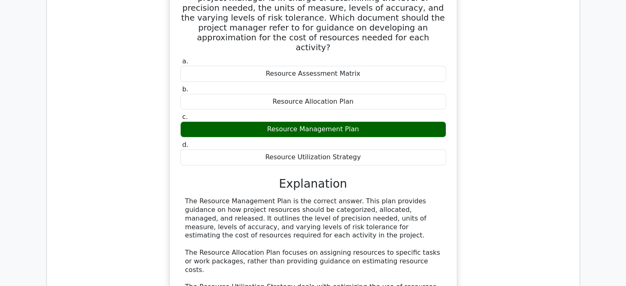
scroll to position [2965, 0]
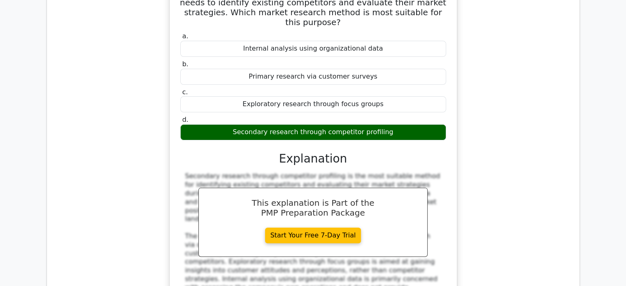
scroll to position [3500, 0]
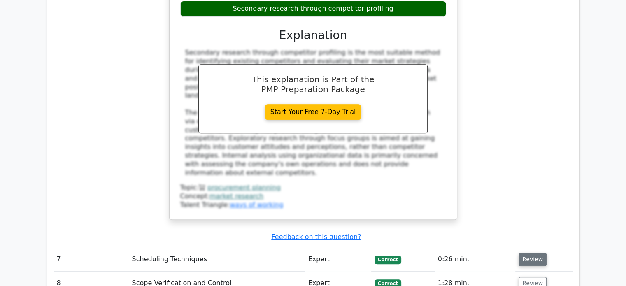
click at [530, 253] on button "Review" at bounding box center [533, 259] width 28 height 13
click at [532, 253] on button "Review" at bounding box center [533, 259] width 28 height 13
click at [530, 253] on button "Review" at bounding box center [533, 259] width 28 height 13
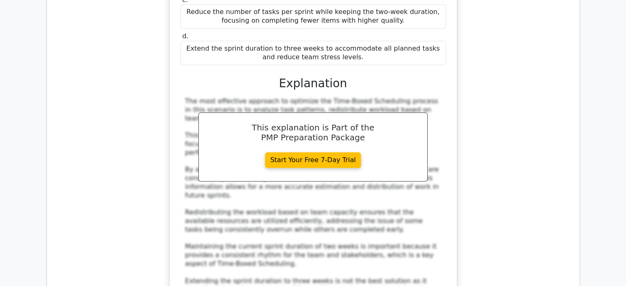
scroll to position [4076, 0]
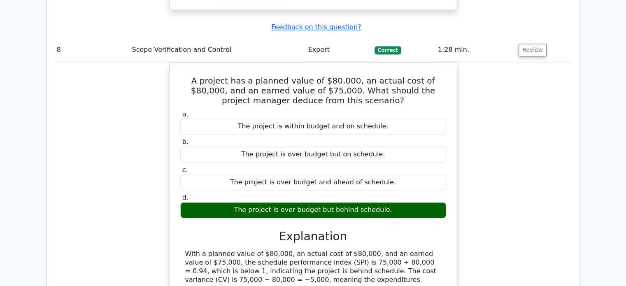
scroll to position [4529, 0]
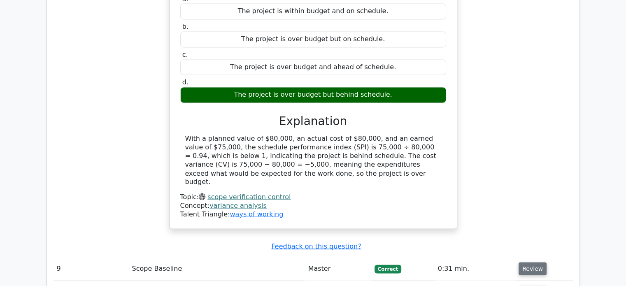
click at [531, 262] on button "Review" at bounding box center [533, 268] width 28 height 13
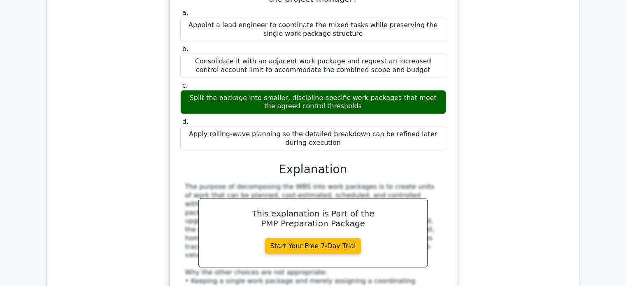
scroll to position [4941, 0]
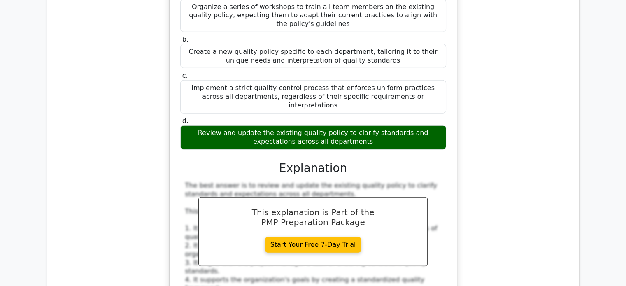
scroll to position [5476, 0]
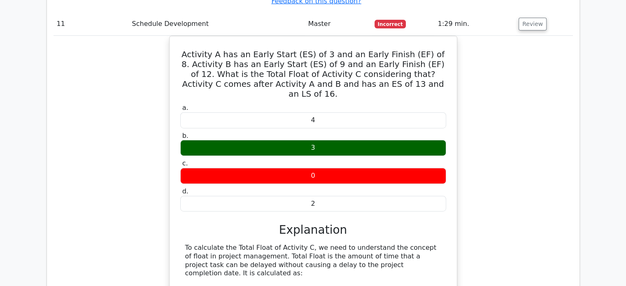
scroll to position [5970, 0]
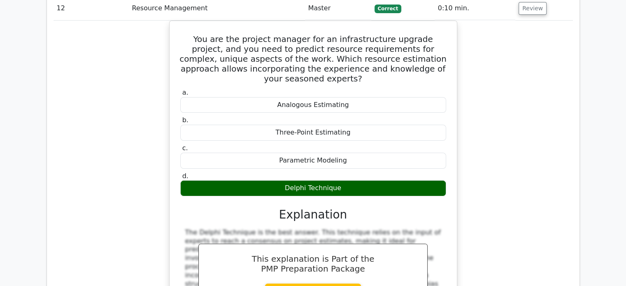
scroll to position [6423, 0]
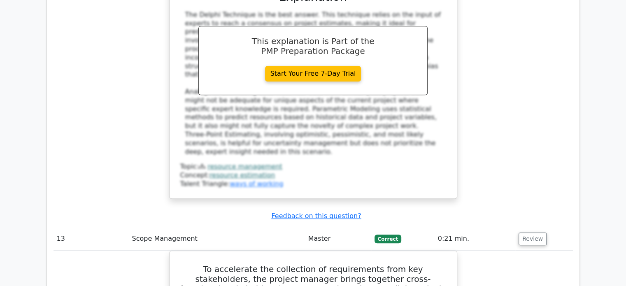
scroll to position [6753, 0]
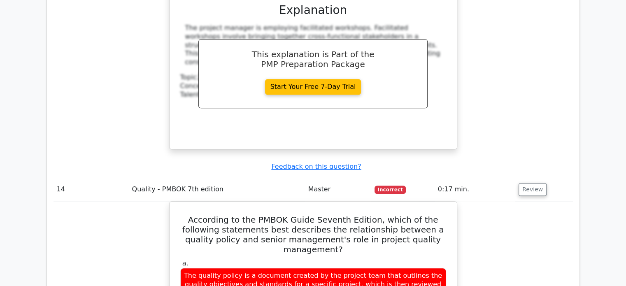
scroll to position [7247, 0]
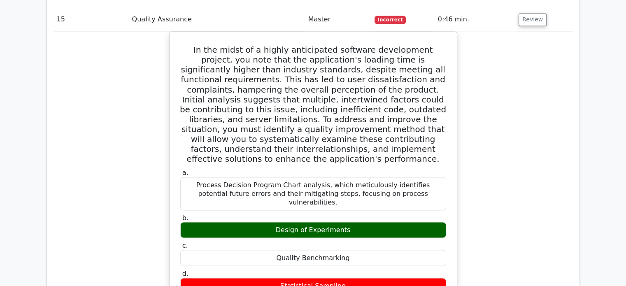
scroll to position [7741, 0]
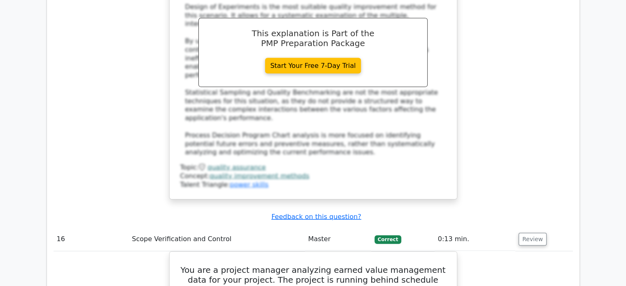
scroll to position [8070, 0]
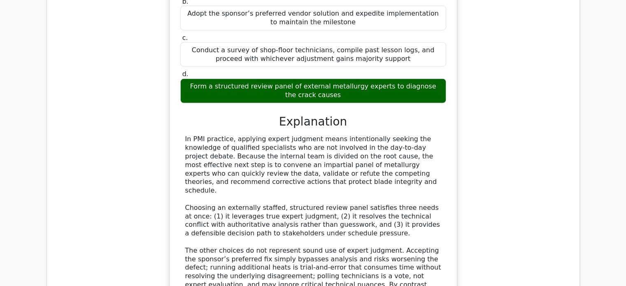
scroll to position [8827, 0]
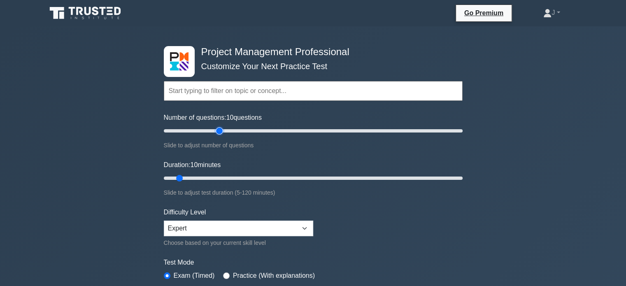
click at [217, 131] on input "Number of questions: 10 questions" at bounding box center [313, 131] width 299 height 10
type input "20"
click at [187, 128] on input "Number of questions: 40 questions" at bounding box center [313, 131] width 299 height 10
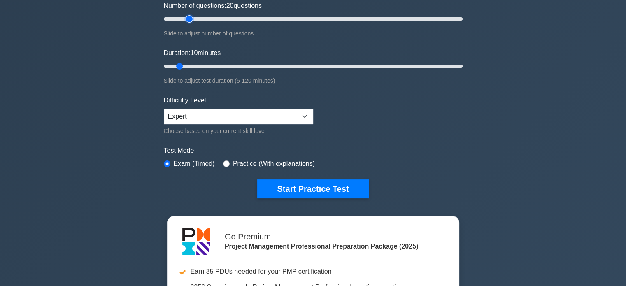
scroll to position [206, 0]
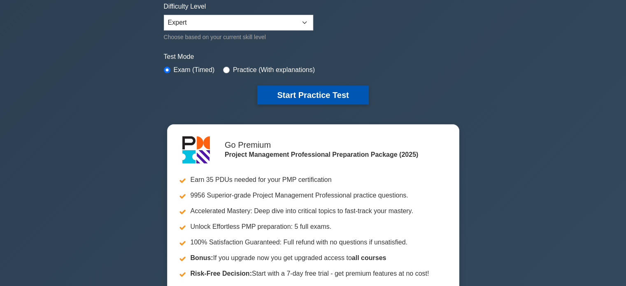
click at [303, 93] on button "Start Practice Test" at bounding box center [312, 95] width 111 height 19
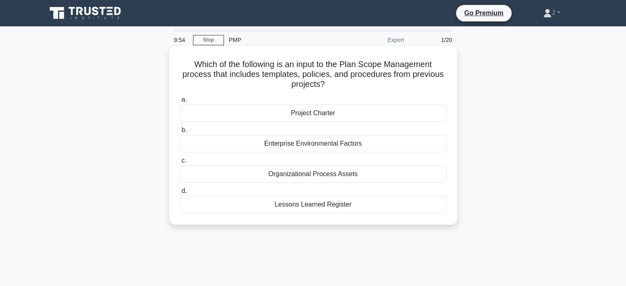
click at [317, 209] on div "Lessons Learned Register" at bounding box center [313, 204] width 267 height 17
click at [180, 194] on input "d. Lessons Learned Register" at bounding box center [180, 191] width 0 height 5
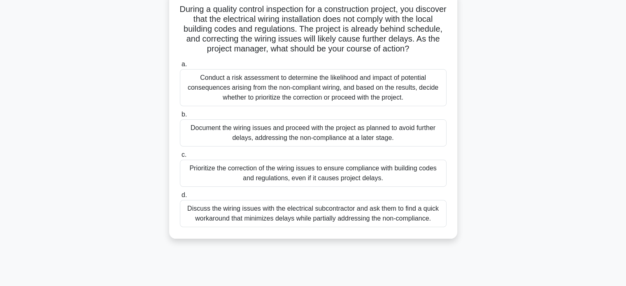
scroll to position [41, 0]
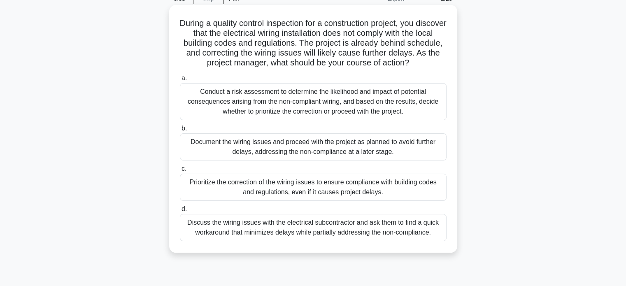
click at [432, 201] on div "Prioritize the correction of the wiring issues to ensure compliance with buildi…" at bounding box center [313, 187] width 267 height 27
click at [180, 172] on input "c. Prioritize the correction of the wiring issues to ensure compliance with bui…" at bounding box center [180, 168] width 0 height 5
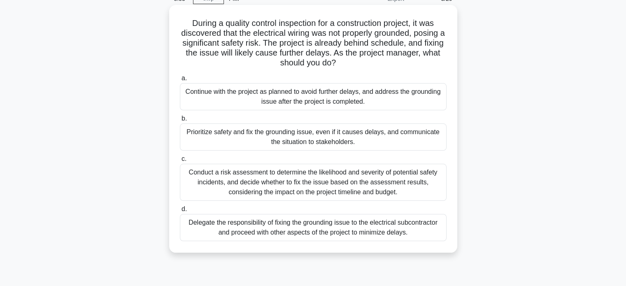
click at [400, 138] on div "Prioritize safety and fix the grounding issue, even if it causes delays, and co…" at bounding box center [313, 137] width 267 height 27
click at [180, 121] on input "b. Prioritize safety and fix the grounding issue, even if it causes delays, and…" at bounding box center [180, 118] width 0 height 5
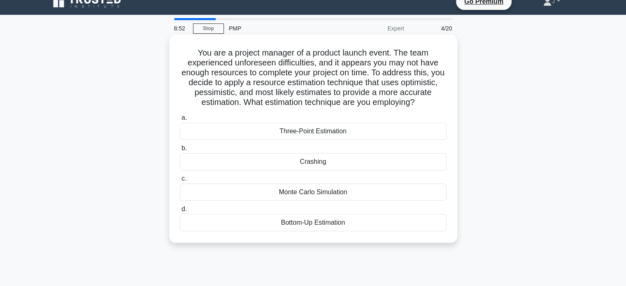
scroll to position [0, 0]
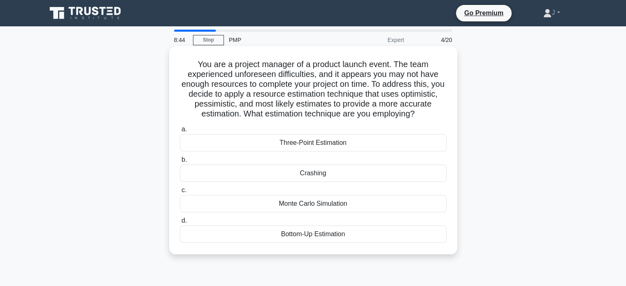
click at [386, 145] on div "Three-Point Estimation" at bounding box center [313, 142] width 267 height 17
click at [180, 132] on input "a. Three-Point Estimation" at bounding box center [180, 129] width 0 height 5
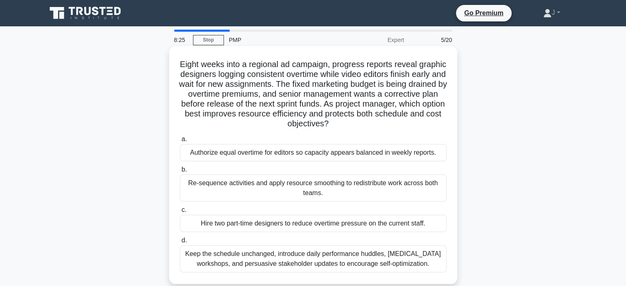
click at [390, 177] on div "Re-sequence activities and apply resource smoothing to redistribute work across…" at bounding box center [313, 188] width 267 height 27
click at [180, 173] on input "b. Re-sequence activities and apply resource smoothing to redistribute work acr…" at bounding box center [180, 169] width 0 height 5
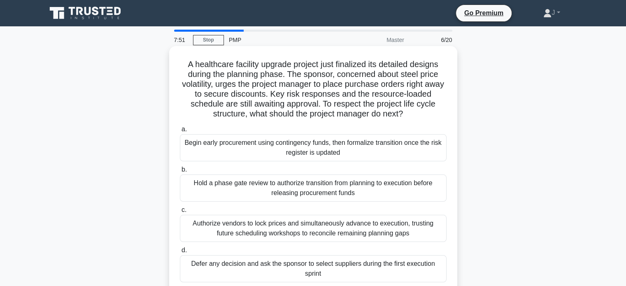
click at [381, 196] on div "Hold a phase gate review to authorize transition from planning to execution bef…" at bounding box center [313, 188] width 267 height 27
click at [180, 173] on input "b. Hold a phase gate review to authorize transition from planning to execution …" at bounding box center [180, 169] width 0 height 5
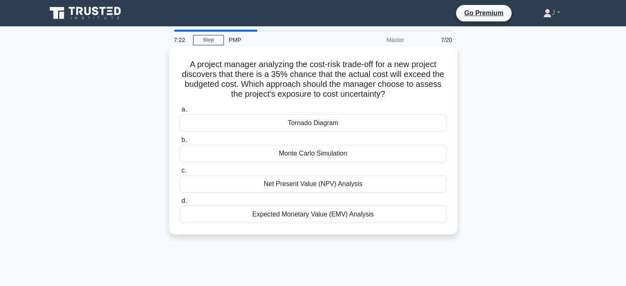
click at [427, 159] on div "Monte Carlo Simulation" at bounding box center [313, 153] width 267 height 17
click at [180, 143] on input "b. Monte Carlo Simulation" at bounding box center [180, 140] width 0 height 5
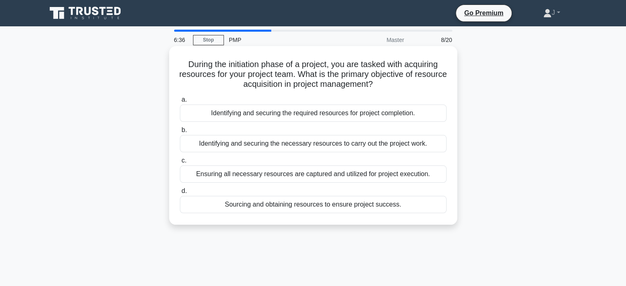
click at [414, 117] on div "Identifying and securing the required resources for project completion." at bounding box center [313, 113] width 267 height 17
click at [180, 103] on input "a. Identifying and securing the required resources for project completion." at bounding box center [180, 99] width 0 height 5
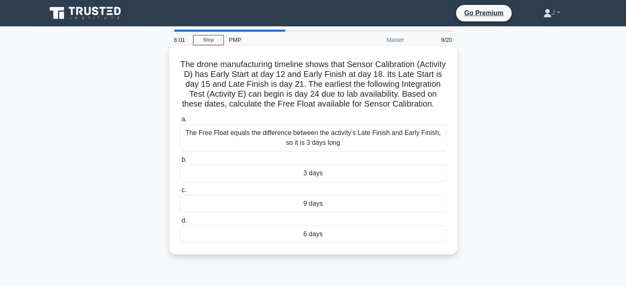
click at [382, 212] on div "9 days" at bounding box center [313, 203] width 267 height 17
click at [180, 193] on input "c. 9 days" at bounding box center [180, 190] width 0 height 5
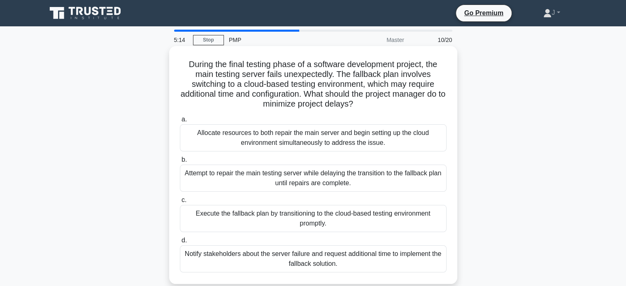
click at [281, 263] on div "Notify stakeholders about the server failure and request additional time to imp…" at bounding box center [313, 258] width 267 height 27
click at [180, 243] on input "d. Notify stakeholders about the server failure and request additional time to …" at bounding box center [180, 240] width 0 height 5
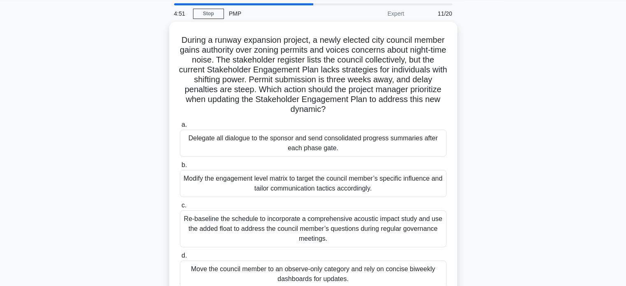
scroll to position [82, 0]
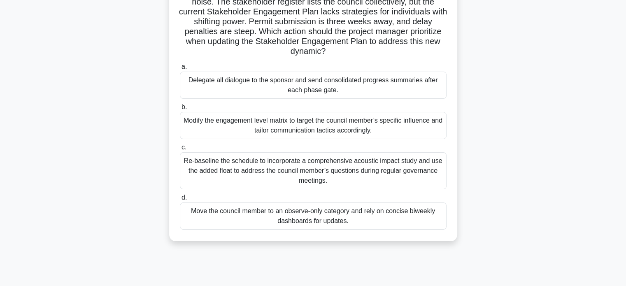
click at [364, 118] on div "Modify the engagement level matrix to target the council member’s specific infl…" at bounding box center [313, 125] width 267 height 27
click at [180, 110] on input "b. Modify the engagement level matrix to target the council member’s specific i…" at bounding box center [180, 107] width 0 height 5
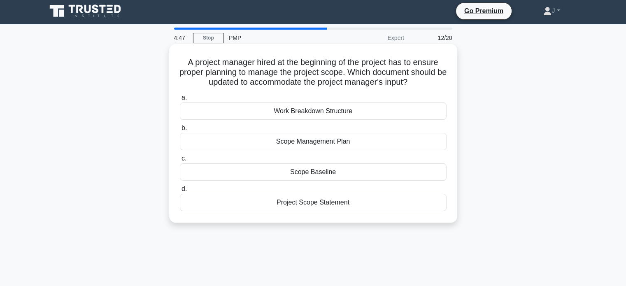
scroll to position [0, 0]
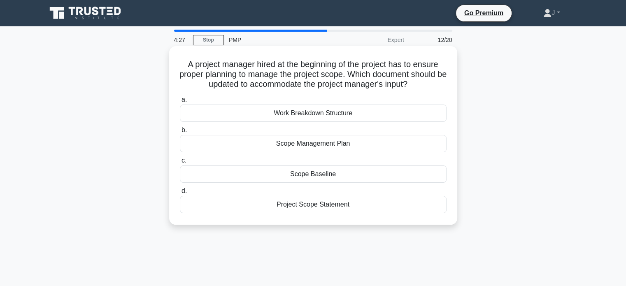
click at [390, 148] on div "Scope Management Plan" at bounding box center [313, 143] width 267 height 17
click at [180, 133] on input "b. Scope Management Plan" at bounding box center [180, 130] width 0 height 5
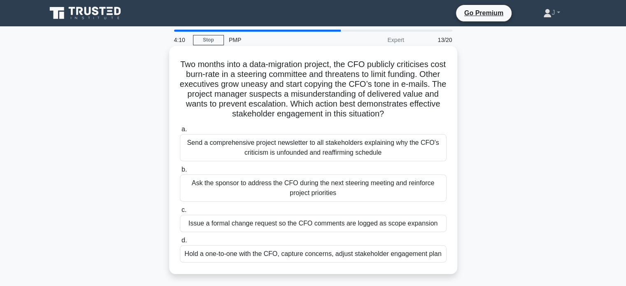
click at [431, 254] on div "Hold a one-to-one with the CFO, capture concerns, adjust stakeholder engagement…" at bounding box center [313, 253] width 267 height 17
click at [180, 243] on input "d. Hold a one-to-one with the CFO, capture concerns, adjust stakeholder engagem…" at bounding box center [180, 240] width 0 height 5
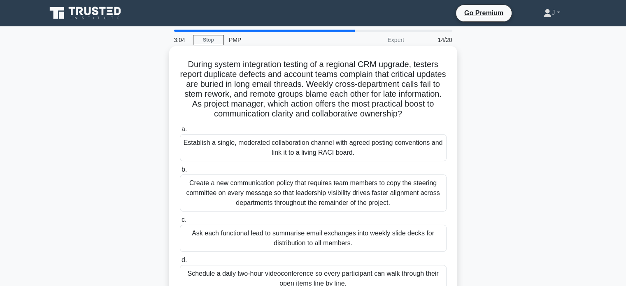
click at [372, 155] on div "Establish a single, moderated collaboration channel with agreed posting convent…" at bounding box center [313, 147] width 267 height 27
click at [180, 132] on input "a. Establish a single, moderated collaboration channel with agreed posting conv…" at bounding box center [180, 129] width 0 height 5
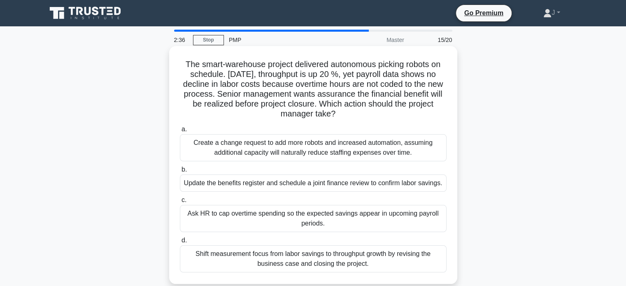
click at [261, 188] on div "Update the benefits register and schedule a joint finance review to confirm lab…" at bounding box center [313, 183] width 267 height 17
click at [180, 173] on input "b. Update the benefits register and schedule a joint finance review to confirm …" at bounding box center [180, 169] width 0 height 5
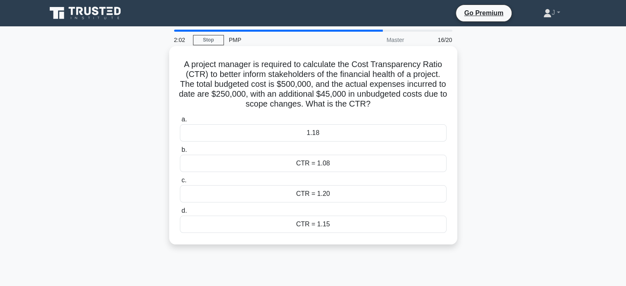
click at [246, 133] on div "1.18" at bounding box center [313, 132] width 267 height 17
click at [180, 122] on input "a. 1.18" at bounding box center [180, 119] width 0 height 5
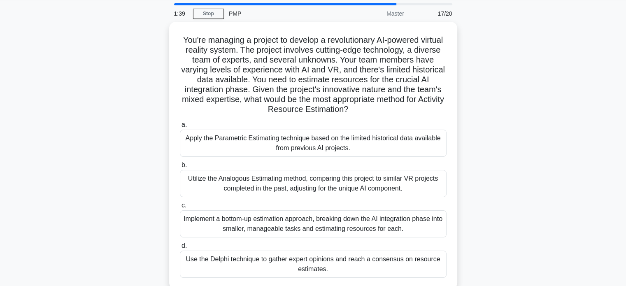
scroll to position [41, 0]
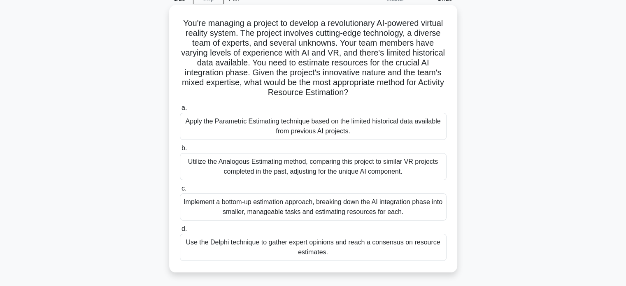
click at [234, 207] on div "Implement a bottom-up estimation approach, breaking down the AI integration pha…" at bounding box center [313, 207] width 267 height 27
click at [180, 191] on input "c. Implement a bottom-up estimation approach, breaking down the AI integration …" at bounding box center [180, 188] width 0 height 5
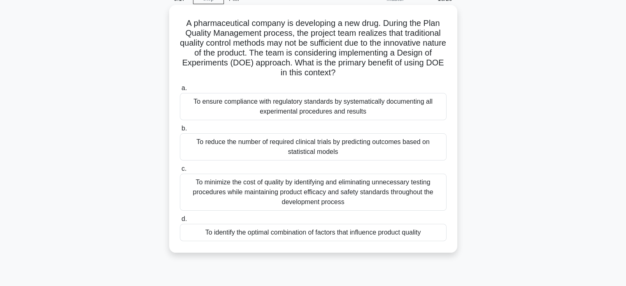
click at [327, 109] on div "To ensure compliance with regulatory standards by systematically documenting al…" at bounding box center [313, 106] width 267 height 27
click at [180, 91] on input "a. To ensure compliance with regulatory standards by systematically documenting…" at bounding box center [180, 88] width 0 height 5
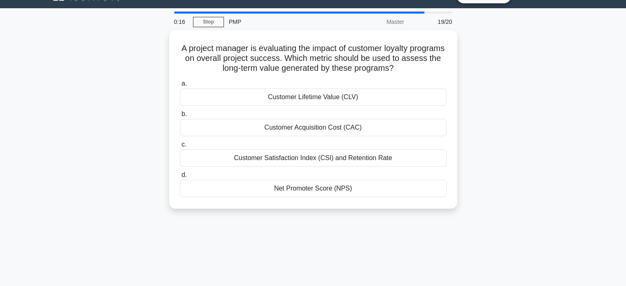
scroll to position [0, 0]
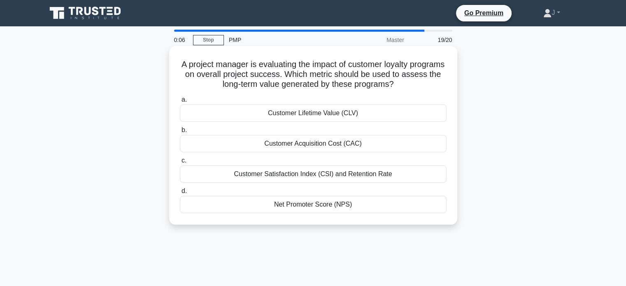
click at [286, 178] on div "Customer Satisfaction Index (CSI) and Retention Rate" at bounding box center [313, 174] width 267 height 17
click at [180, 163] on input "c. Customer Satisfaction Index (CSI) and Retention Rate" at bounding box center [180, 160] width 0 height 5
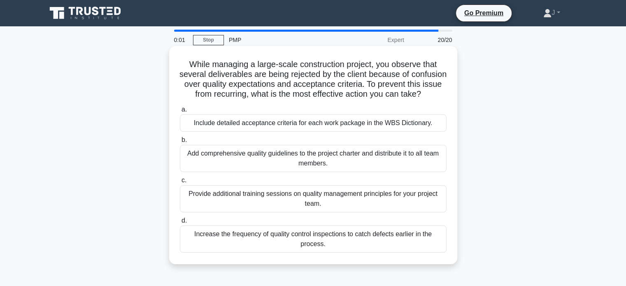
click at [256, 167] on div "Add comprehensive quality guidelines to the project charter and distribute it t…" at bounding box center [313, 158] width 267 height 27
click at [180, 143] on input "b. Add comprehensive quality guidelines to the project charter and distribute i…" at bounding box center [180, 140] width 0 height 5
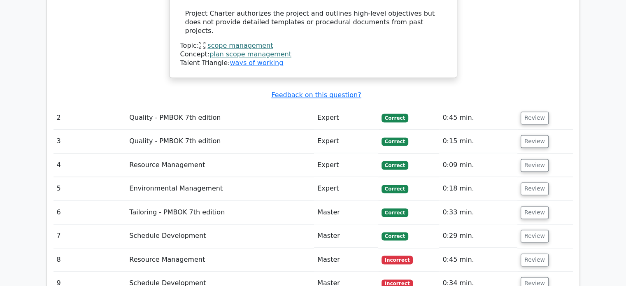
scroll to position [1194, 0]
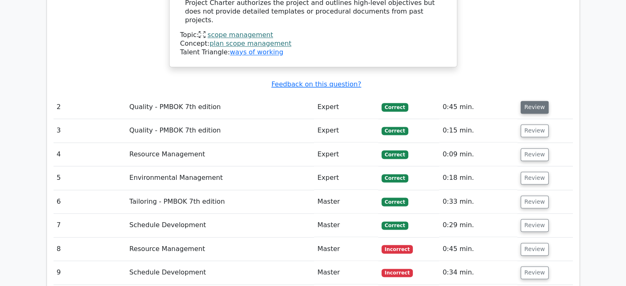
click at [537, 101] on button "Review" at bounding box center [535, 107] width 28 height 13
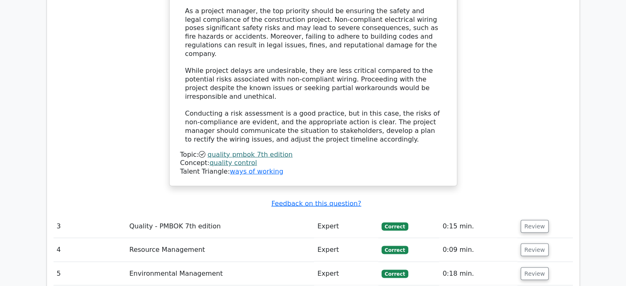
scroll to position [1688, 0]
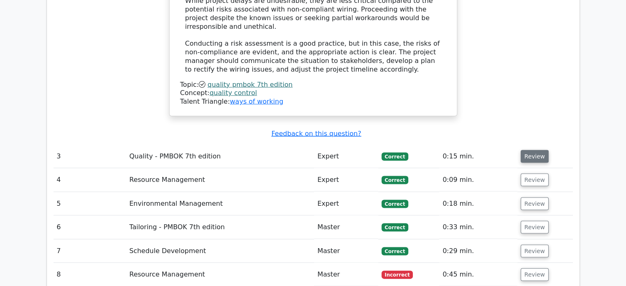
click at [540, 150] on button "Review" at bounding box center [535, 156] width 28 height 13
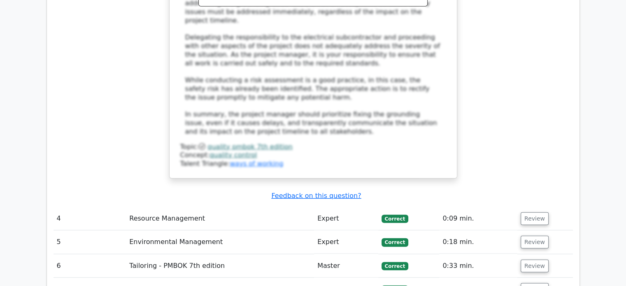
scroll to position [2265, 0]
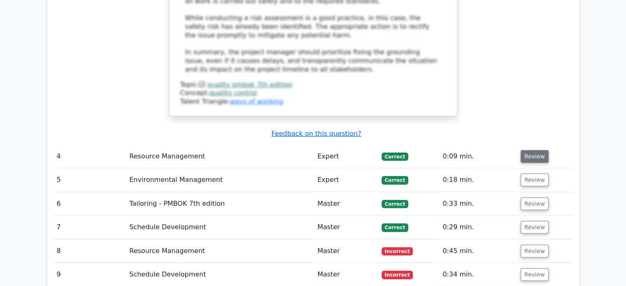
click at [529, 150] on button "Review" at bounding box center [535, 156] width 28 height 13
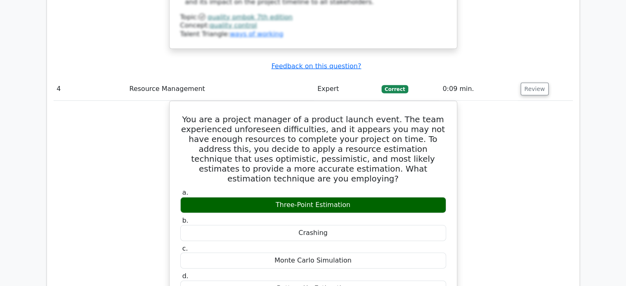
scroll to position [2512, 0]
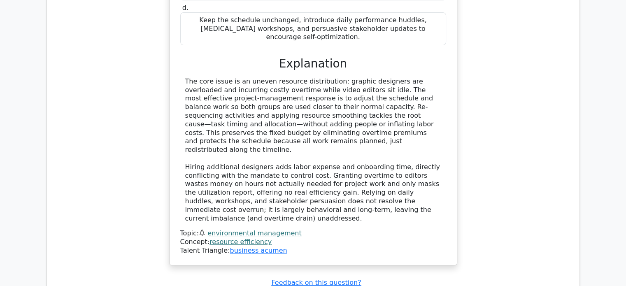
scroll to position [3047, 0]
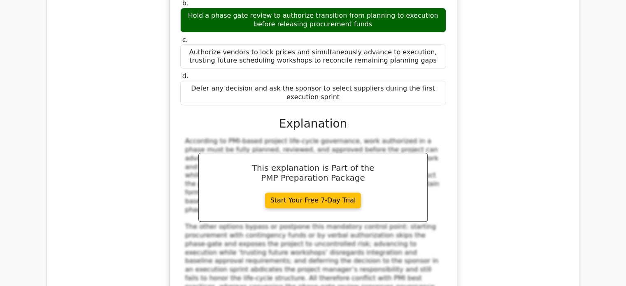
scroll to position [3500, 0]
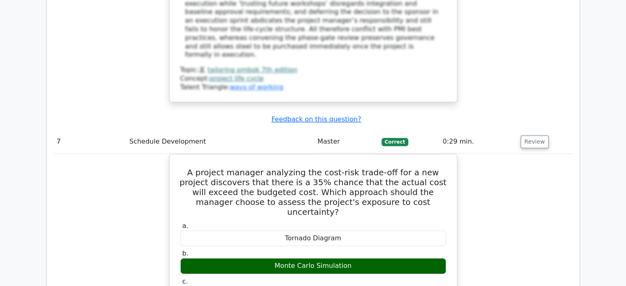
scroll to position [3870, 0]
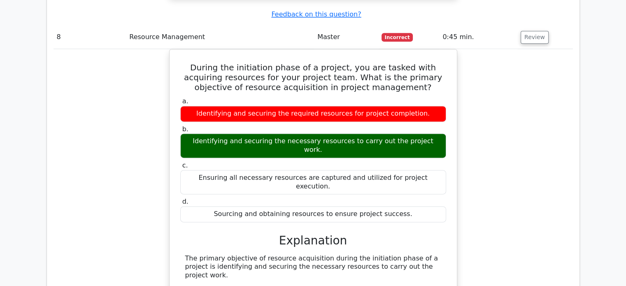
scroll to position [4365, 0]
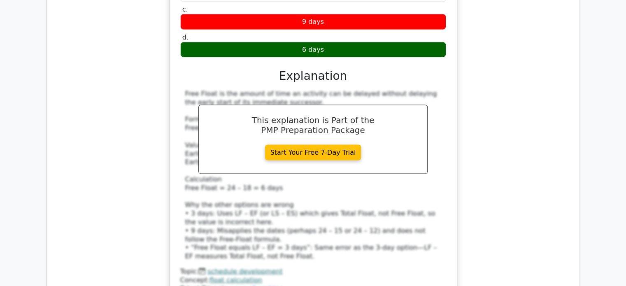
scroll to position [4817, 0]
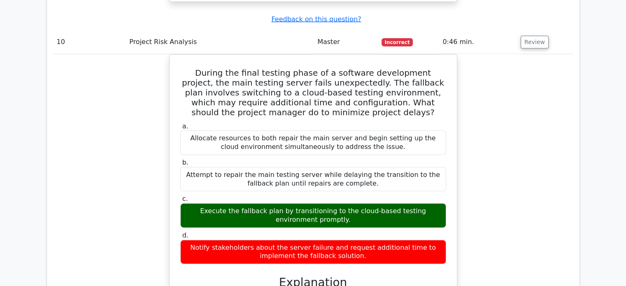
scroll to position [5106, 0]
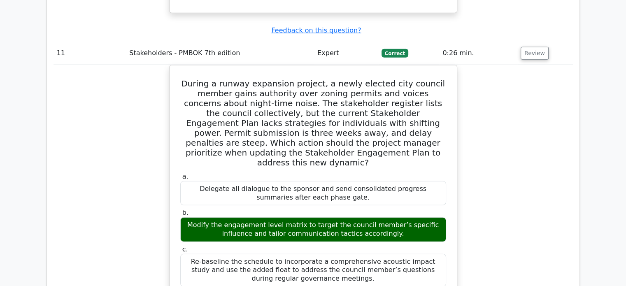
scroll to position [5764, 0]
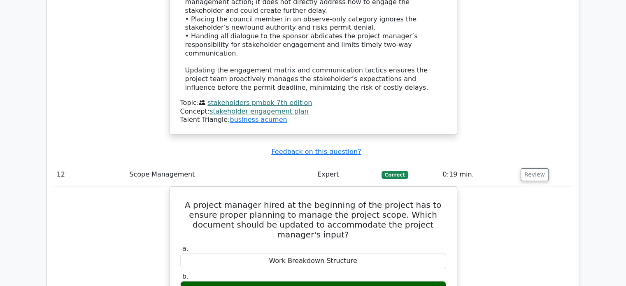
scroll to position [6094, 0]
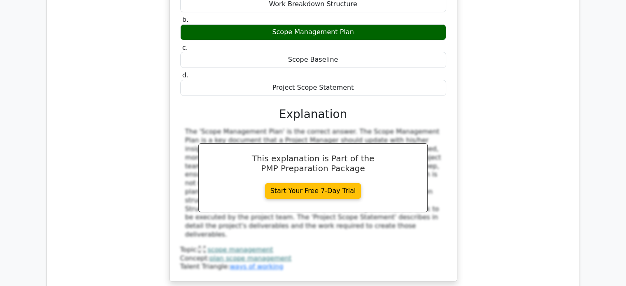
scroll to position [6547, 0]
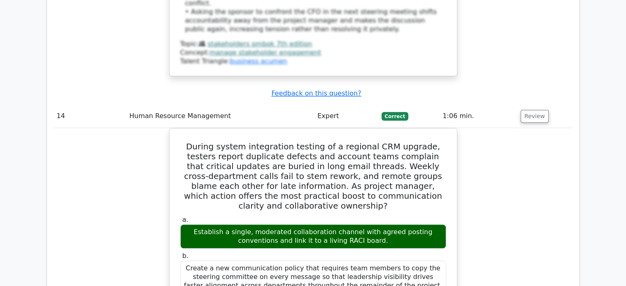
scroll to position [6959, 0]
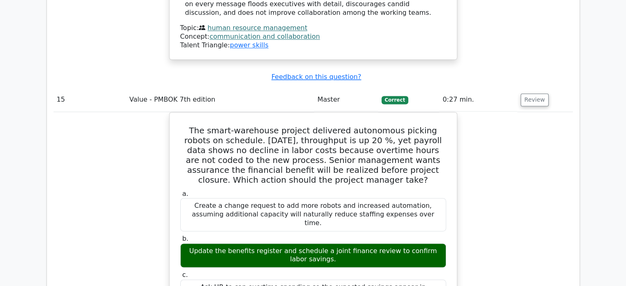
scroll to position [7535, 0]
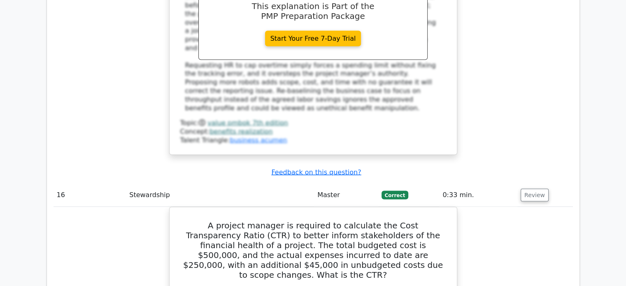
scroll to position [7947, 0]
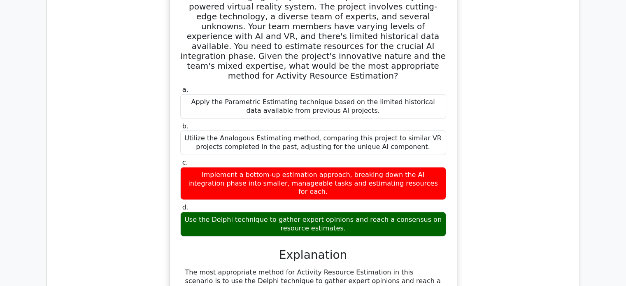
scroll to position [8606, 0]
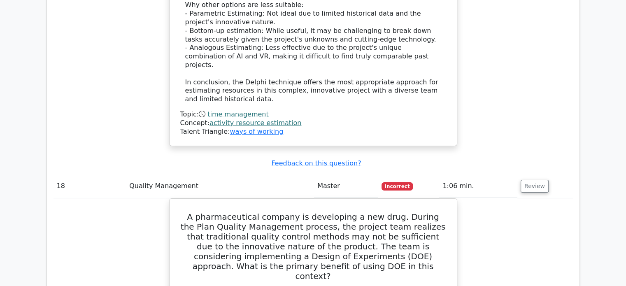
scroll to position [9141, 0]
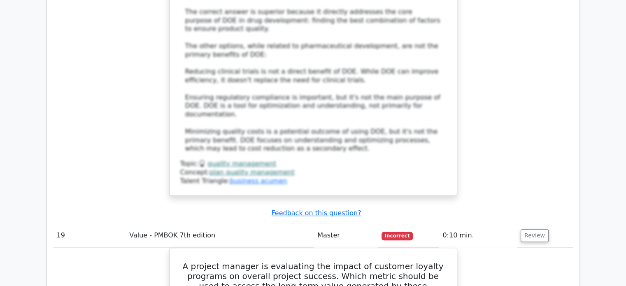
scroll to position [9676, 0]
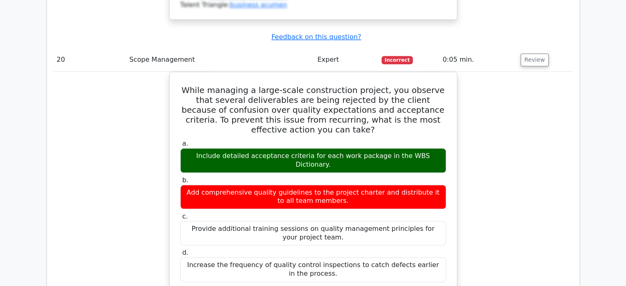
scroll to position [10347, 0]
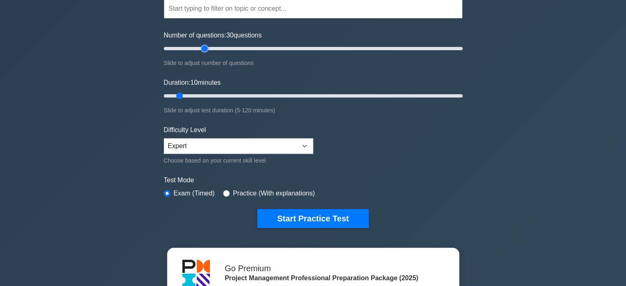
click at [203, 49] on input "Number of questions: 30 questions" at bounding box center [313, 49] width 299 height 10
click at [195, 48] on input "Number of questions: 30 questions" at bounding box center [313, 49] width 299 height 10
type input "20"
click at [191, 49] on input "Number of questions: 25 questions" at bounding box center [313, 49] width 299 height 10
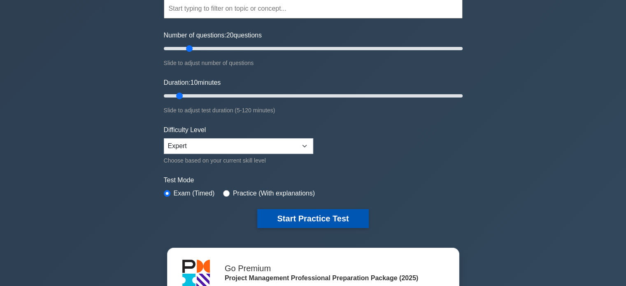
click at [290, 227] on div "Project Management Professional Customize Your Next Practice Test Topics Scope …" at bounding box center [313, 96] width 309 height 304
click at [313, 220] on button "Start Practice Test" at bounding box center [312, 218] width 111 height 19
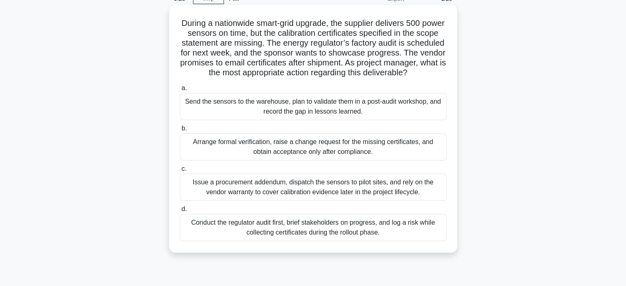
click at [314, 161] on div "Arrange formal verification, raise a change request for the missing certificate…" at bounding box center [313, 146] width 267 height 27
click at [180, 131] on input "b. Arrange formal verification, raise a change request for the missing certific…" at bounding box center [180, 128] width 0 height 5
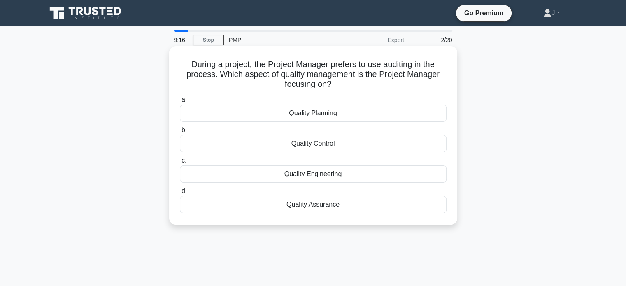
click at [371, 207] on div "Quality Assurance" at bounding box center [313, 204] width 267 height 17
click at [180, 194] on input "d. Quality Assurance" at bounding box center [180, 191] width 0 height 5
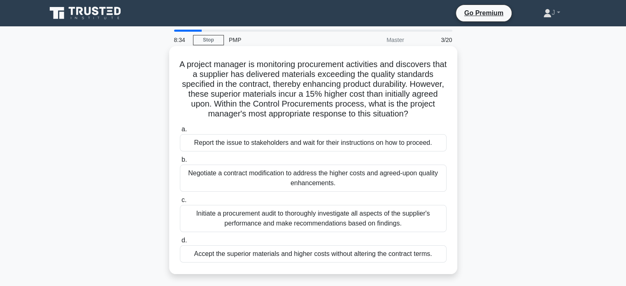
click at [237, 176] on div "Negotiate a contract modification to address the higher costs and agreed-upon q…" at bounding box center [313, 178] width 267 height 27
click at [180, 163] on input "b. Negotiate a contract modification to address the higher costs and agreed-upo…" at bounding box center [180, 159] width 0 height 5
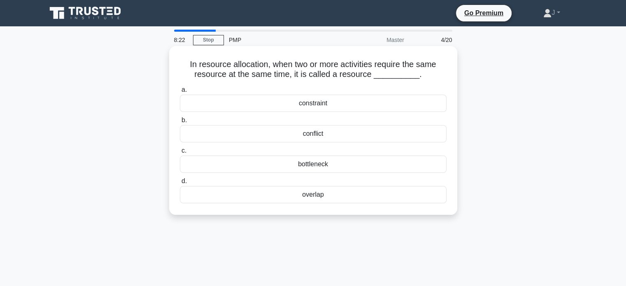
click at [367, 136] on div "conflict" at bounding box center [313, 133] width 267 height 17
click at [180, 123] on input "b. conflict" at bounding box center [180, 120] width 0 height 5
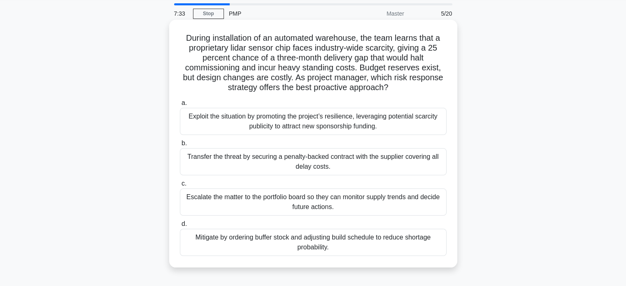
scroll to position [41, 0]
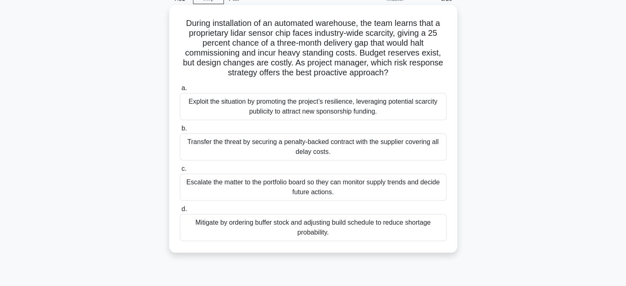
click at [339, 144] on div "Transfer the threat by securing a penalty-backed contract with the supplier cov…" at bounding box center [313, 146] width 267 height 27
click at [180, 131] on input "b. Transfer the threat by securing a penalty-backed contract with the supplier …" at bounding box center [180, 128] width 0 height 5
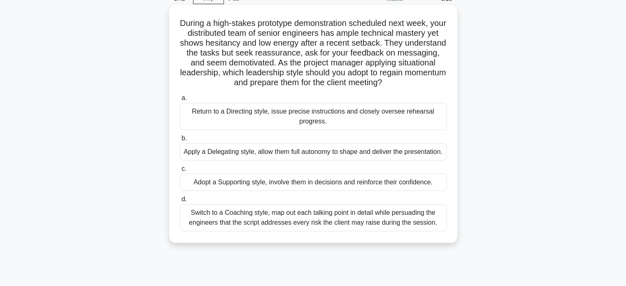
click at [336, 191] on div "Adopt a Supporting style, involve them in decisions and reinforce their confide…" at bounding box center [313, 182] width 267 height 17
click at [180, 172] on input "c. Adopt a Supporting style, involve them in decisions and reinforce their conf…" at bounding box center [180, 168] width 0 height 5
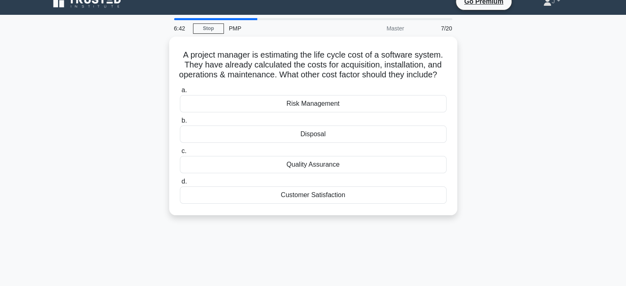
scroll to position [0, 0]
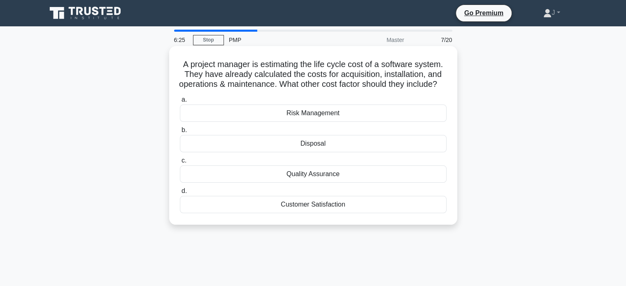
click at [402, 183] on div "Quality Assurance" at bounding box center [313, 174] width 267 height 17
click at [180, 163] on input "c. Quality Assurance" at bounding box center [180, 160] width 0 height 5
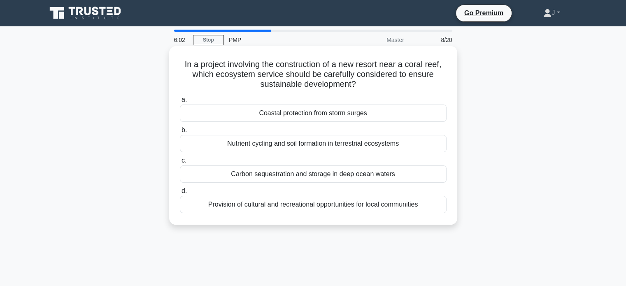
click at [373, 148] on div "Nutrient cycling and soil formation in terrestrial ecosystems" at bounding box center [313, 143] width 267 height 17
click at [180, 133] on input "b. Nutrient cycling and soil formation in terrestrial ecosystems" at bounding box center [180, 130] width 0 height 5
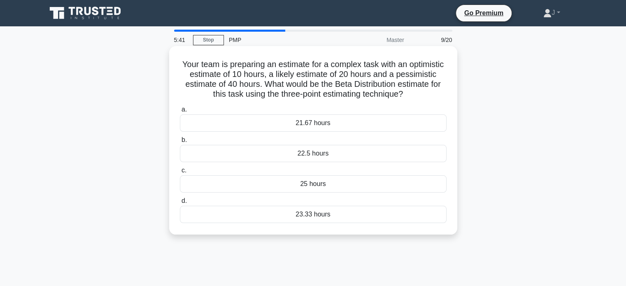
click at [456, 169] on div "Your team is preparing an estimate for a complex task with an optimistic estima…" at bounding box center [313, 140] width 288 height 189
click at [376, 127] on div "21.67 hours" at bounding box center [313, 122] width 267 height 17
click at [180, 112] on input "a. 21.67 hours" at bounding box center [180, 109] width 0 height 5
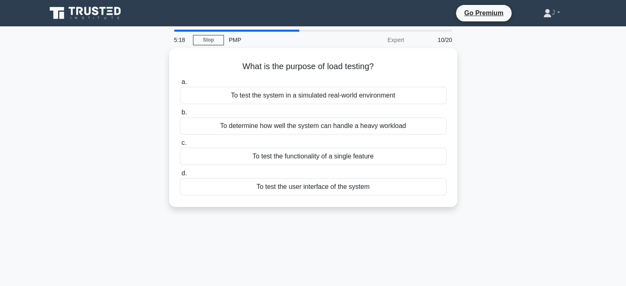
click at [376, 127] on div "To determine how well the system can handle a heavy workload" at bounding box center [313, 125] width 267 height 17
click at [180, 115] on input "b. To determine how well the system can handle a heavy workload" at bounding box center [180, 112] width 0 height 5
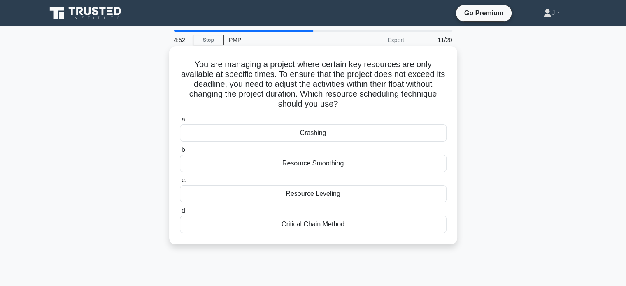
click at [346, 166] on div "Resource Smoothing" at bounding box center [313, 163] width 267 height 17
click at [180, 153] on input "b. Resource Smoothing" at bounding box center [180, 149] width 0 height 5
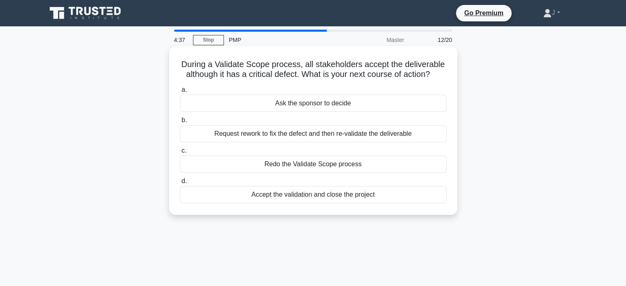
click at [416, 194] on div "Accept the validation and close the project" at bounding box center [313, 194] width 267 height 17
click at [180, 184] on input "d. Accept the validation and close the project" at bounding box center [180, 181] width 0 height 5
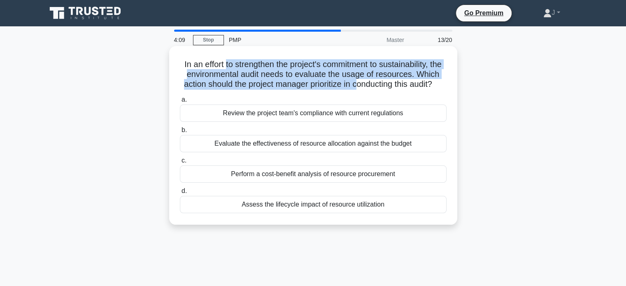
drag, startPoint x: 230, startPoint y: 65, endPoint x: 389, endPoint y: 89, distance: 160.7
click at [389, 89] on h5 "In an effort to strengthen the project's commitment to sustainability, the envi…" at bounding box center [313, 74] width 268 height 30
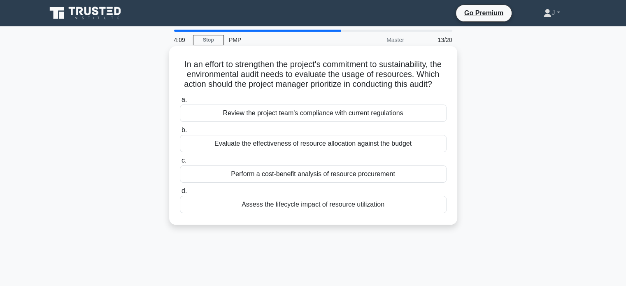
click at [387, 122] on div "Review the project team's compliance with current regulations" at bounding box center [313, 113] width 267 height 17
click at [180, 103] on input "a. Review the project team's compliance with current regulations" at bounding box center [180, 99] width 0 height 5
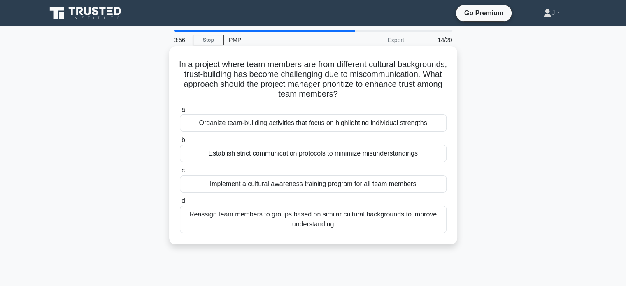
click at [413, 186] on div "Implement a cultural awareness training program for all team members" at bounding box center [313, 183] width 267 height 17
click at [180, 173] on input "c. Implement a cultural awareness training program for all team members" at bounding box center [180, 170] width 0 height 5
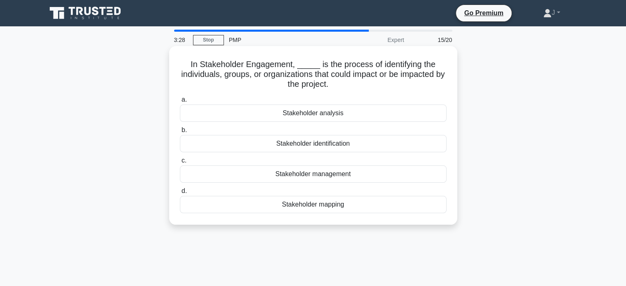
click at [364, 149] on div "Stakeholder identification" at bounding box center [313, 143] width 267 height 17
click at [180, 133] on input "b. Stakeholder identification" at bounding box center [180, 130] width 0 height 5
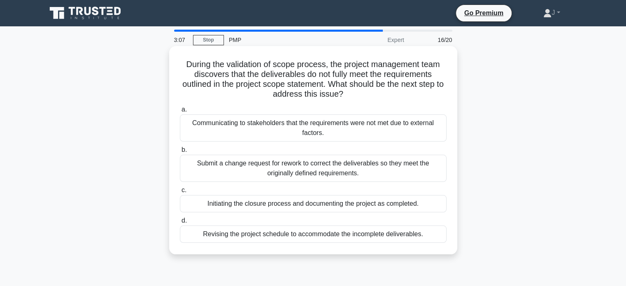
click at [275, 166] on div "Submit a change request for rework to correct the deliverables so they meet the…" at bounding box center [313, 168] width 267 height 27
click at [180, 153] on input "b. Submit a change request for rework to correct the deliverables so they meet …" at bounding box center [180, 149] width 0 height 5
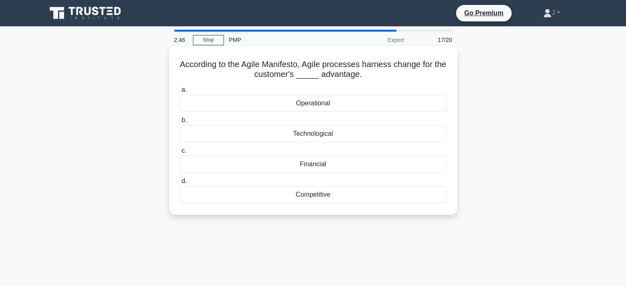
click at [339, 199] on div "Competitive" at bounding box center [313, 194] width 267 height 17
click at [180, 184] on input "d. Competitive" at bounding box center [180, 181] width 0 height 5
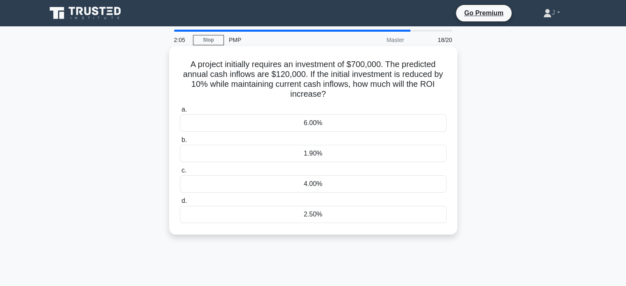
click at [313, 216] on div "2.50%" at bounding box center [313, 214] width 267 height 17
click at [180, 204] on input "d. 2.50%" at bounding box center [180, 200] width 0 height 5
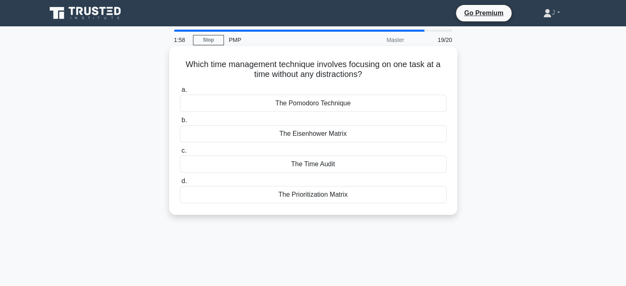
click at [296, 191] on div "The Prioritization Matrix" at bounding box center [313, 194] width 267 height 17
click at [180, 184] on input "d. The Prioritization Matrix" at bounding box center [180, 181] width 0 height 5
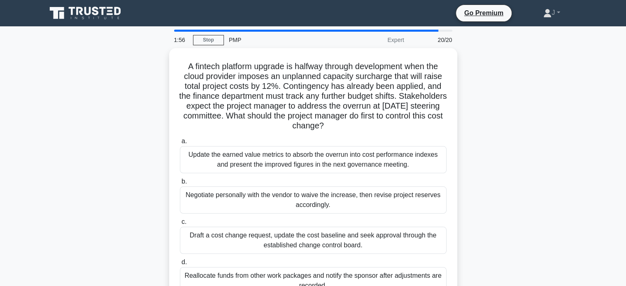
click at [33, 154] on main "1:56 Stop PMP Expert 20/20 A fintech platform upgrade is halfway through develo…" at bounding box center [313, 235] width 626 height 418
click at [48, 151] on div "A fintech platform upgrade is halfway through development when the cloud provid…" at bounding box center [314, 182] width 544 height 268
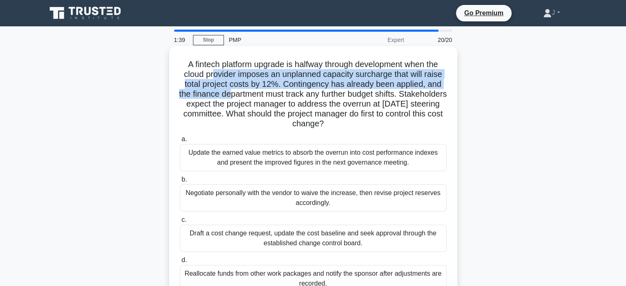
drag, startPoint x: 212, startPoint y: 76, endPoint x: 251, endPoint y: 97, distance: 44.2
click at [251, 97] on h5 "A fintech platform upgrade is halfway through development when the cloud provid…" at bounding box center [313, 94] width 268 height 70
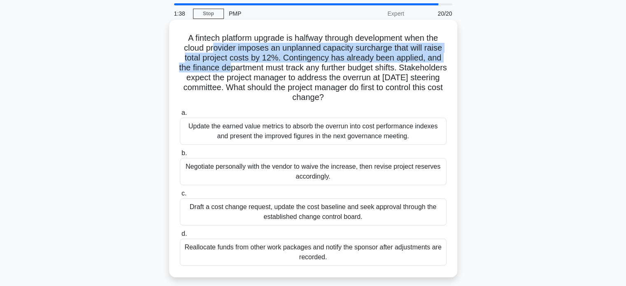
scroll to position [41, 0]
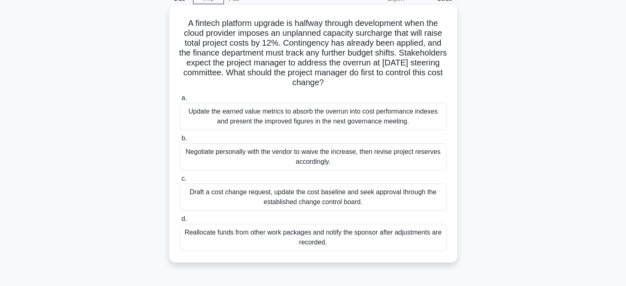
click at [264, 197] on div "Draft a cost change request, update the cost baseline and seek approval through…" at bounding box center [313, 197] width 267 height 27
click at [180, 182] on input "c. Draft a cost change request, update the cost baseline and seek approval thro…" at bounding box center [180, 178] width 0 height 5
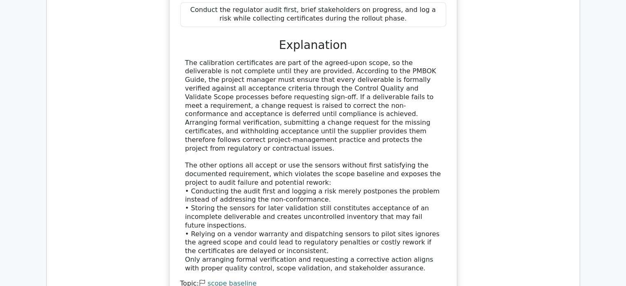
scroll to position [1359, 0]
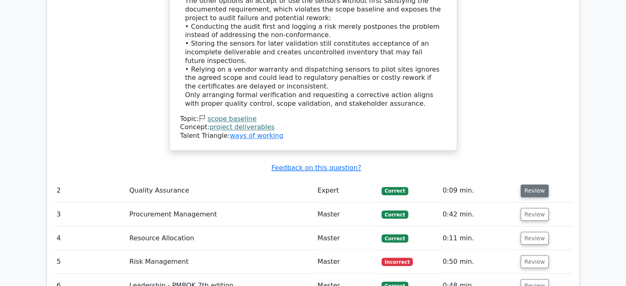
click at [525, 184] on button "Review" at bounding box center [535, 190] width 28 height 13
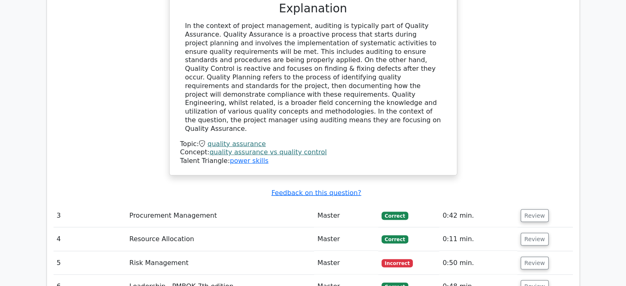
scroll to position [1729, 0]
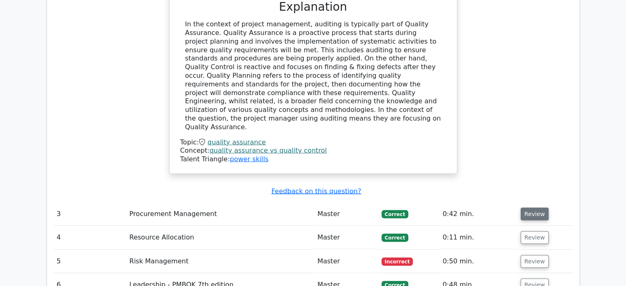
click at [540, 208] on button "Review" at bounding box center [535, 214] width 28 height 13
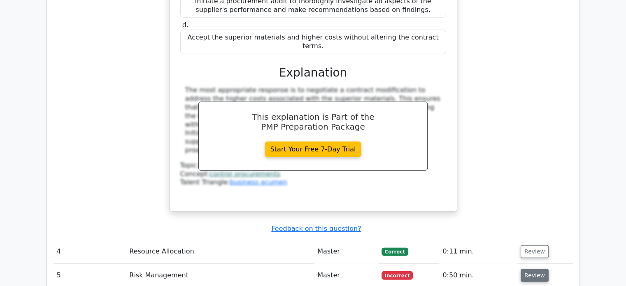
scroll to position [2141, 0]
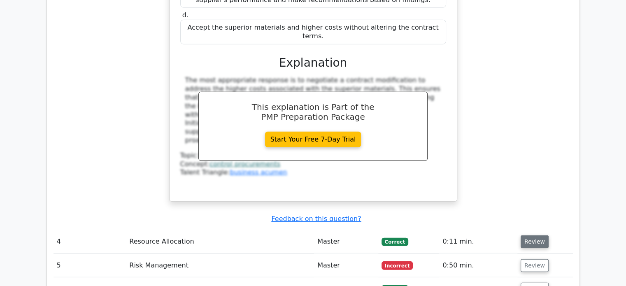
click at [536, 236] on button "Review" at bounding box center [535, 242] width 28 height 13
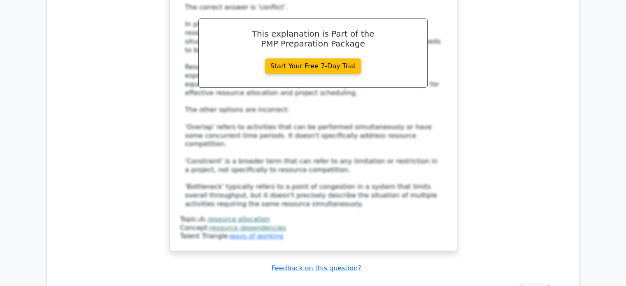
scroll to position [2676, 0]
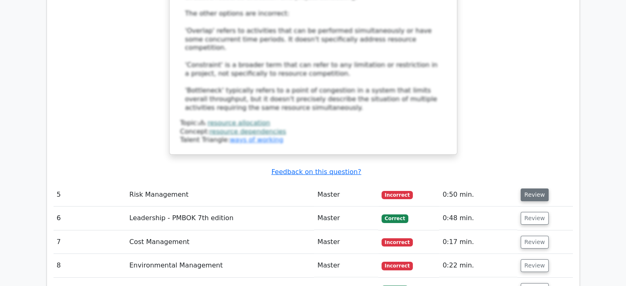
click at [534, 189] on button "Review" at bounding box center [535, 195] width 28 height 13
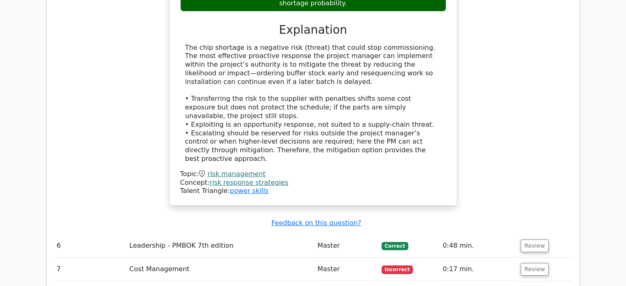
scroll to position [3129, 0]
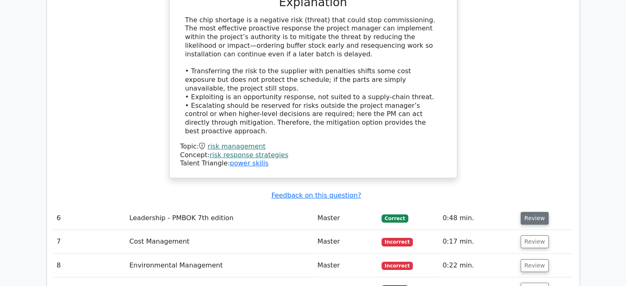
click at [531, 212] on button "Review" at bounding box center [535, 218] width 28 height 13
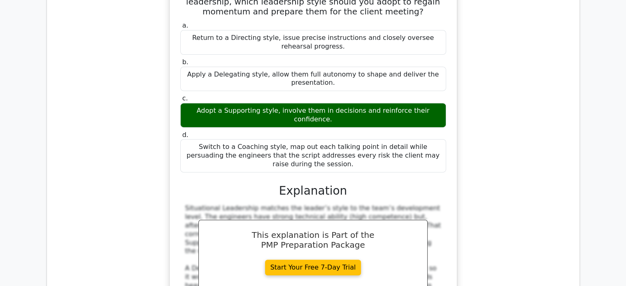
scroll to position [3500, 0]
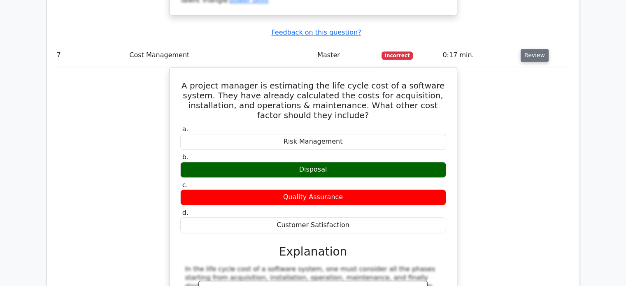
scroll to position [3788, 0]
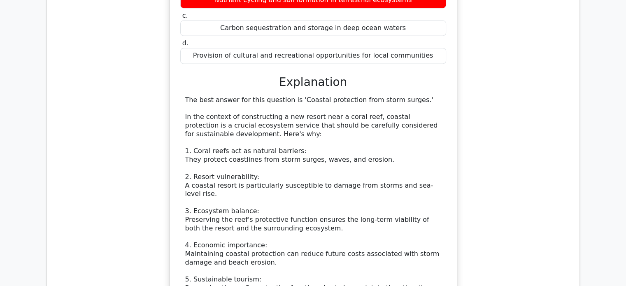
scroll to position [4488, 0]
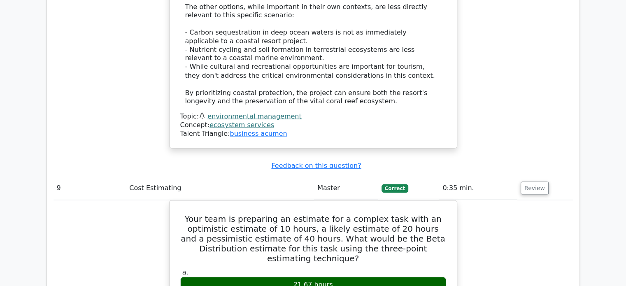
scroll to position [4817, 0]
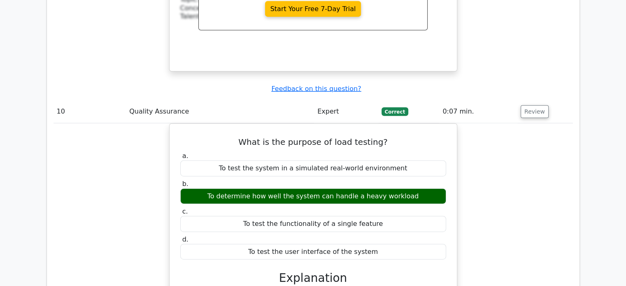
scroll to position [5188, 0]
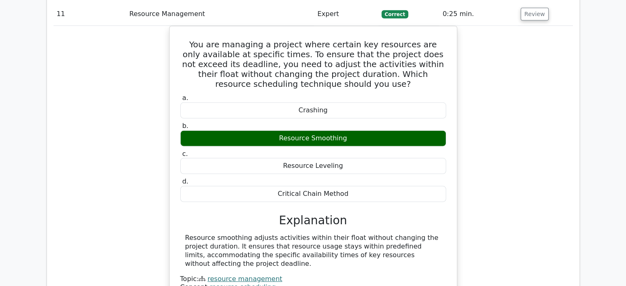
scroll to position [5559, 0]
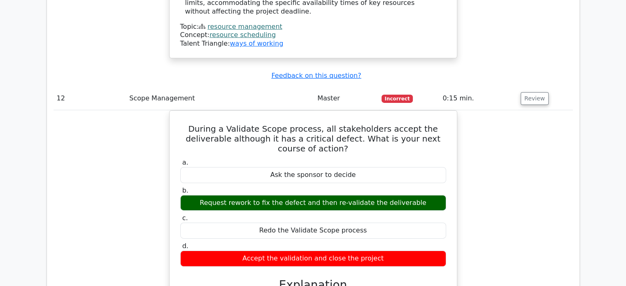
scroll to position [5847, 0]
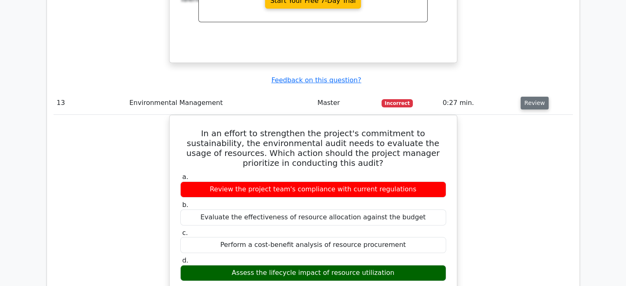
scroll to position [6217, 0]
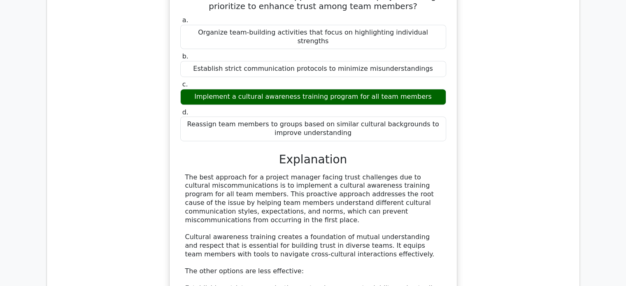
scroll to position [6835, 0]
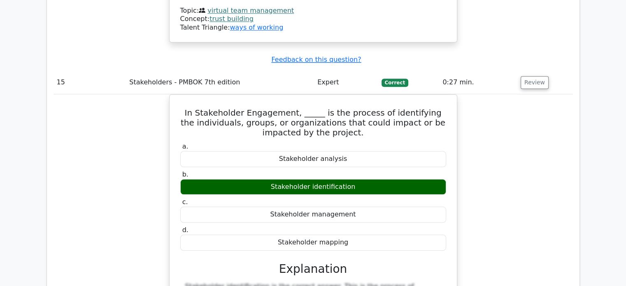
scroll to position [7206, 0]
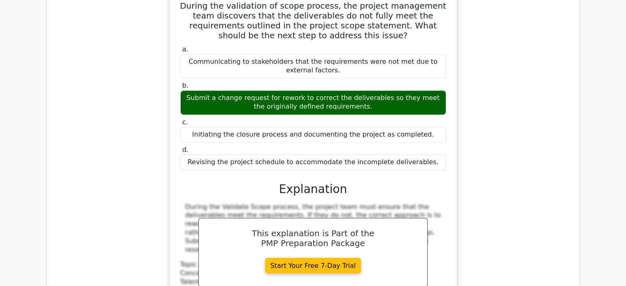
scroll to position [7659, 0]
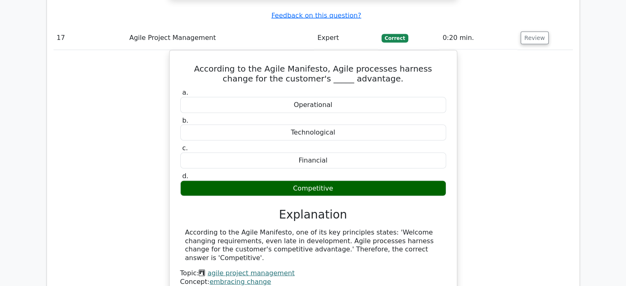
scroll to position [7906, 0]
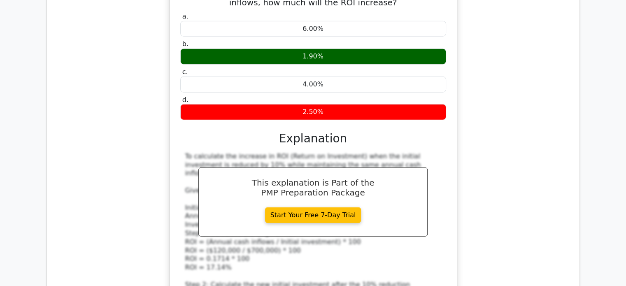
scroll to position [8441, 0]
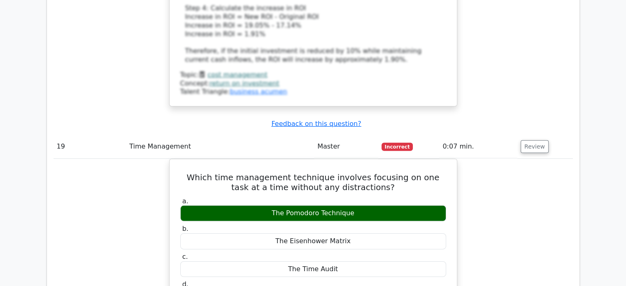
scroll to position [8894, 0]
